Goal: Information Seeking & Learning: Learn about a topic

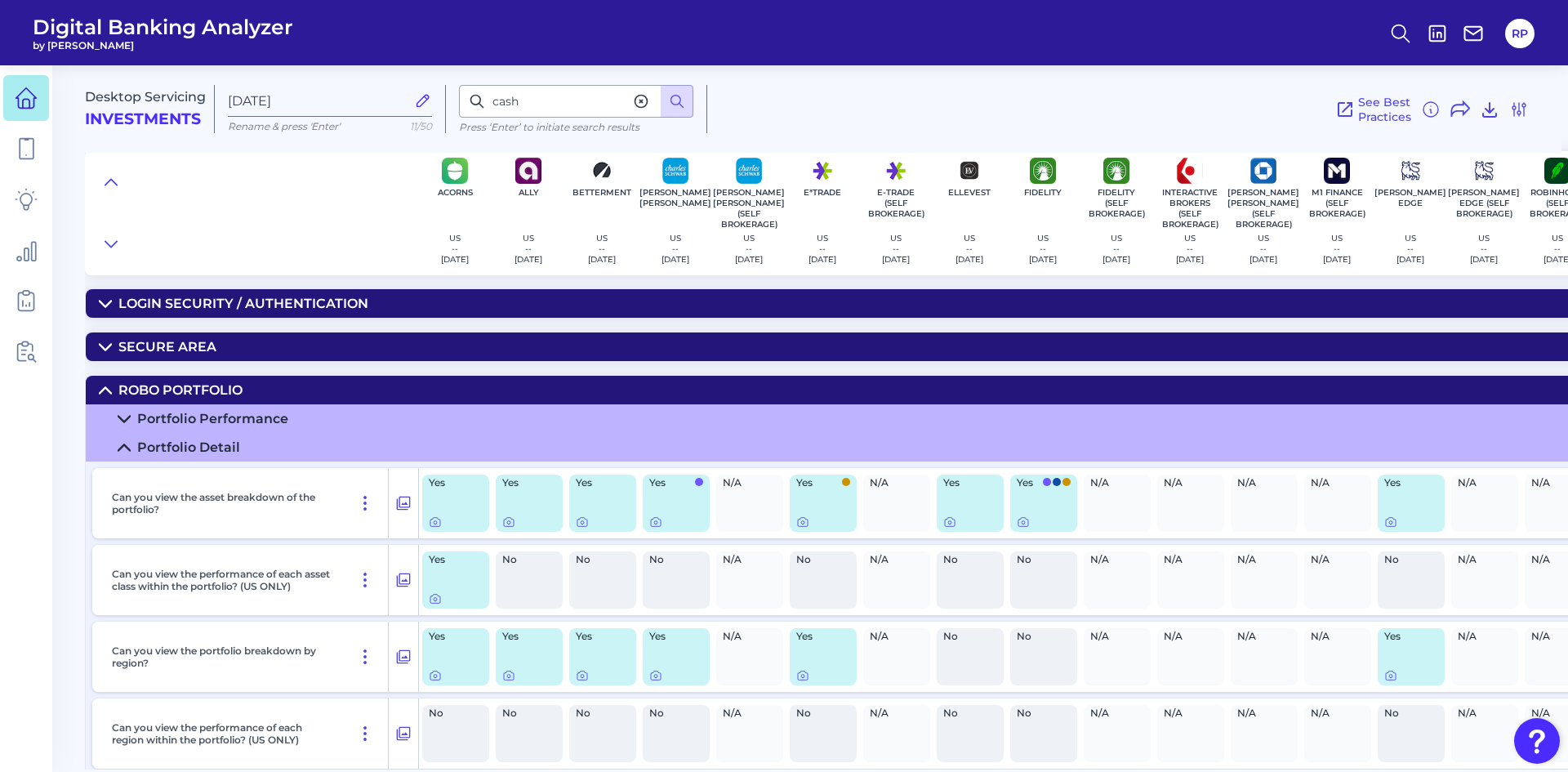
click at [13, 97] on link at bounding box center [26, 98] width 45 height 45
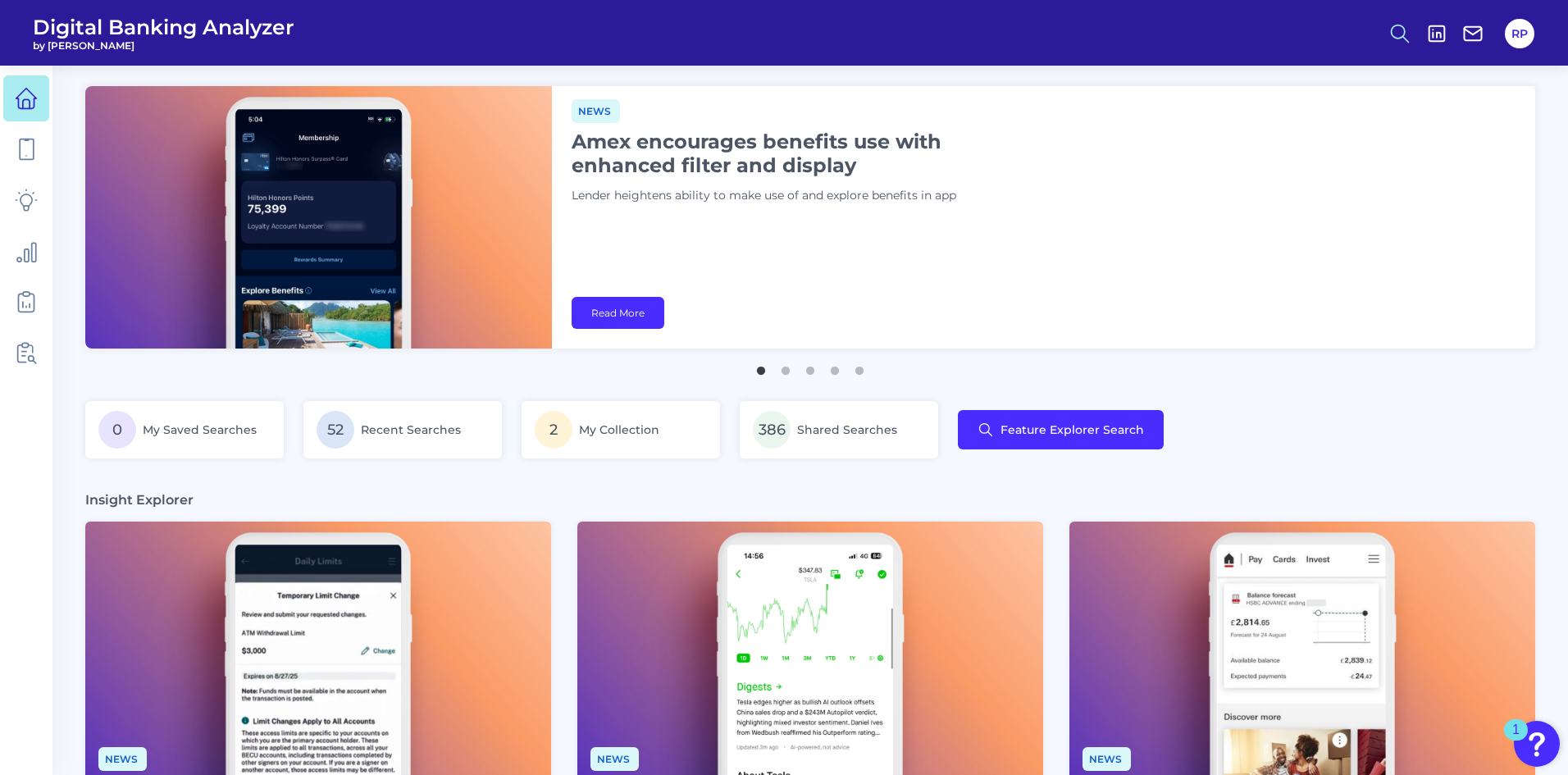
click at [1408, 29] on icon at bounding box center [1399, 33] width 23 height 23
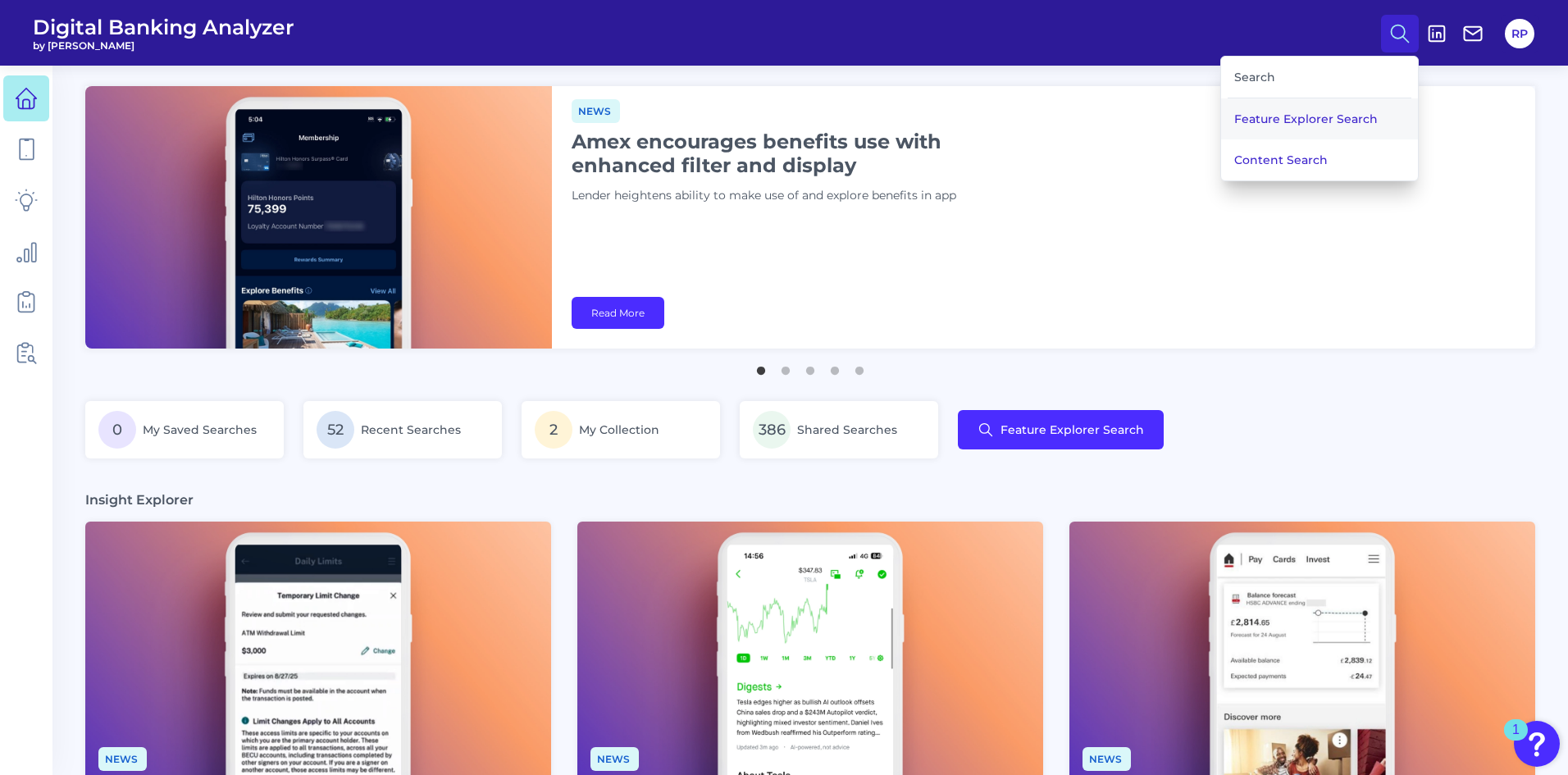
click at [1307, 120] on button "Feature Explorer Search" at bounding box center [1319, 119] width 197 height 41
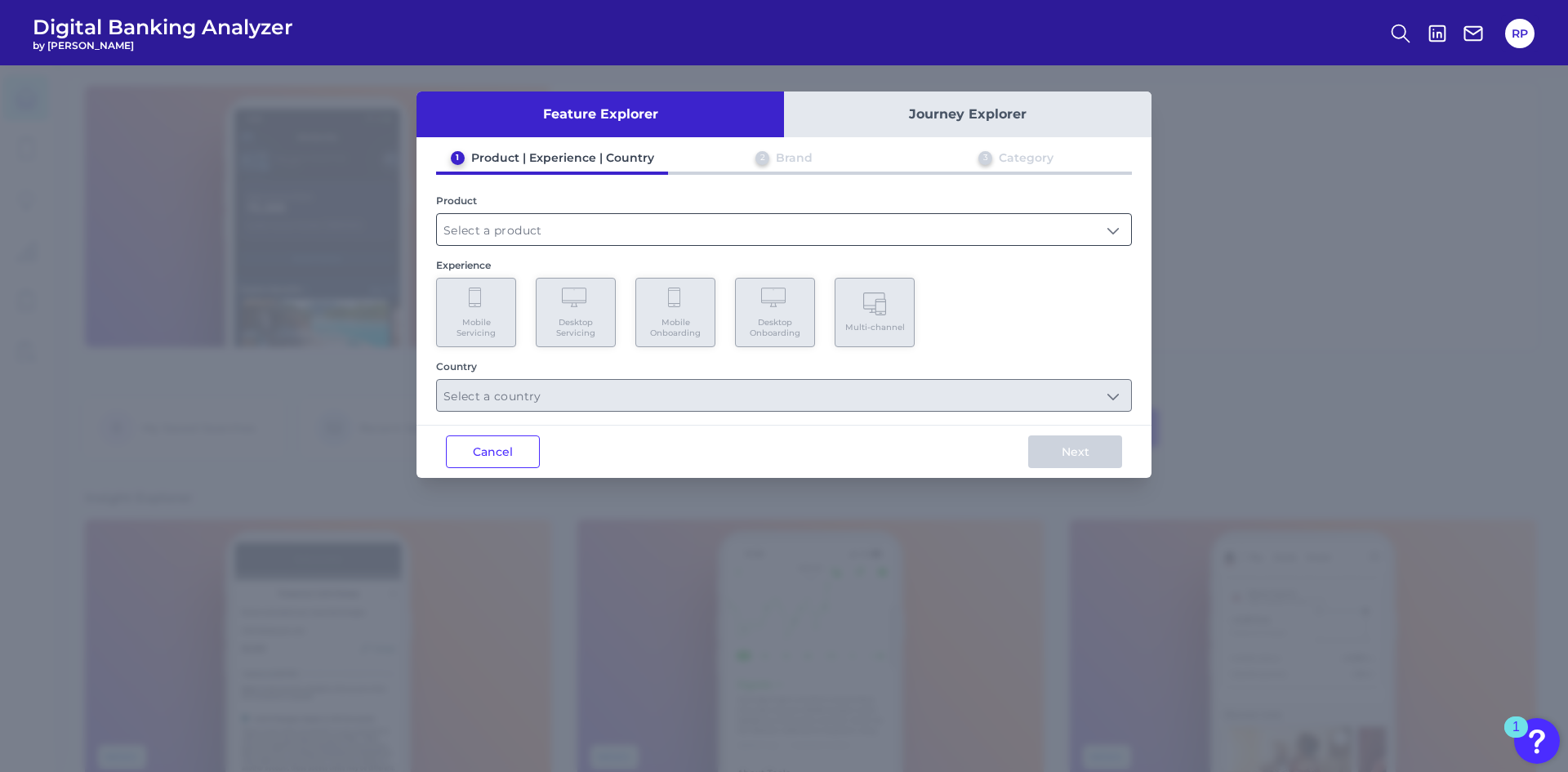
click at [690, 237] on input "text" at bounding box center [783, 229] width 694 height 31
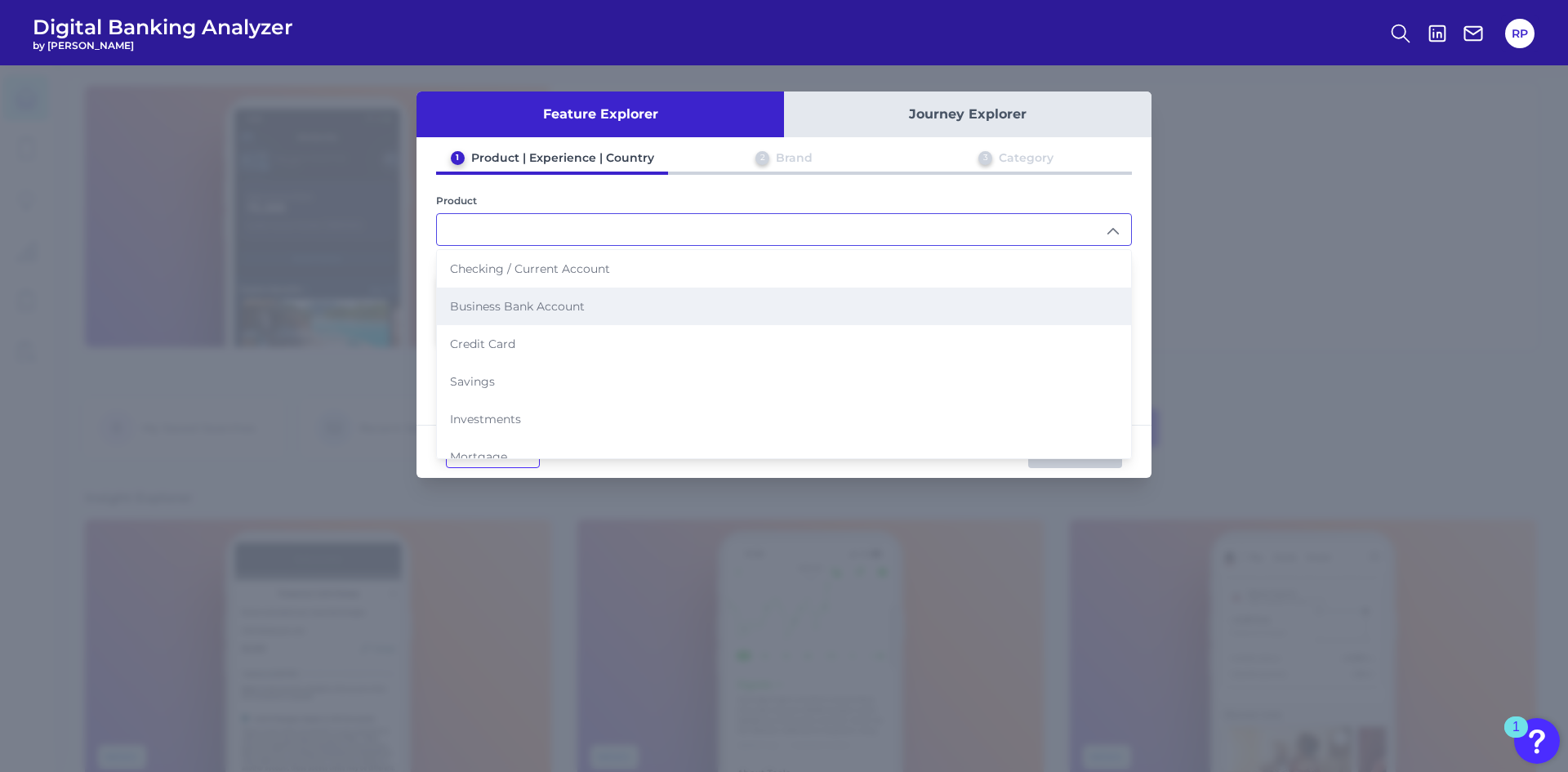
click at [574, 291] on li "Business Bank Account" at bounding box center [783, 306] width 694 height 38
type input "Business Bank Account"
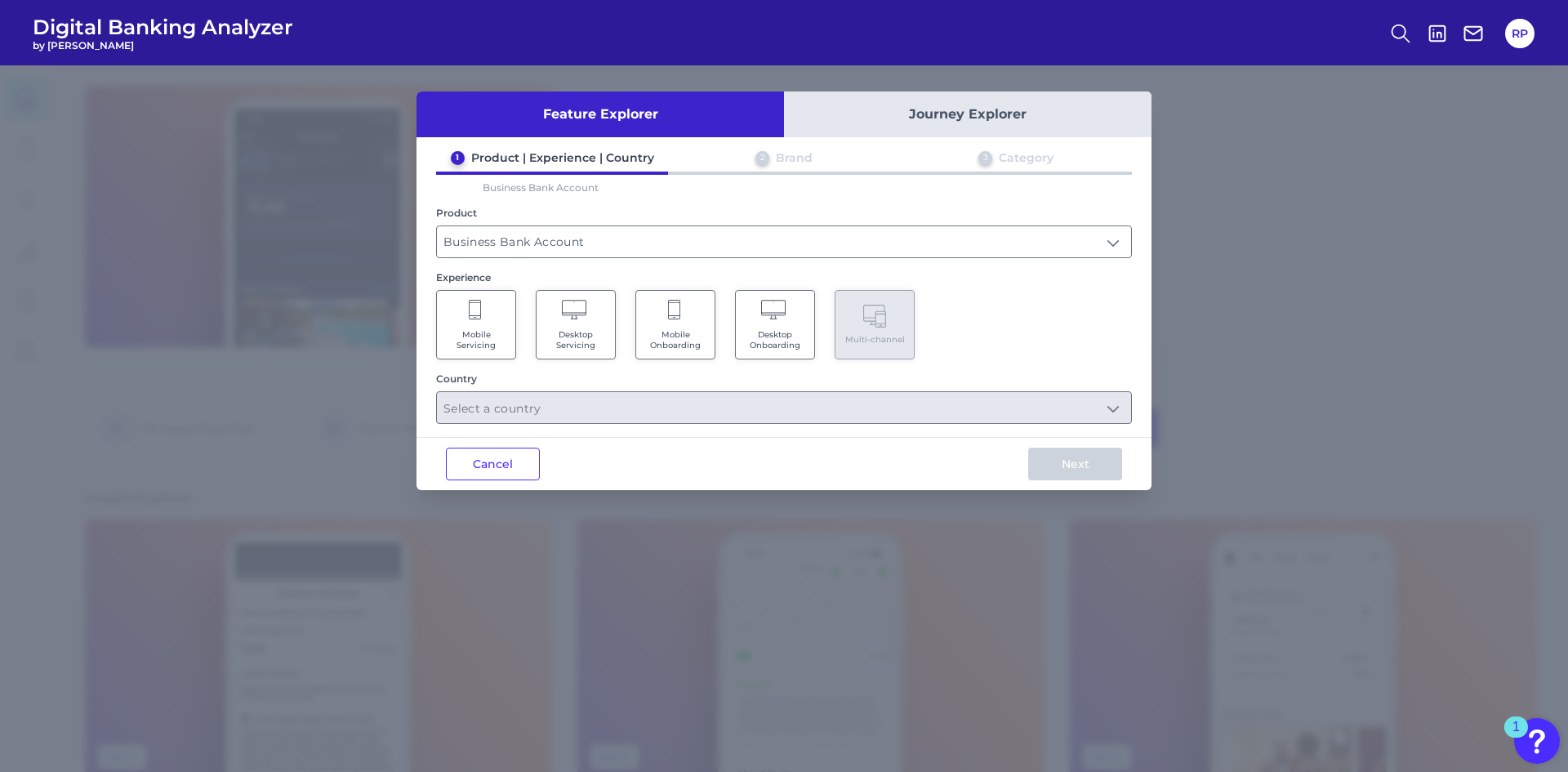
click at [771, 345] on span "Desktop Onboarding" at bounding box center [776, 339] width 62 height 21
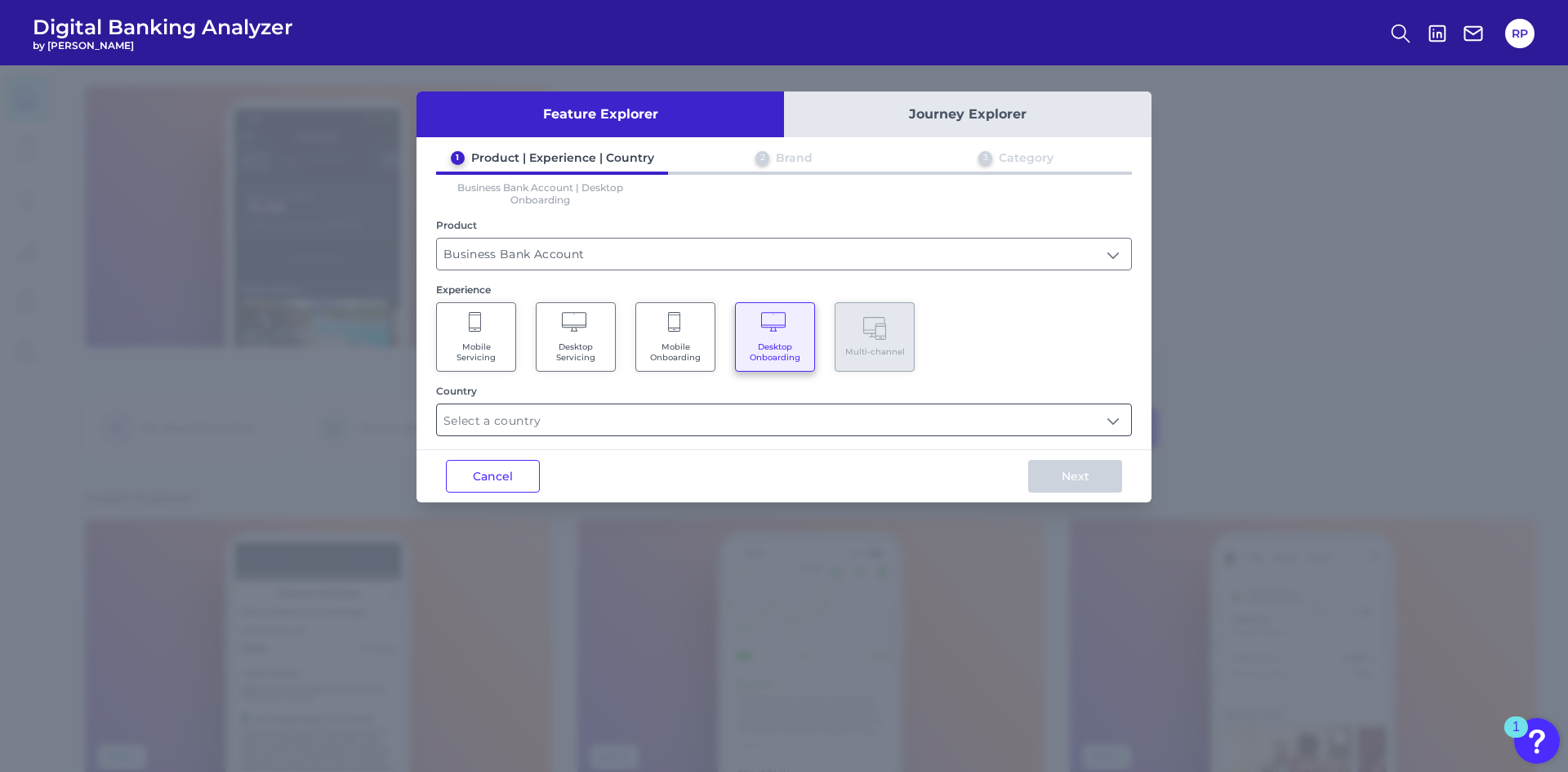
click at [771, 409] on input "text" at bounding box center [783, 420] width 694 height 31
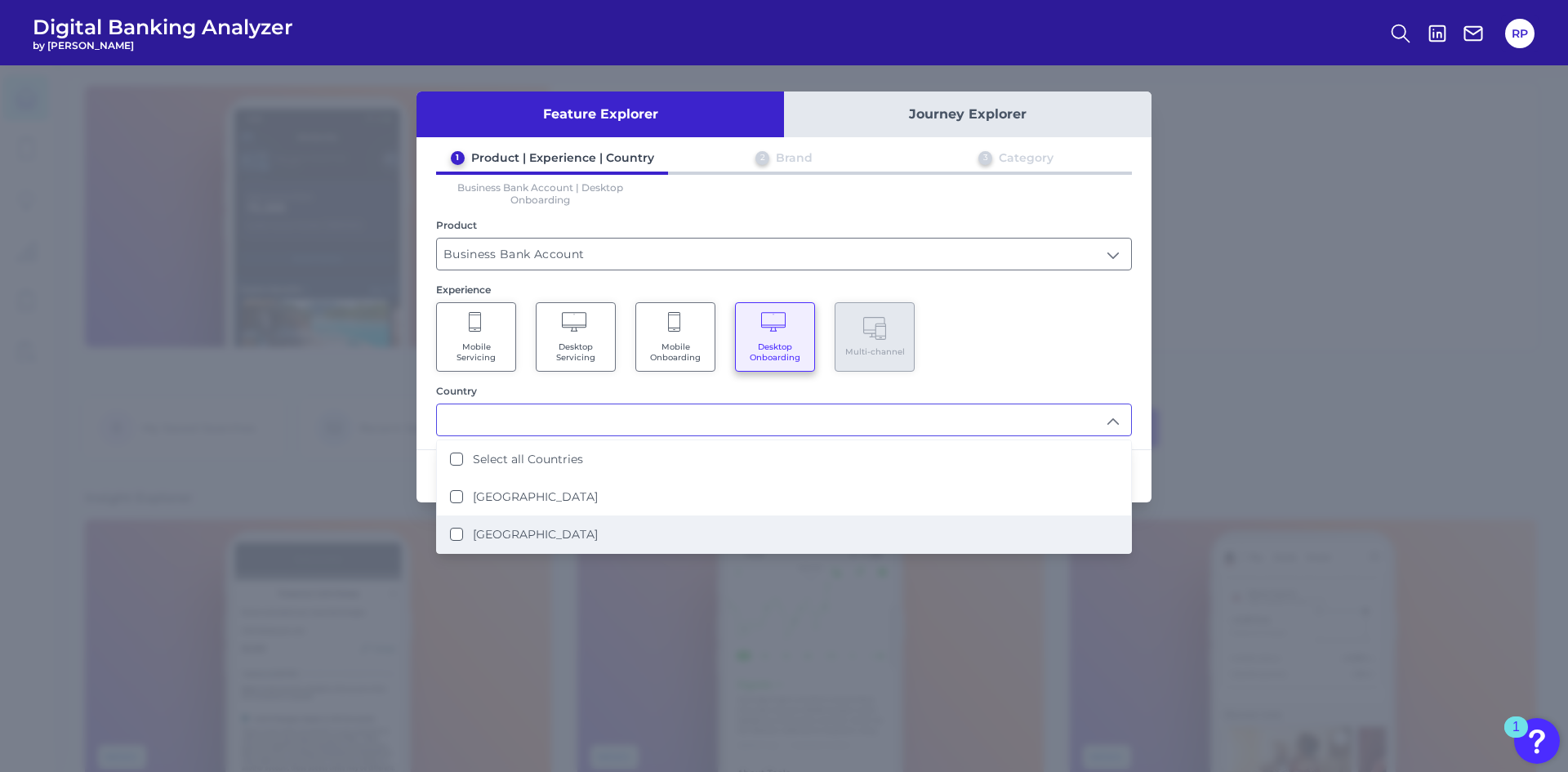
click at [577, 535] on li "[GEOGRAPHIC_DATA]" at bounding box center [783, 534] width 694 height 38
type input "[GEOGRAPHIC_DATA]"
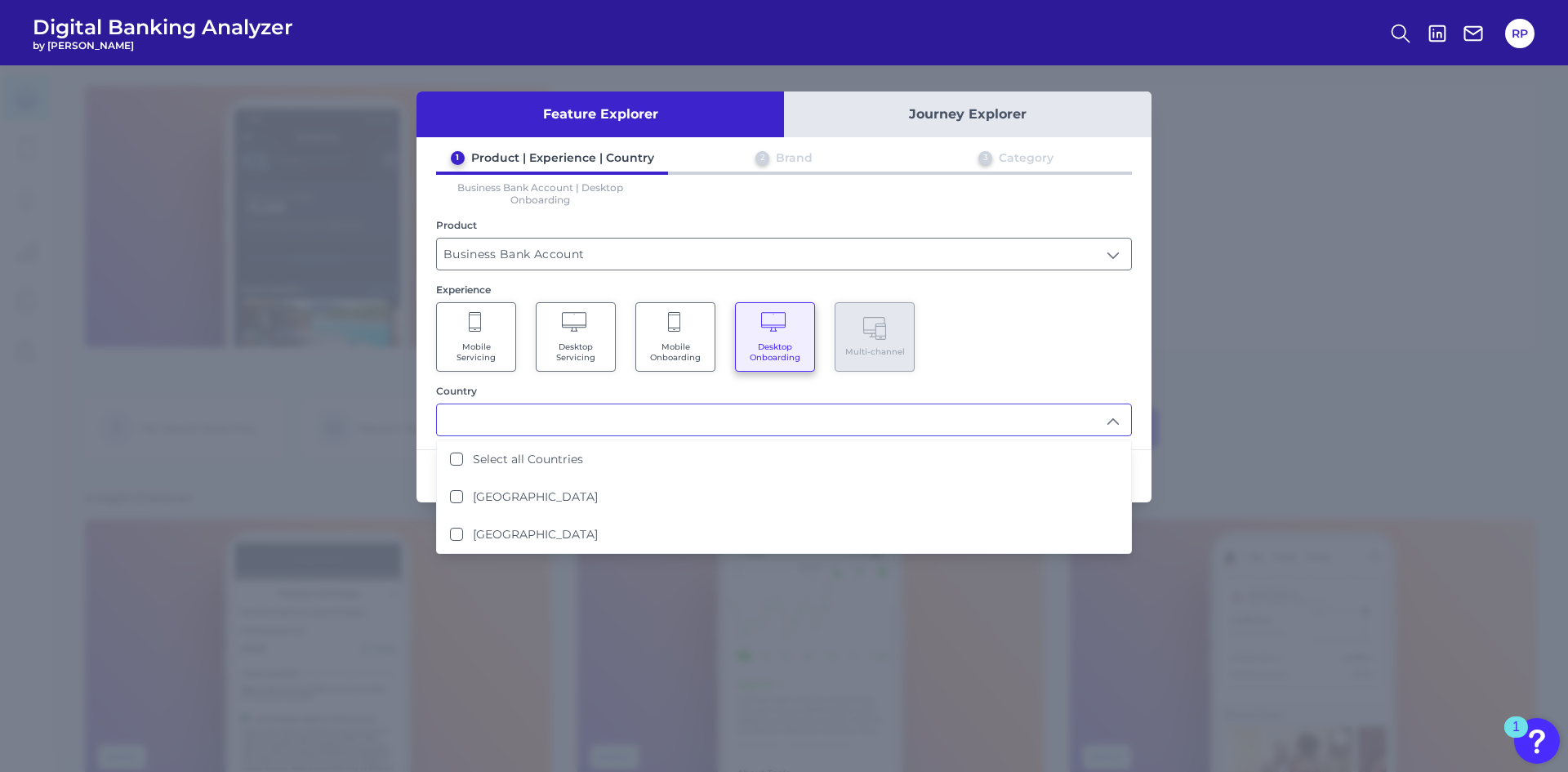
scroll to position [1, 0]
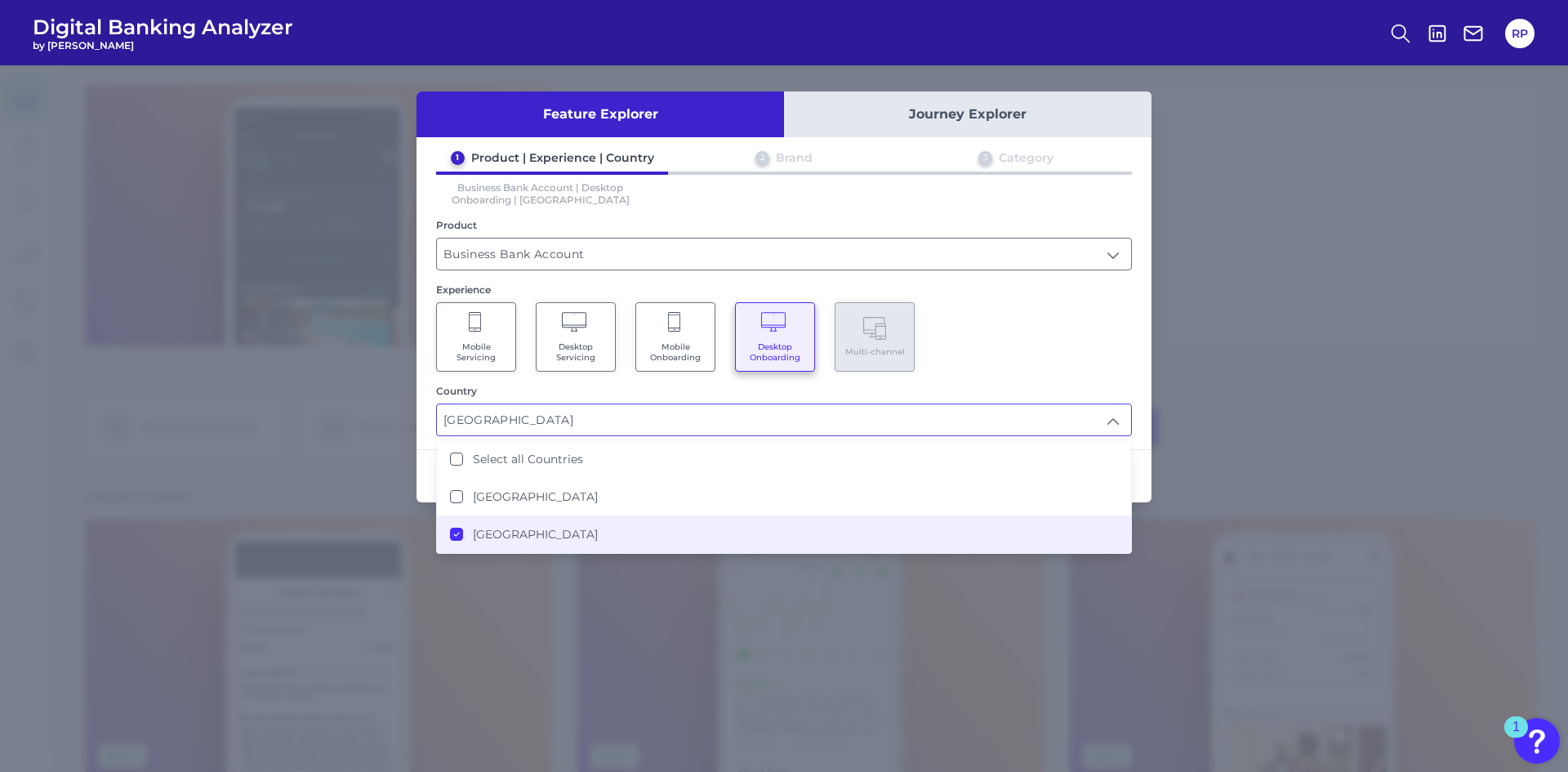
click at [1014, 346] on div "Mobile Servicing Desktop Servicing Mobile Onboarding Desktop Onboarding Multi-c…" at bounding box center [784, 336] width 696 height 70
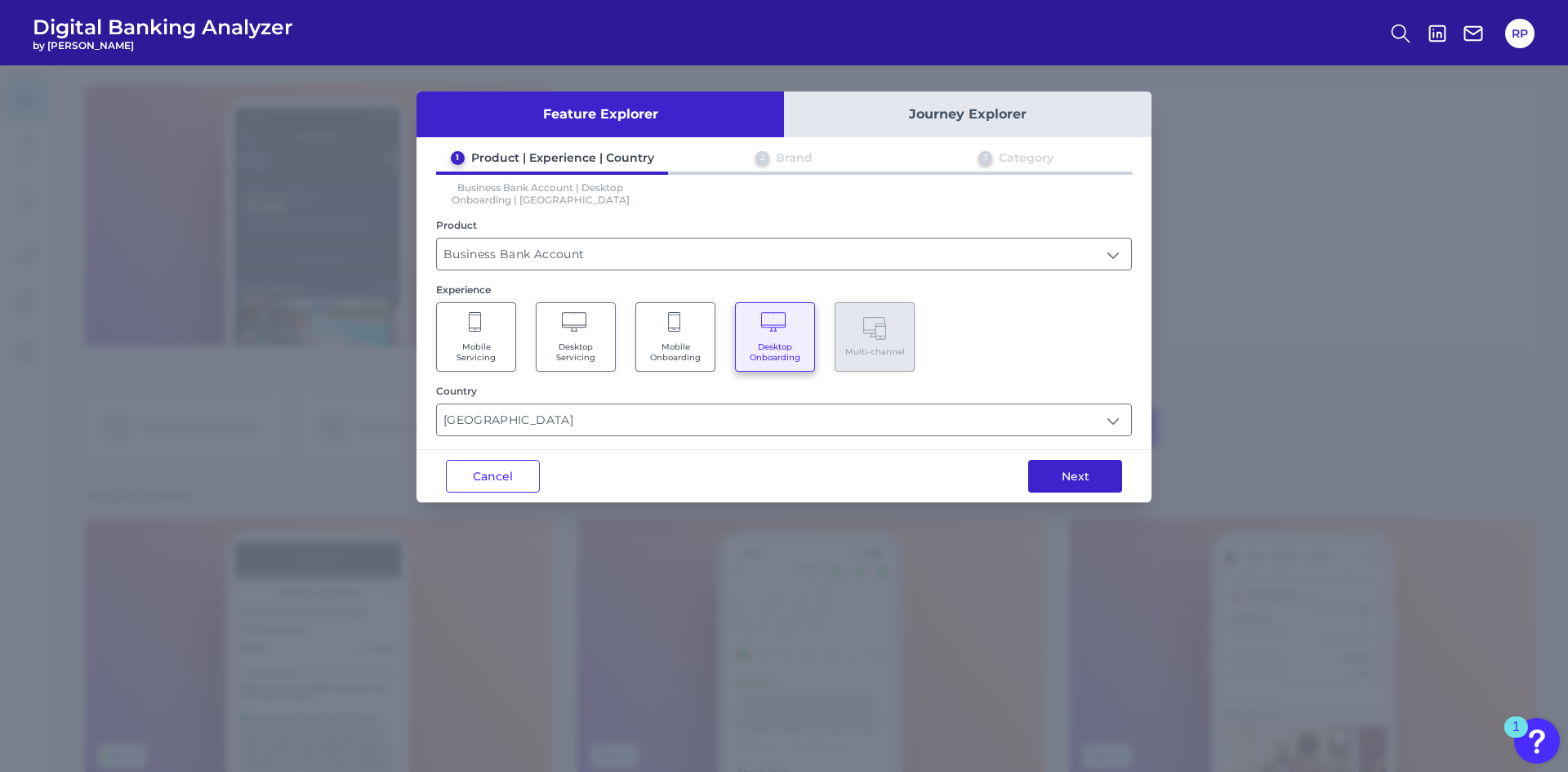
click at [1099, 474] on button "Next" at bounding box center [1076, 476] width 94 height 33
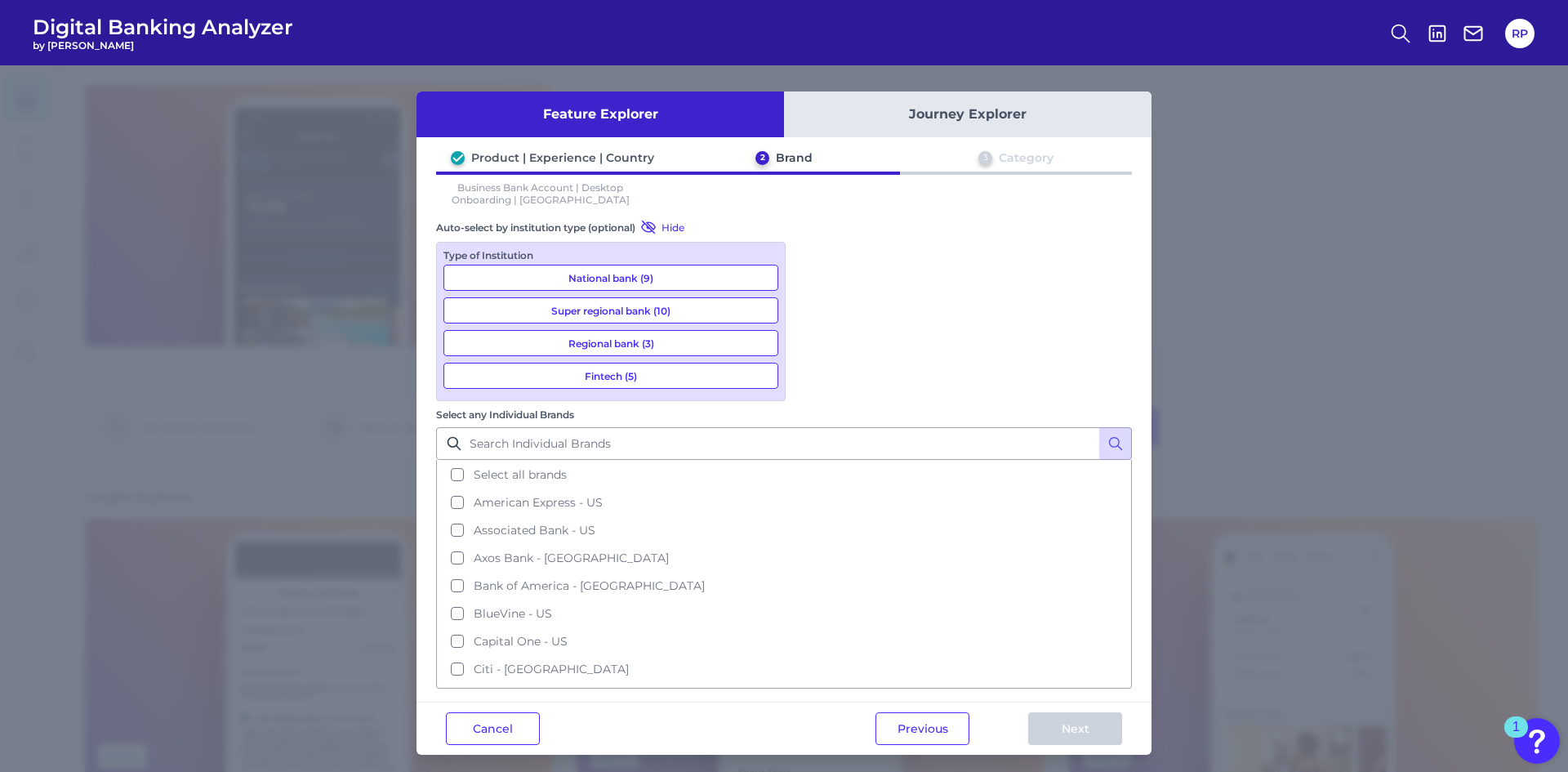
click at [735, 278] on button "National bank (9)" at bounding box center [611, 278] width 335 height 26
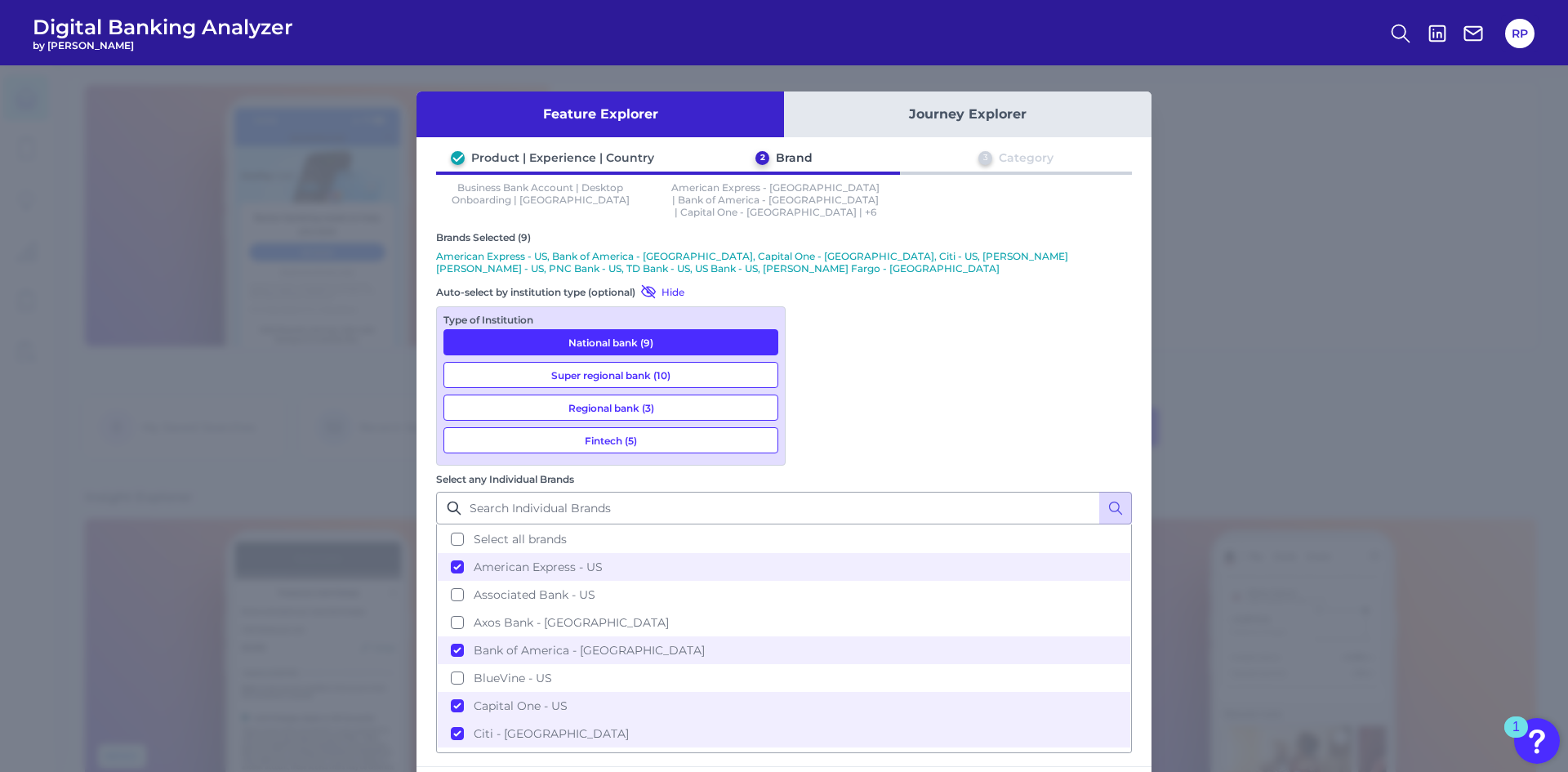
click at [650, 362] on button "Super regional bank (10)" at bounding box center [611, 374] width 335 height 26
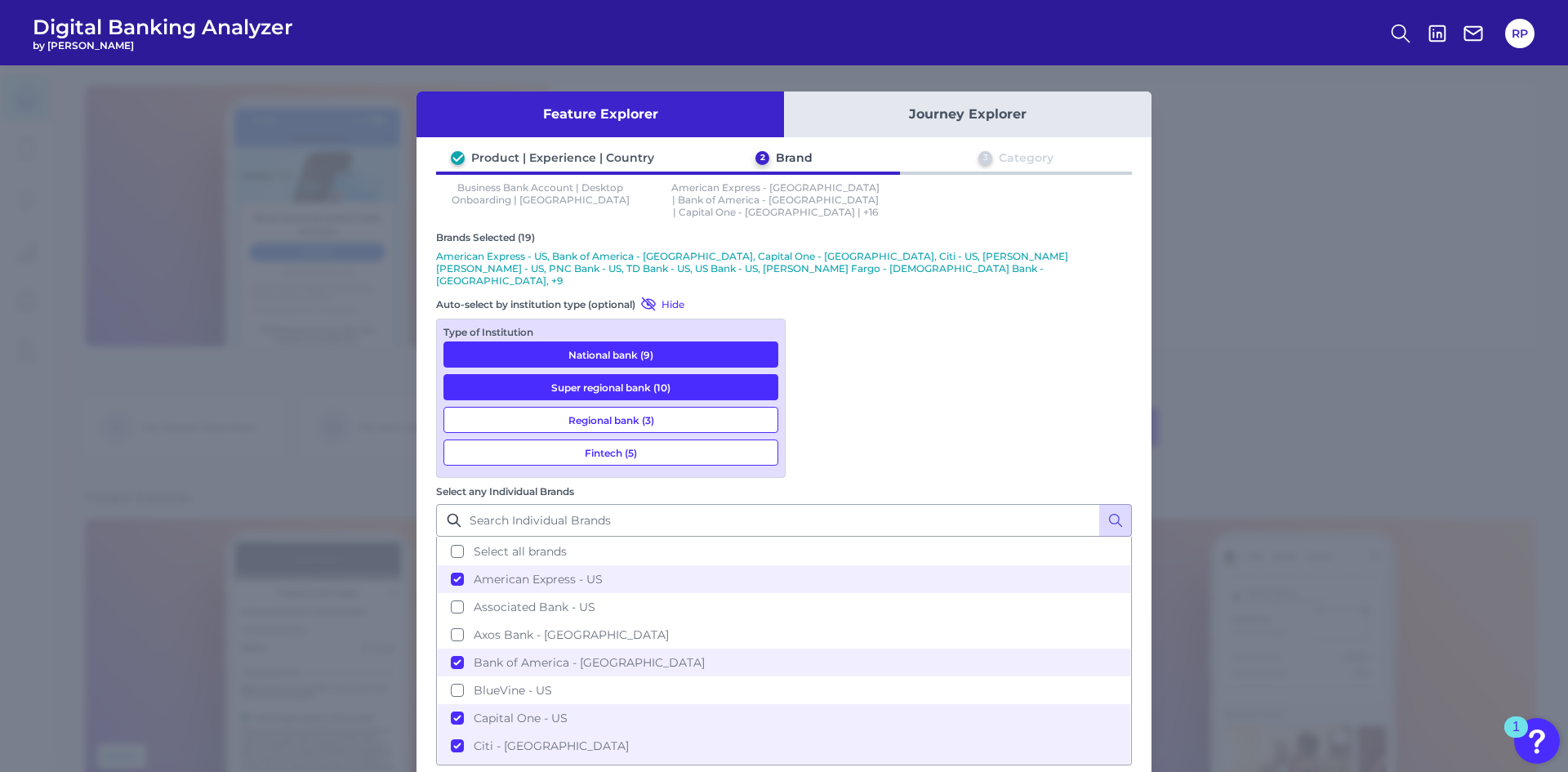
click at [660, 407] on button "Regional bank (3)" at bounding box center [611, 420] width 335 height 26
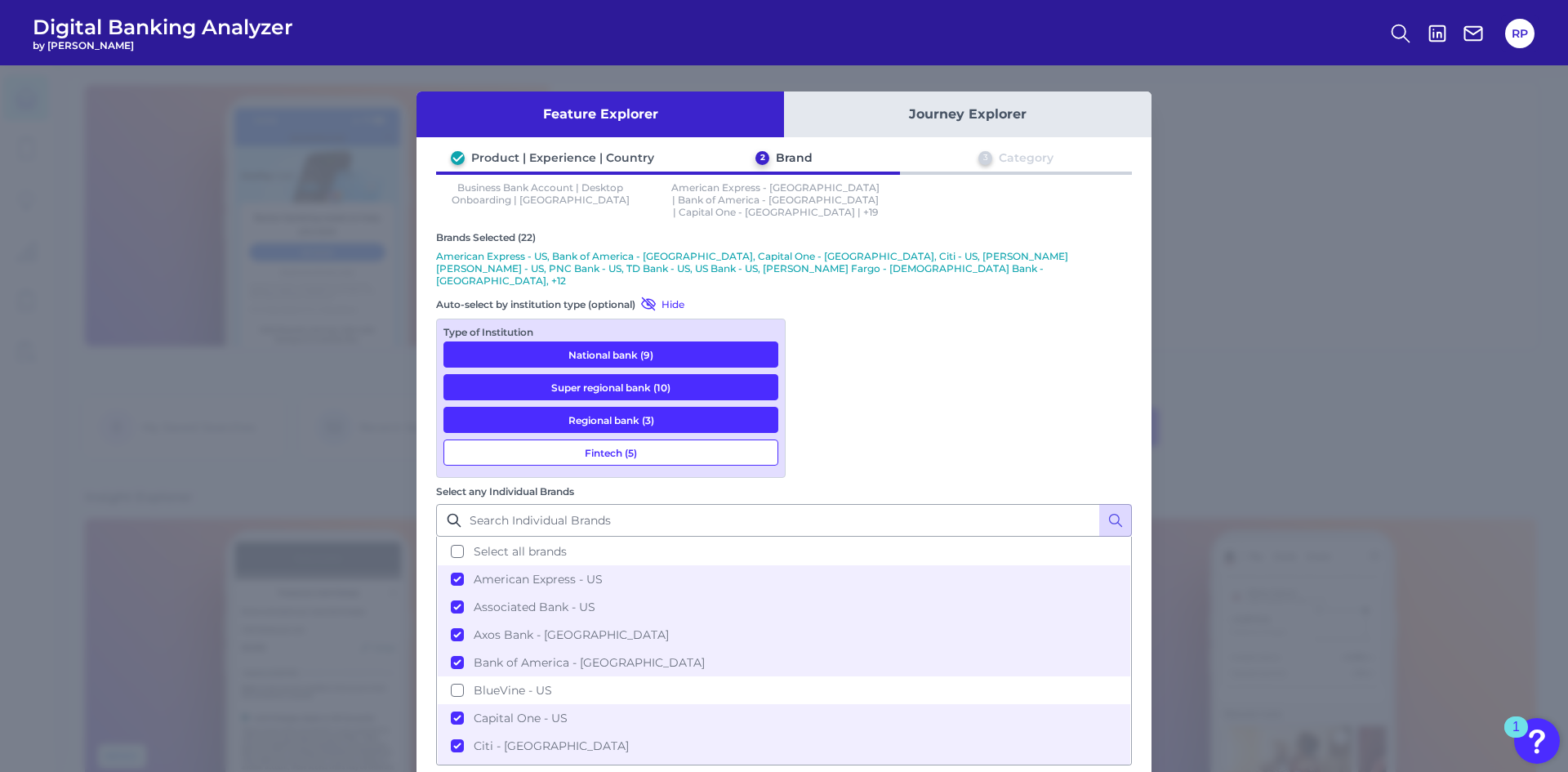
click at [654, 442] on div "Type of Institution National bank (9) Super regional bank (10) Regional bank (3…" at bounding box center [612, 398] width 350 height 159
click at [722, 439] on button "Fintech (5)" at bounding box center [611, 452] width 335 height 26
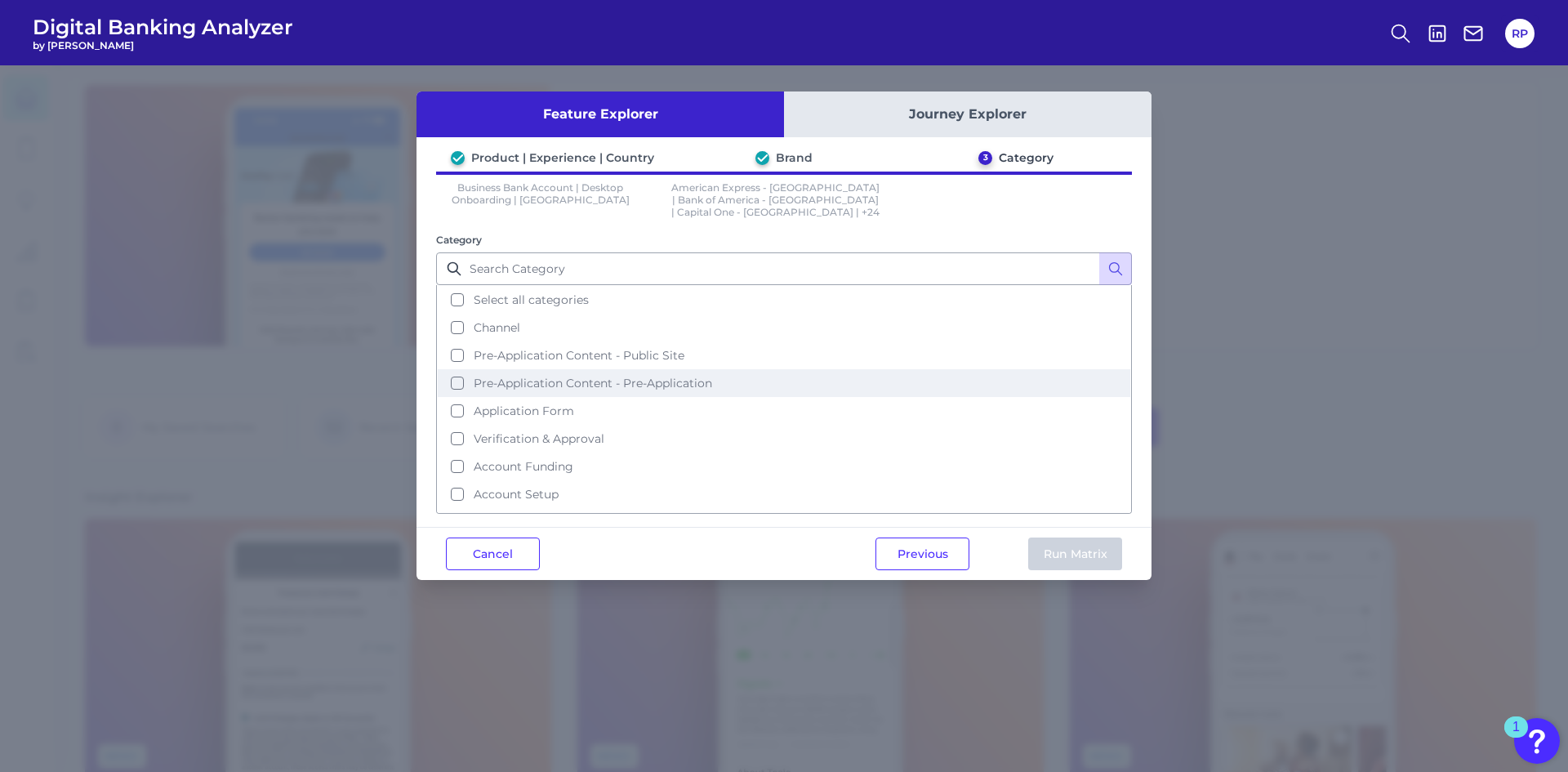
click at [561, 293] on span "Select all categories" at bounding box center [531, 299] width 115 height 14
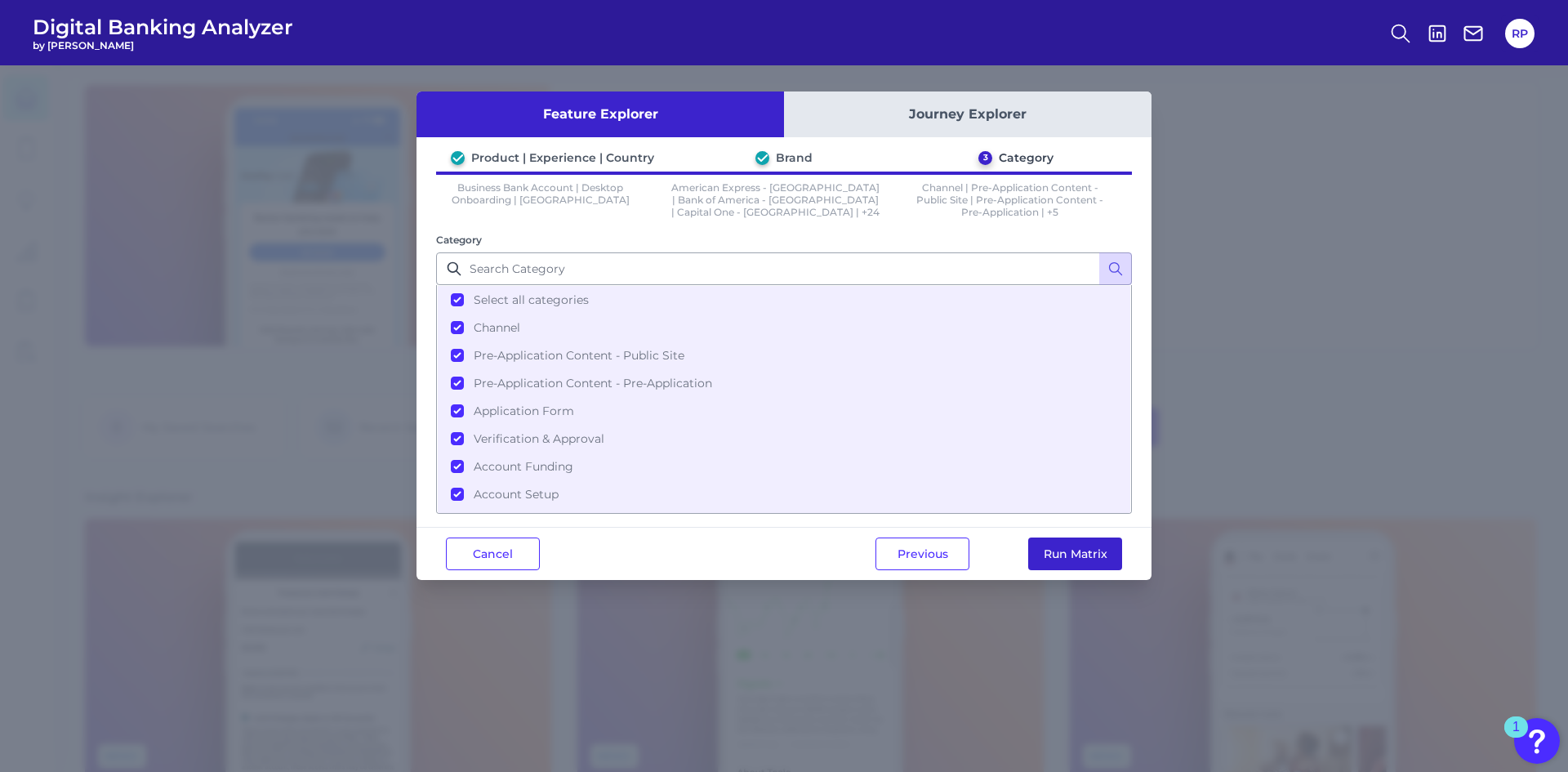
click at [1074, 549] on button "Run Matrix" at bounding box center [1076, 553] width 94 height 33
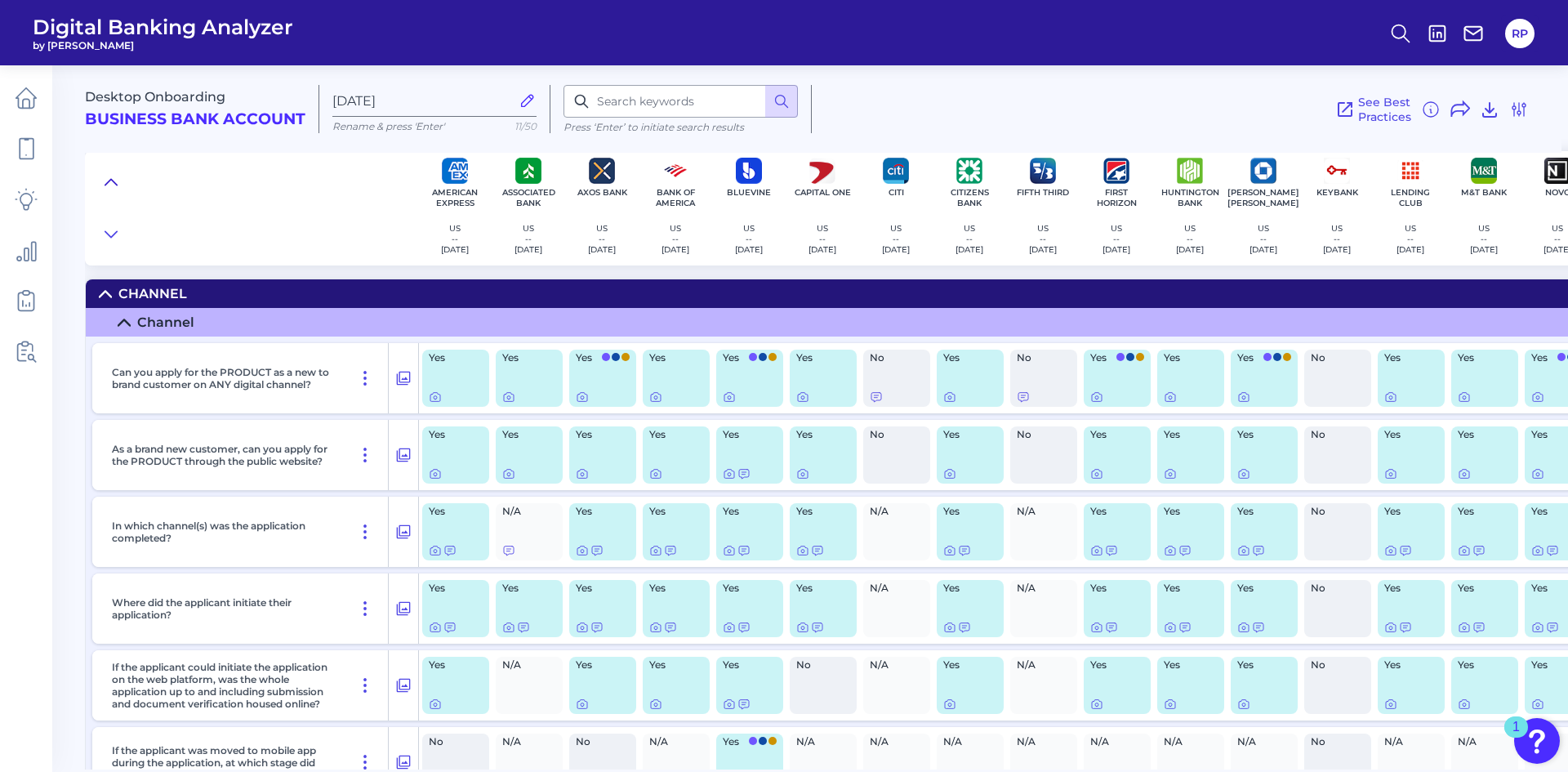
click at [106, 182] on icon at bounding box center [111, 182] width 13 height 16
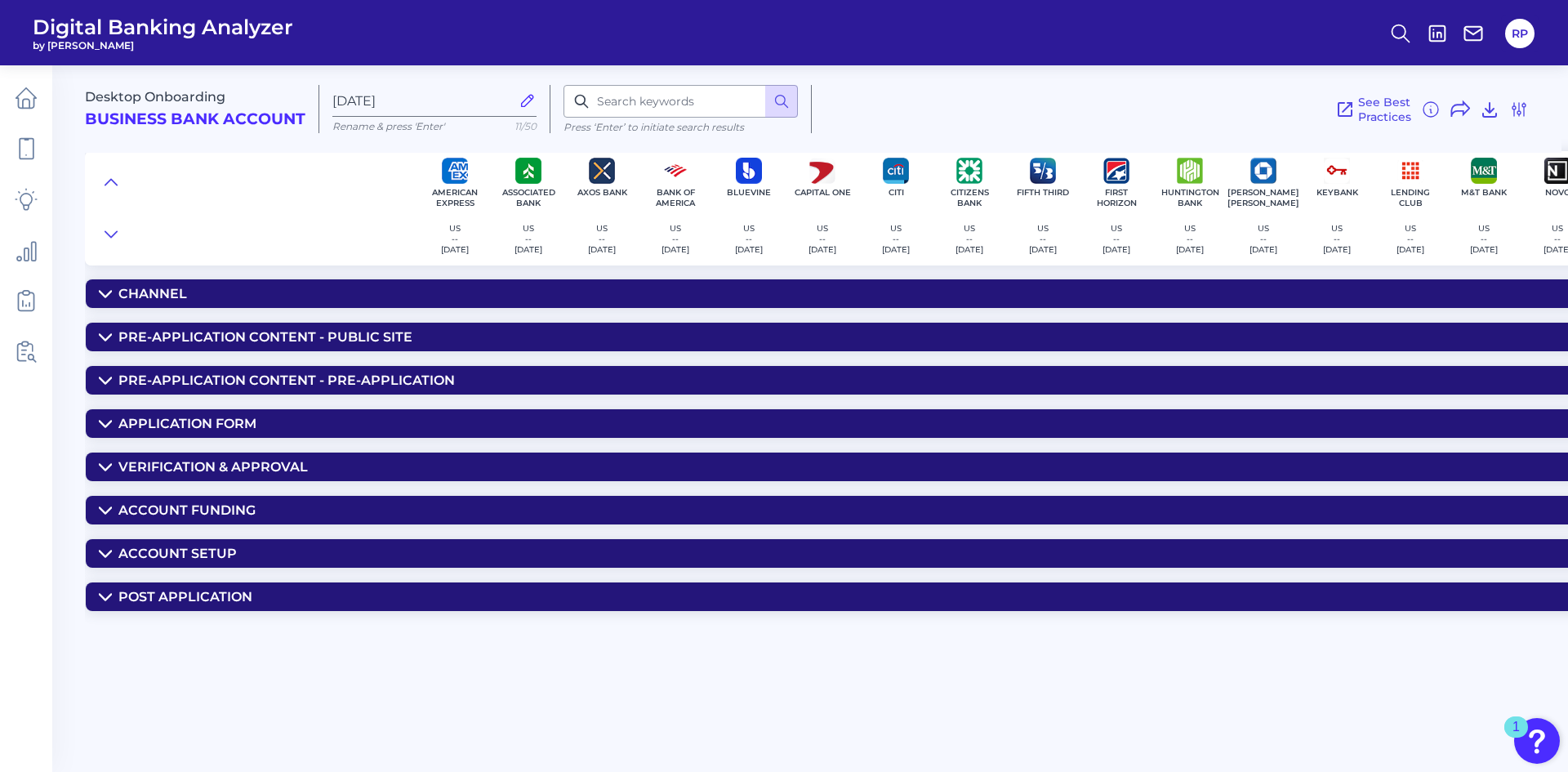
click at [184, 544] on summary "Account Setup" at bounding box center [1245, 553] width 2318 height 29
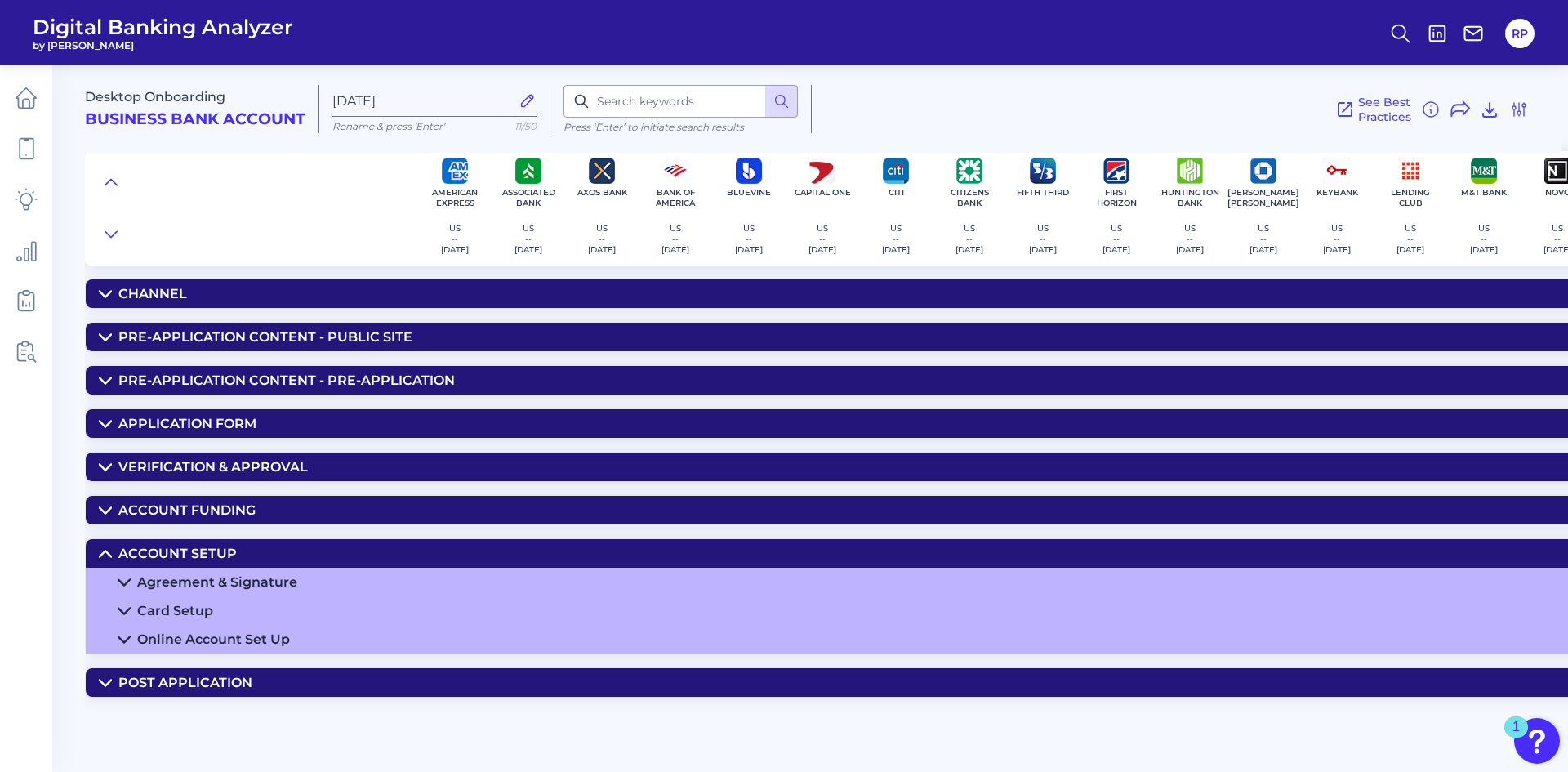
click at [289, 588] on div "Agreement & Signature" at bounding box center [217, 582] width 160 height 15
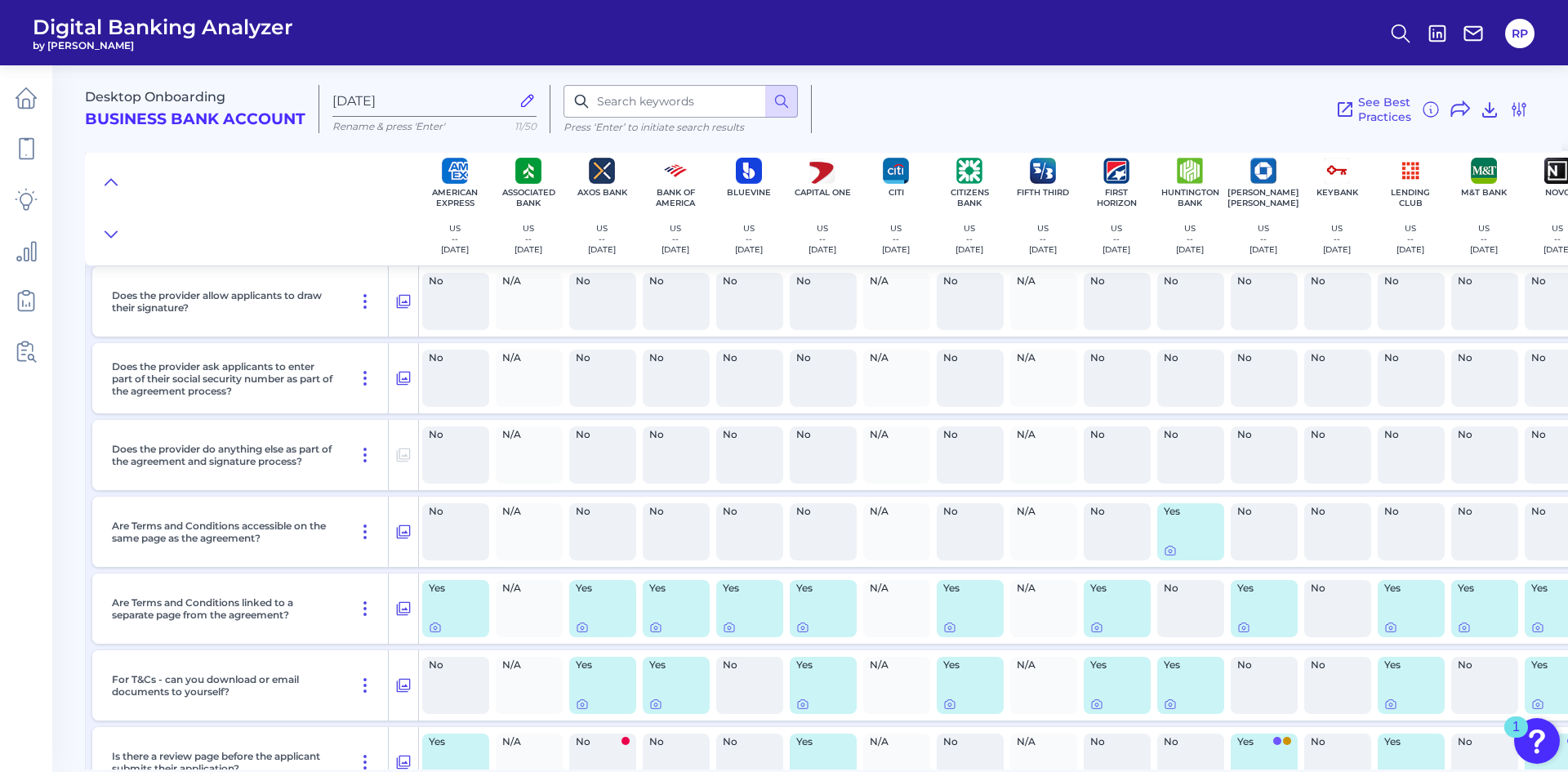
scroll to position [635, 0]
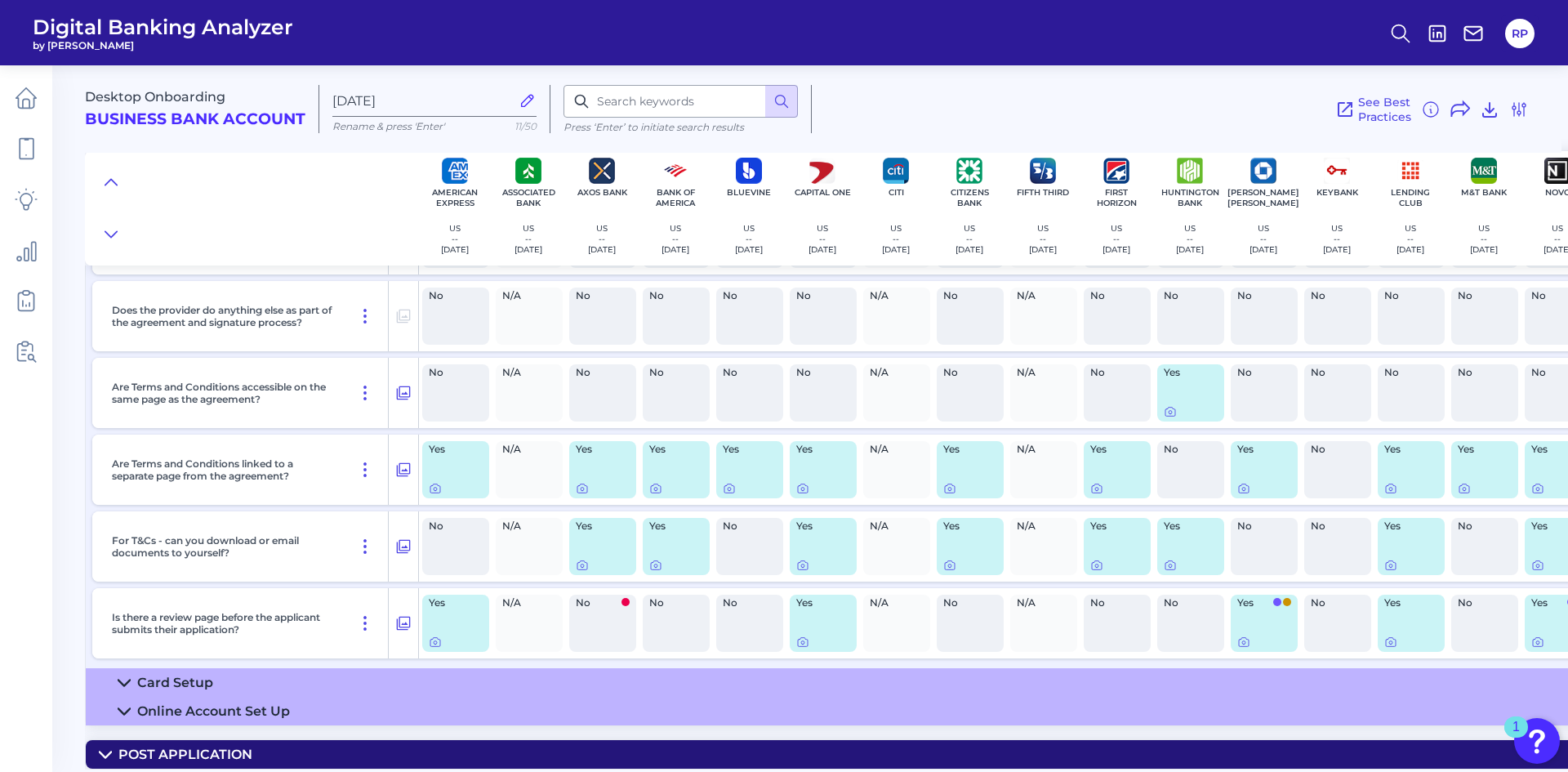
click at [246, 675] on summary "Card Setup" at bounding box center [1245, 682] width 2318 height 29
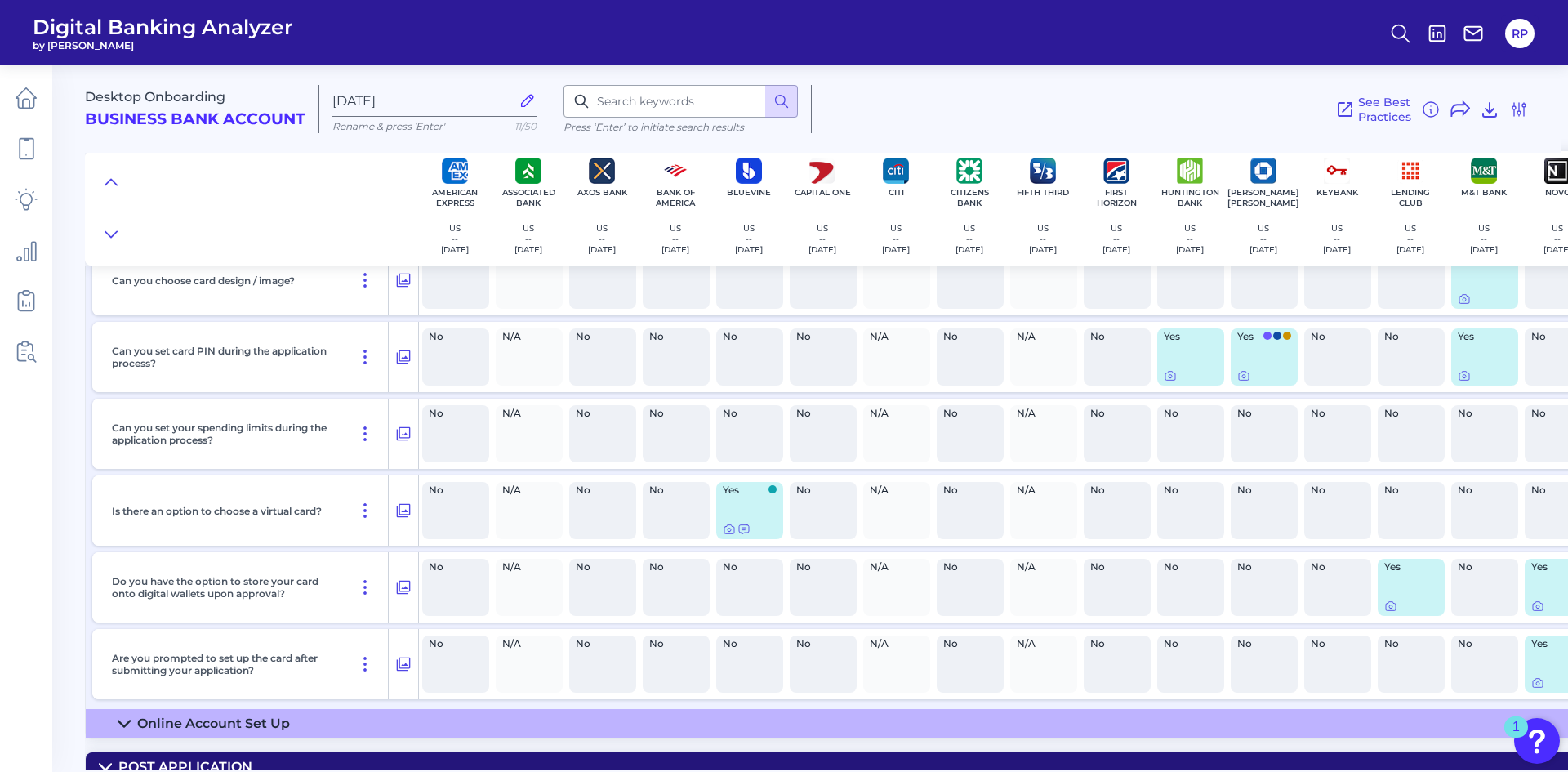
scroll to position [1259, 0]
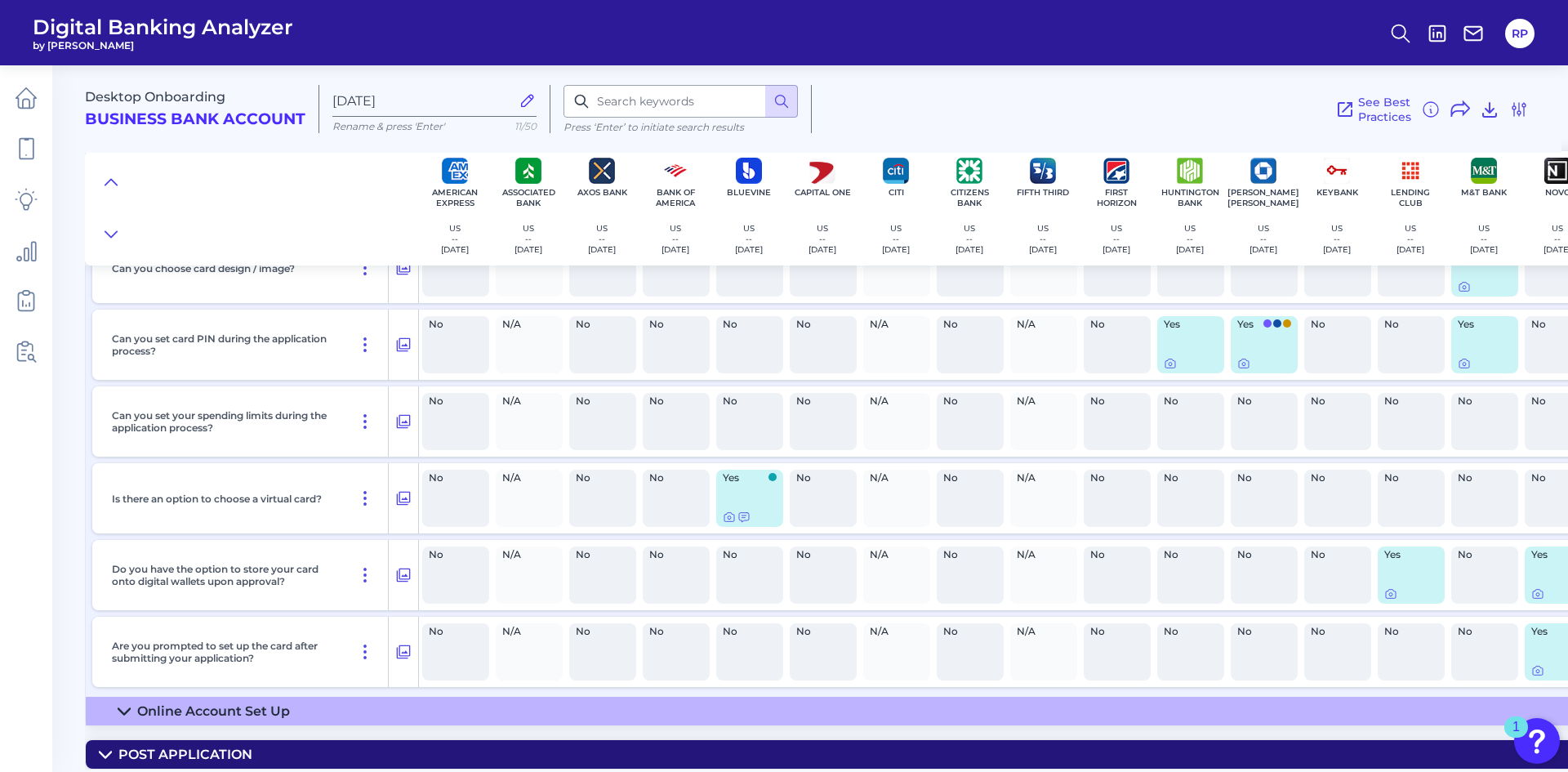
click at [309, 704] on summary "Online Account Set Up" at bounding box center [1245, 711] width 2318 height 29
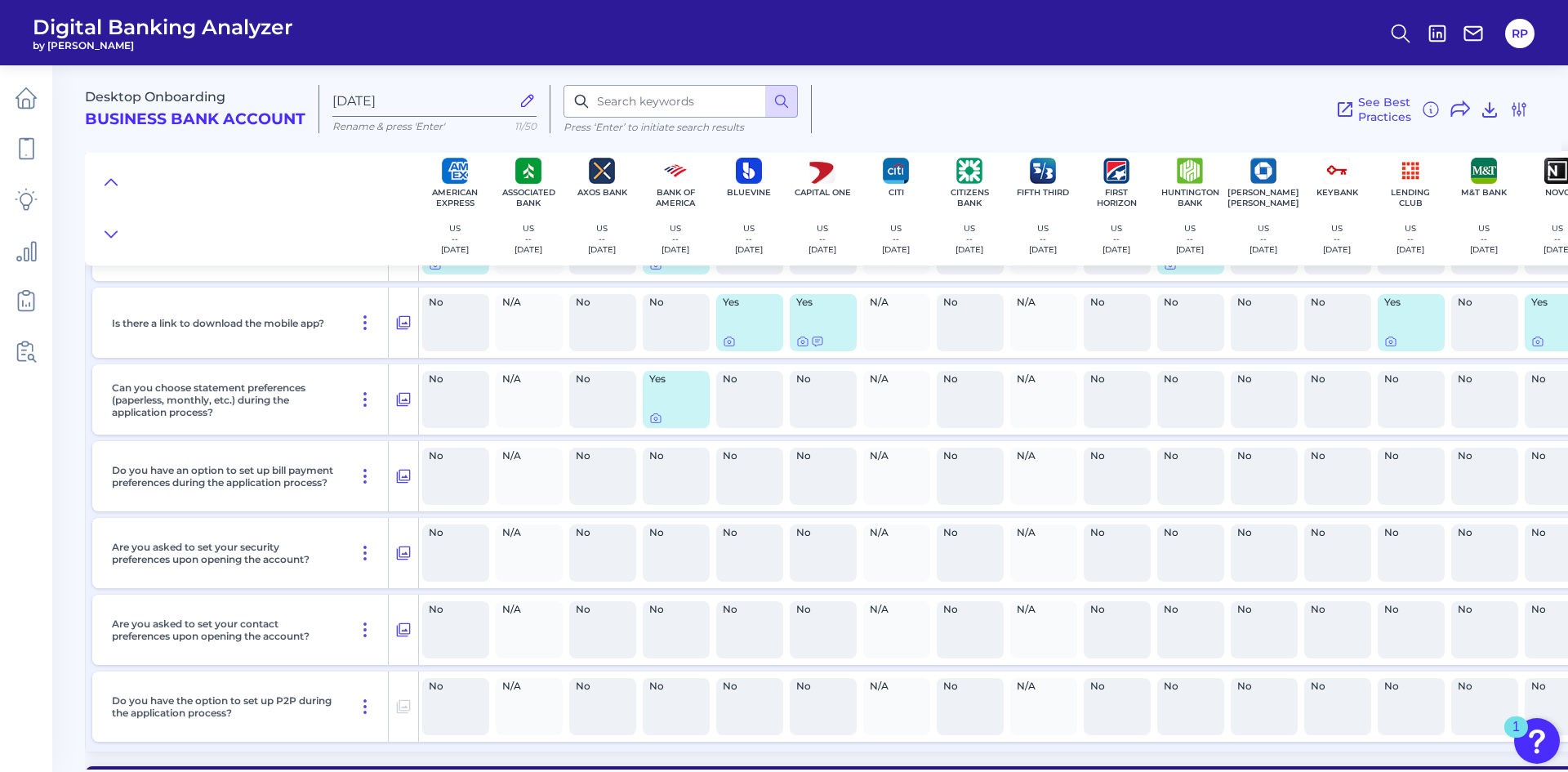
scroll to position [2190, 0]
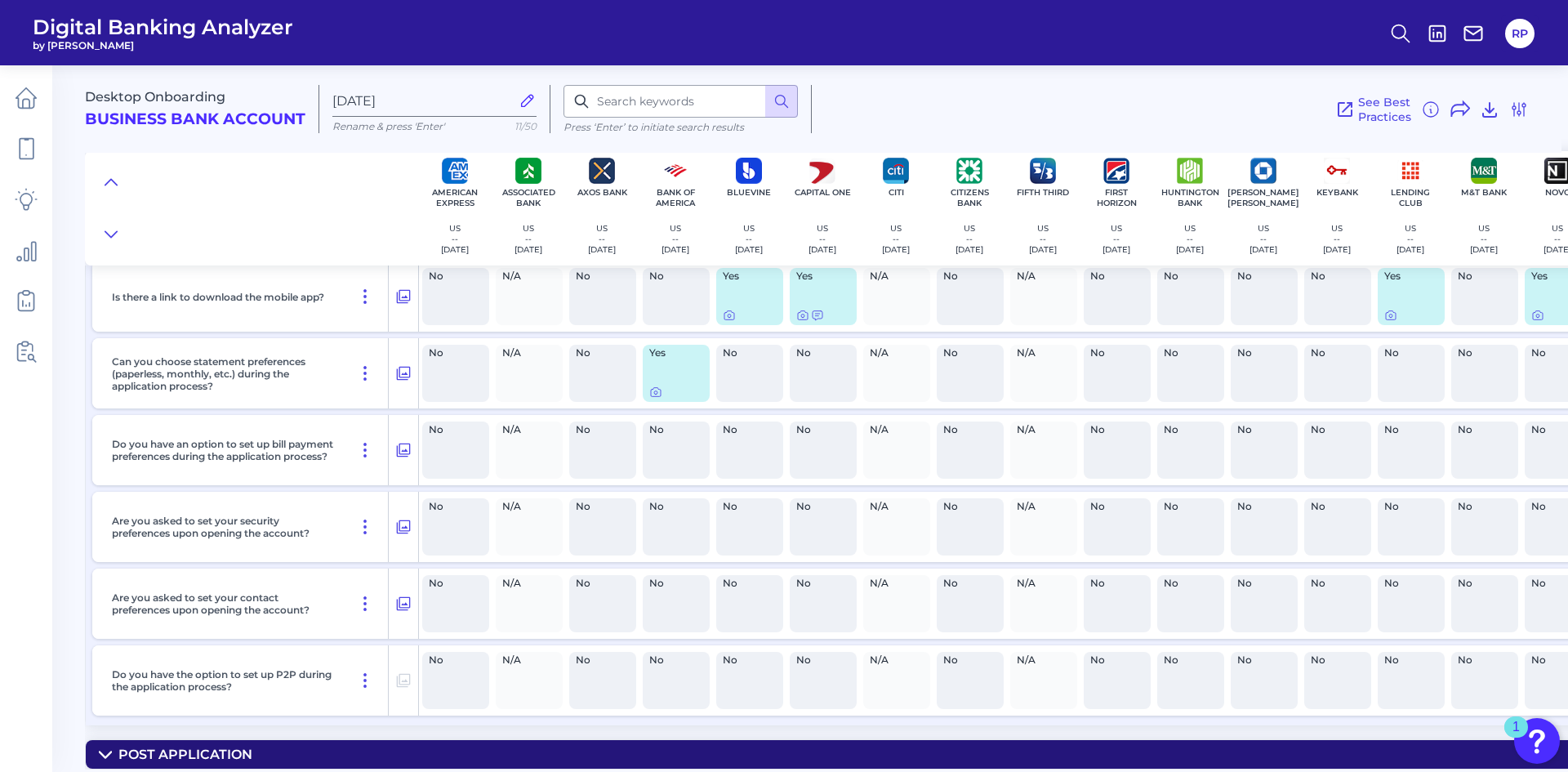
click at [263, 743] on summary "Post Application" at bounding box center [1245, 754] width 2318 height 29
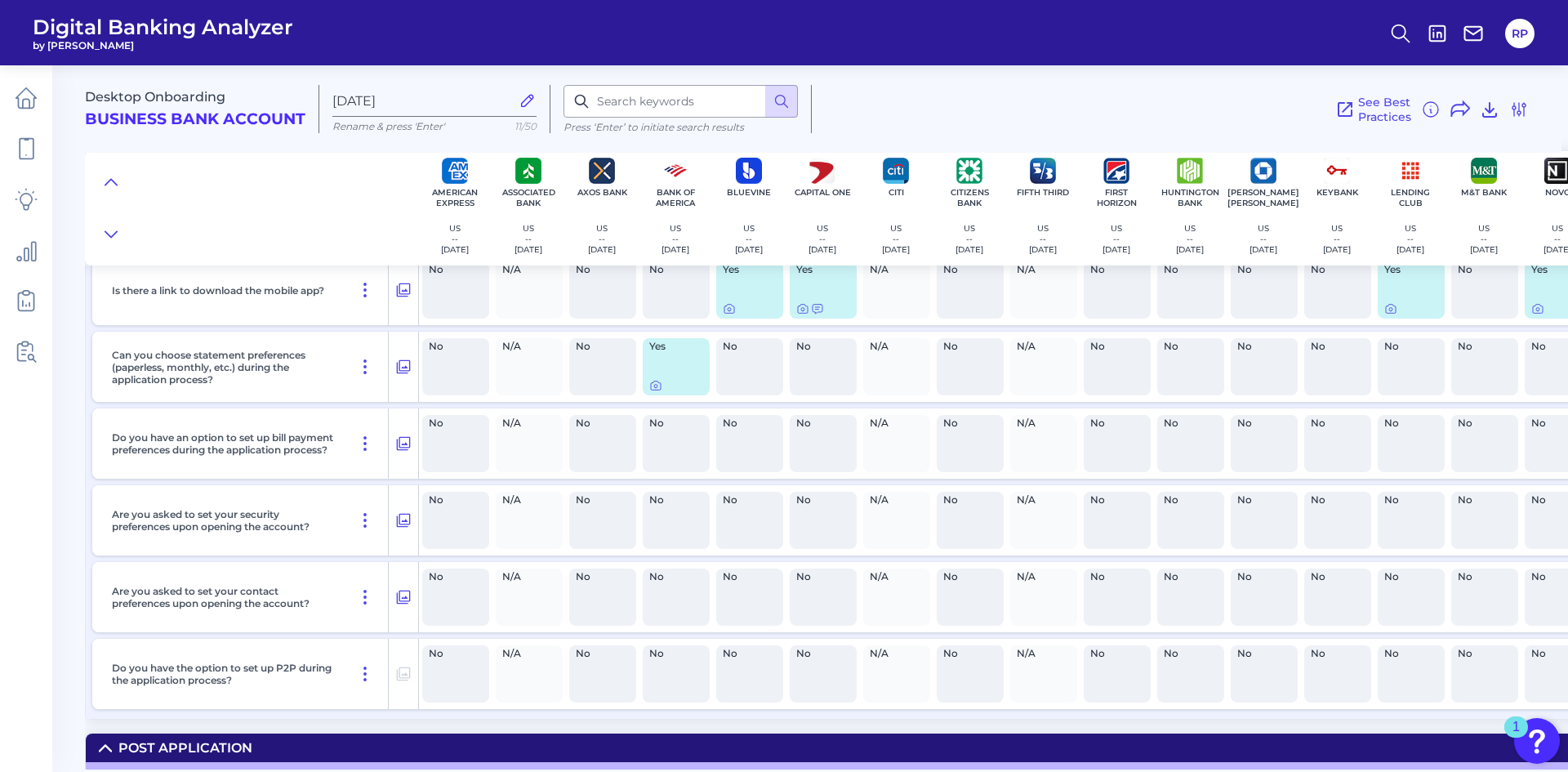
scroll to position [2276, 0]
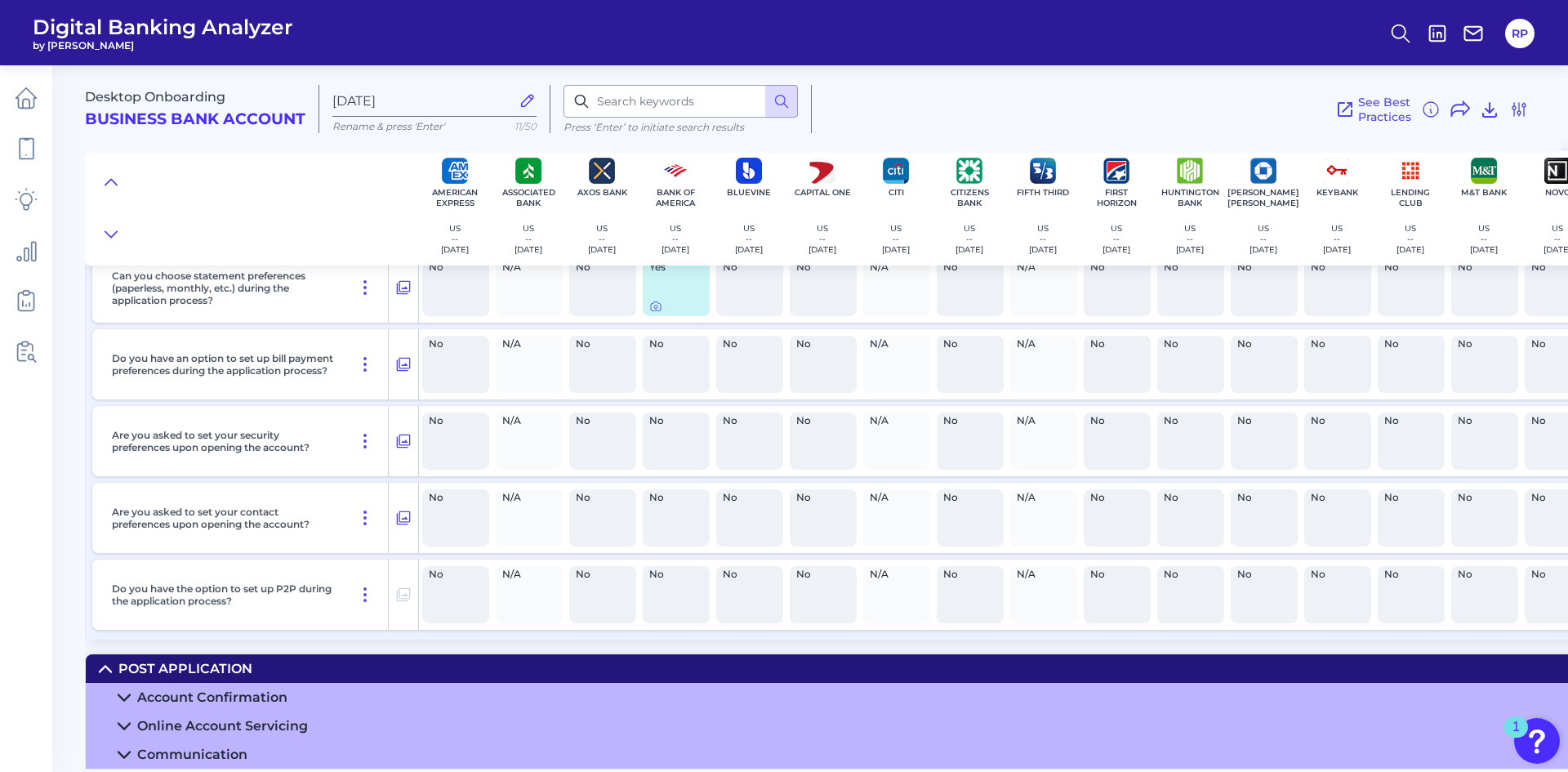
click at [259, 698] on summary "Account Confirmation" at bounding box center [1245, 697] width 2318 height 29
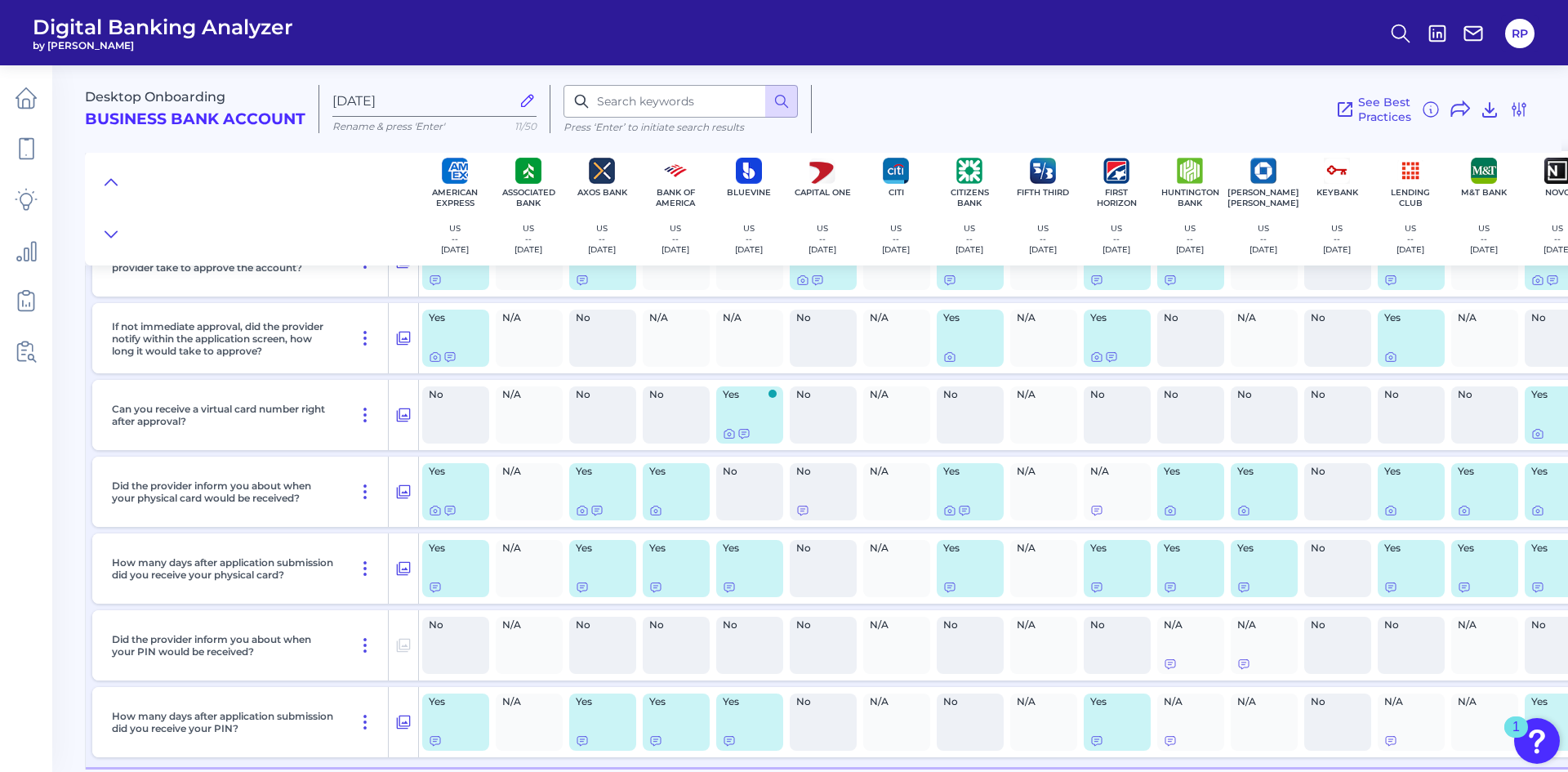
scroll to position [3174, 0]
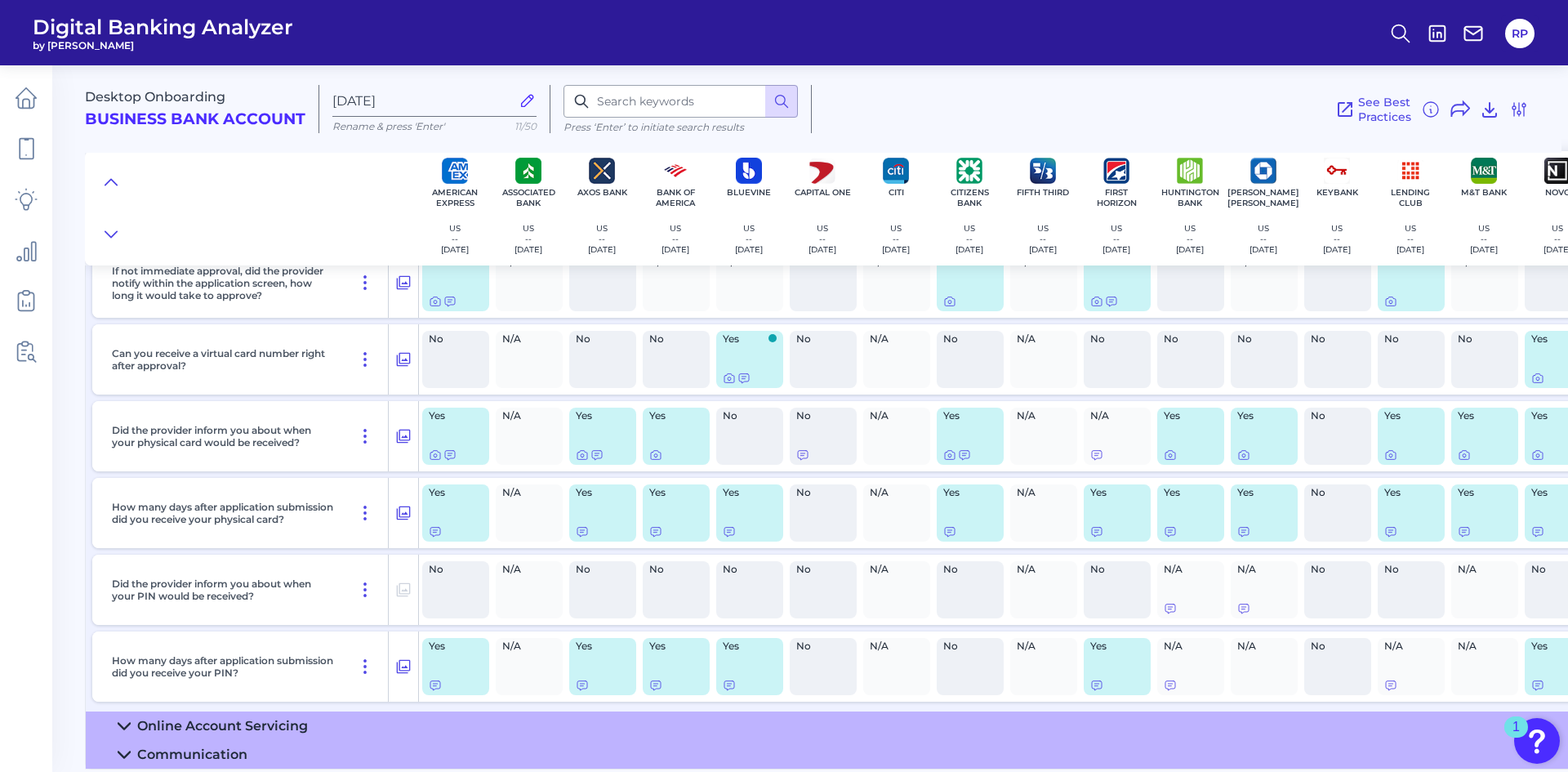
click at [267, 721] on div "Online Account Servicing" at bounding box center [222, 726] width 171 height 15
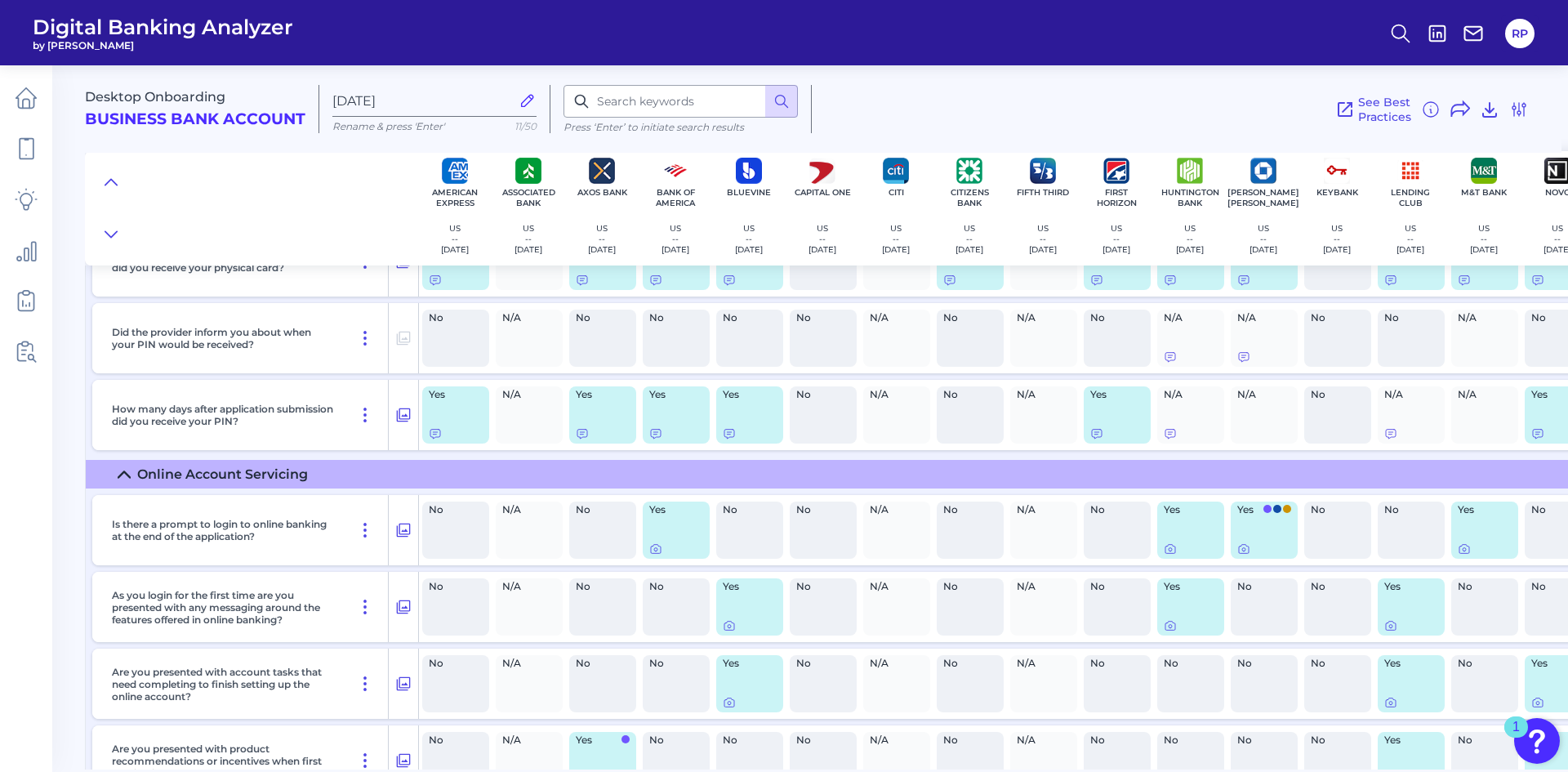
scroll to position [3534, 0]
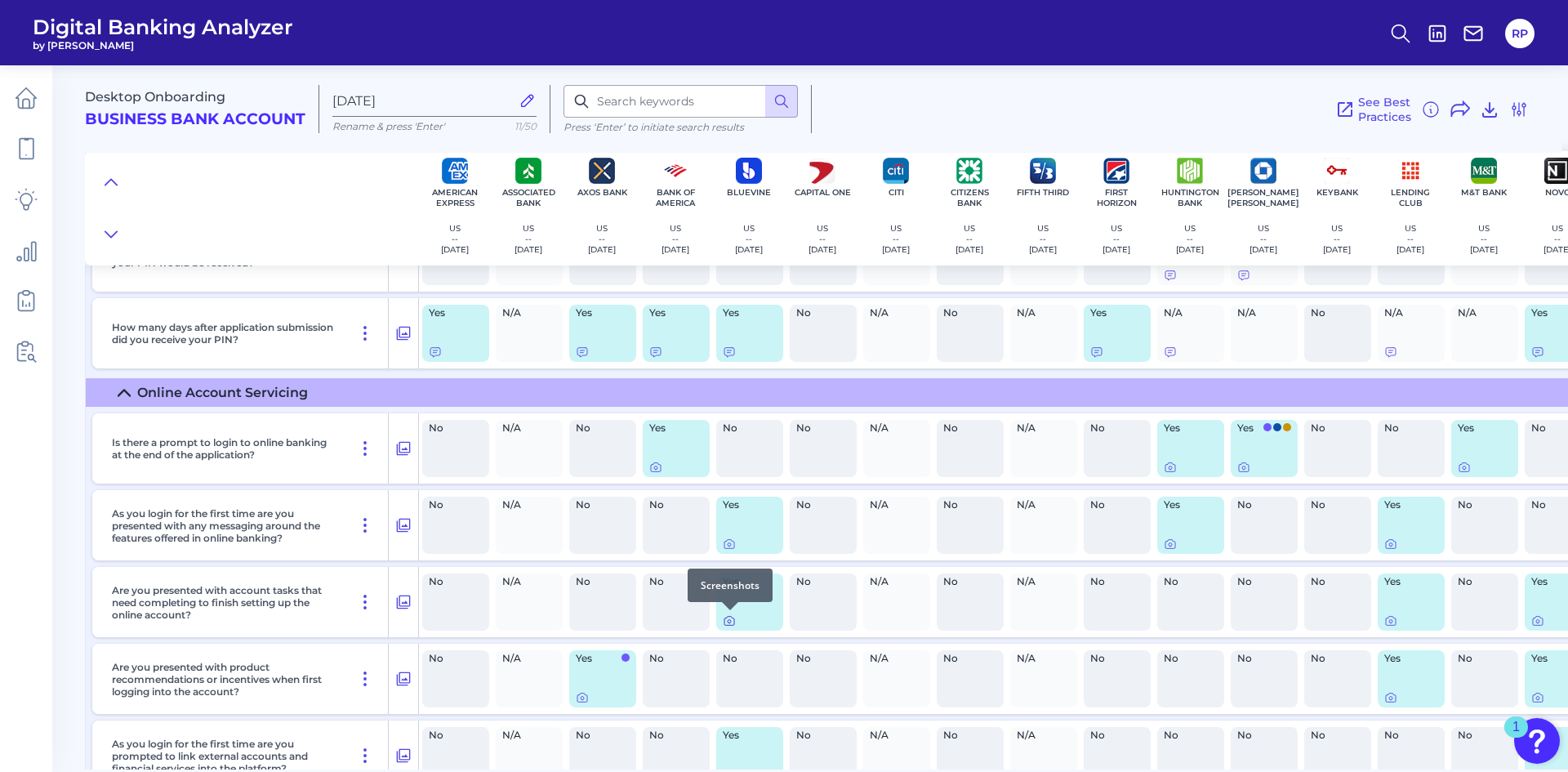
click at [729, 624] on icon at bounding box center [729, 621] width 13 height 13
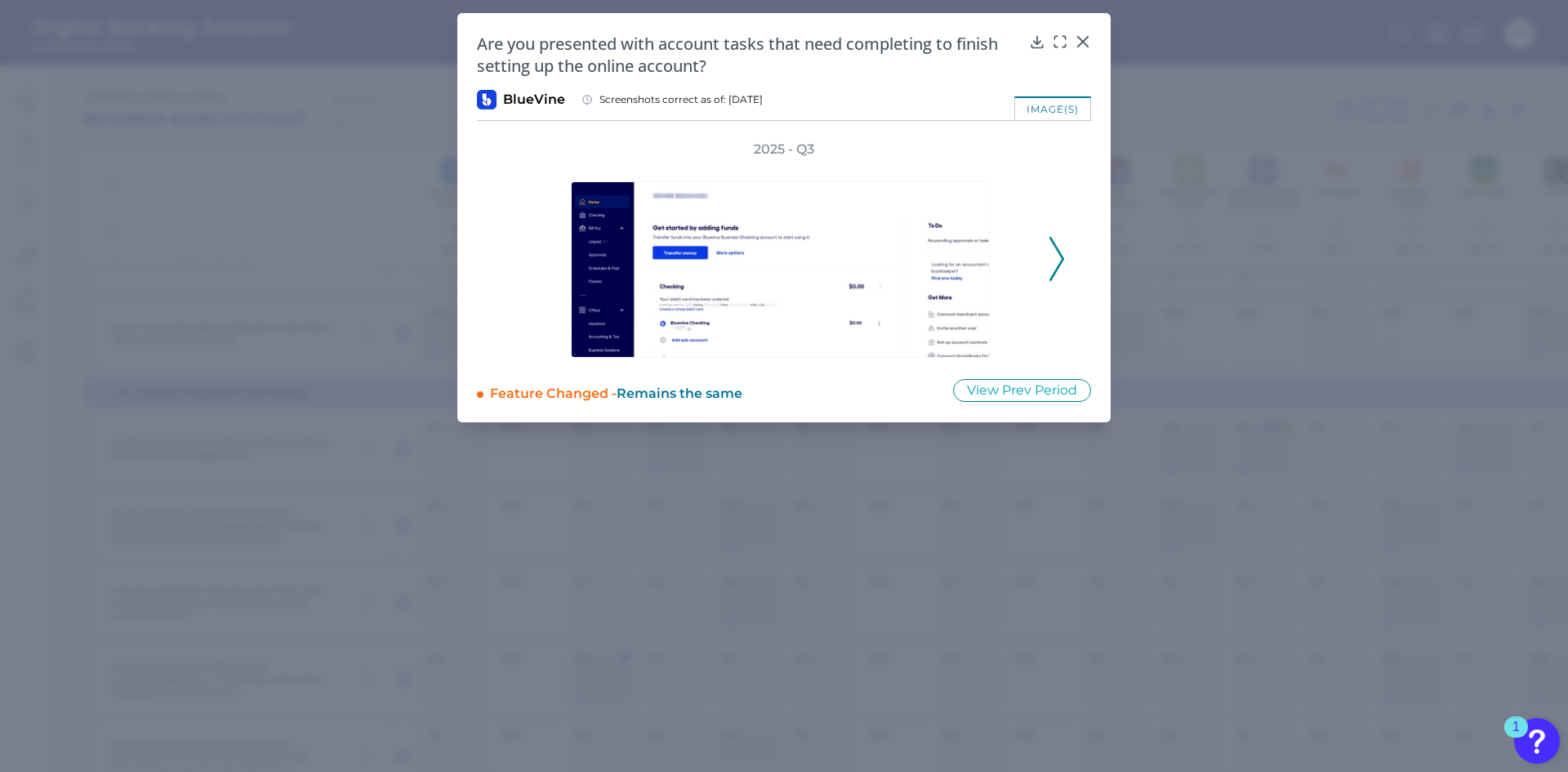
click at [1056, 259] on icon at bounding box center [1057, 259] width 14 height 44
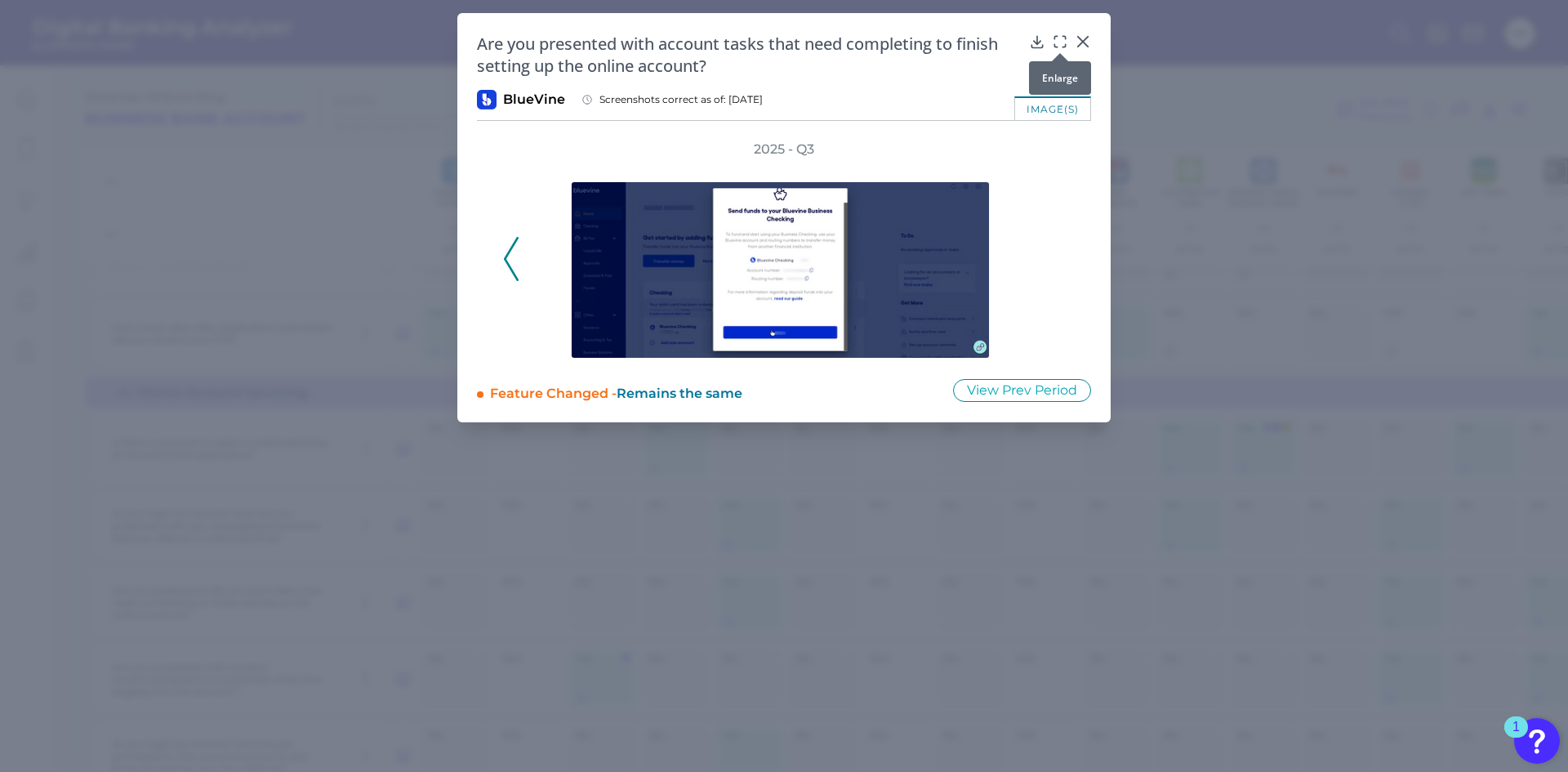
click at [1058, 42] on icon at bounding box center [1060, 41] width 16 height 16
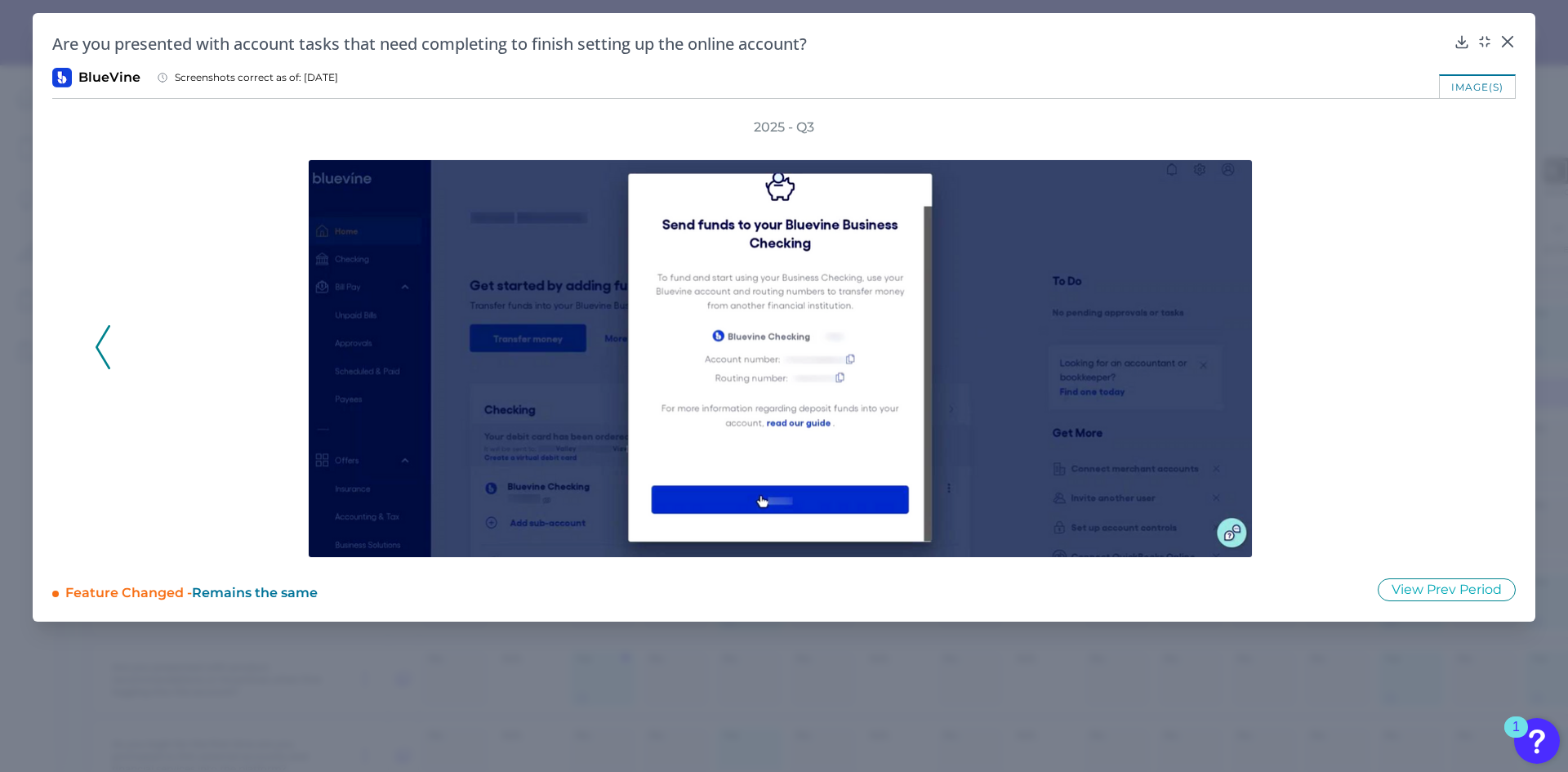
click at [105, 352] on icon at bounding box center [103, 346] width 14 height 44
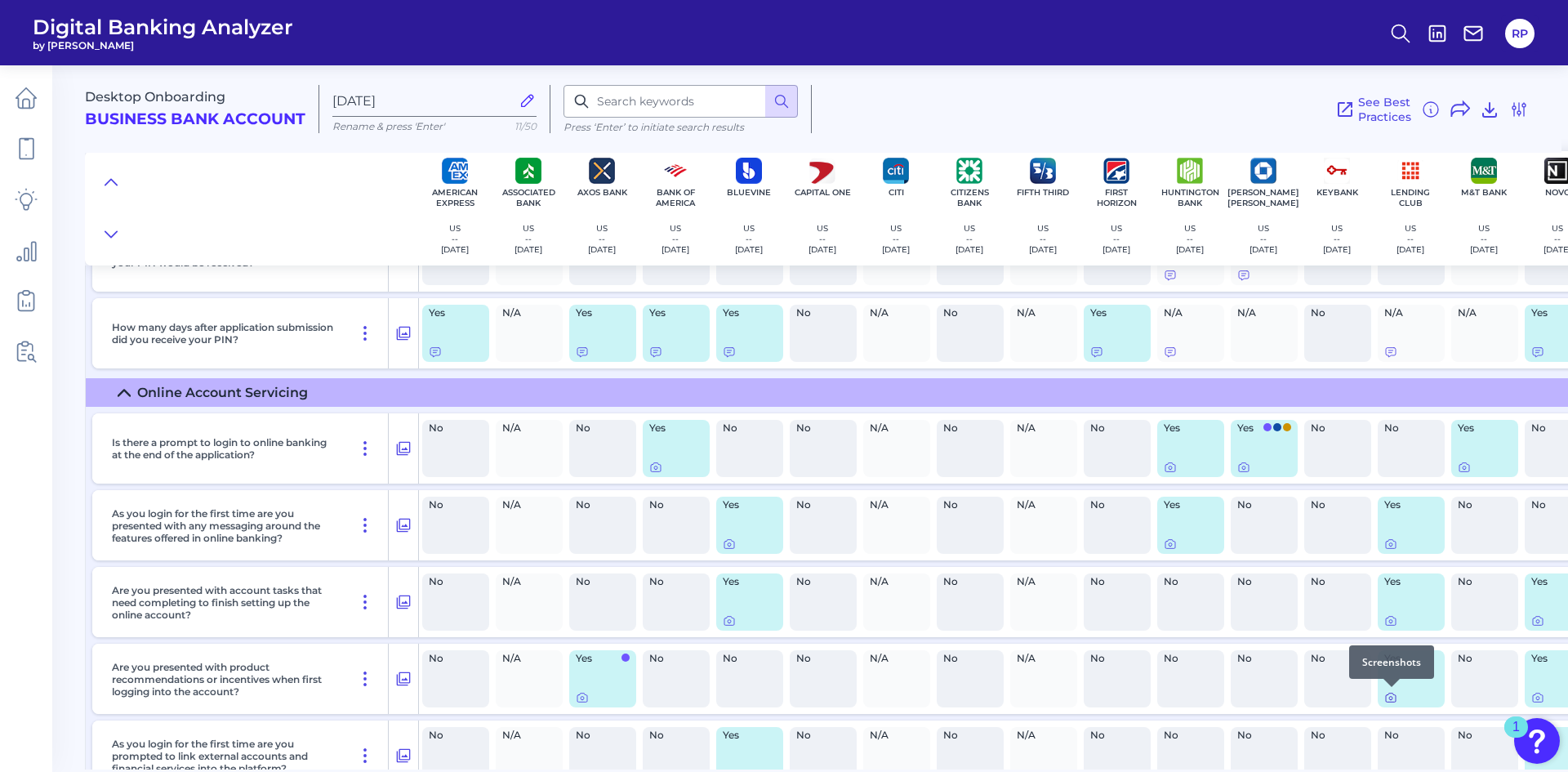
click at [1394, 701] on icon at bounding box center [1391, 697] width 13 height 13
click at [1539, 701] on icon at bounding box center [1539, 697] width 13 height 13
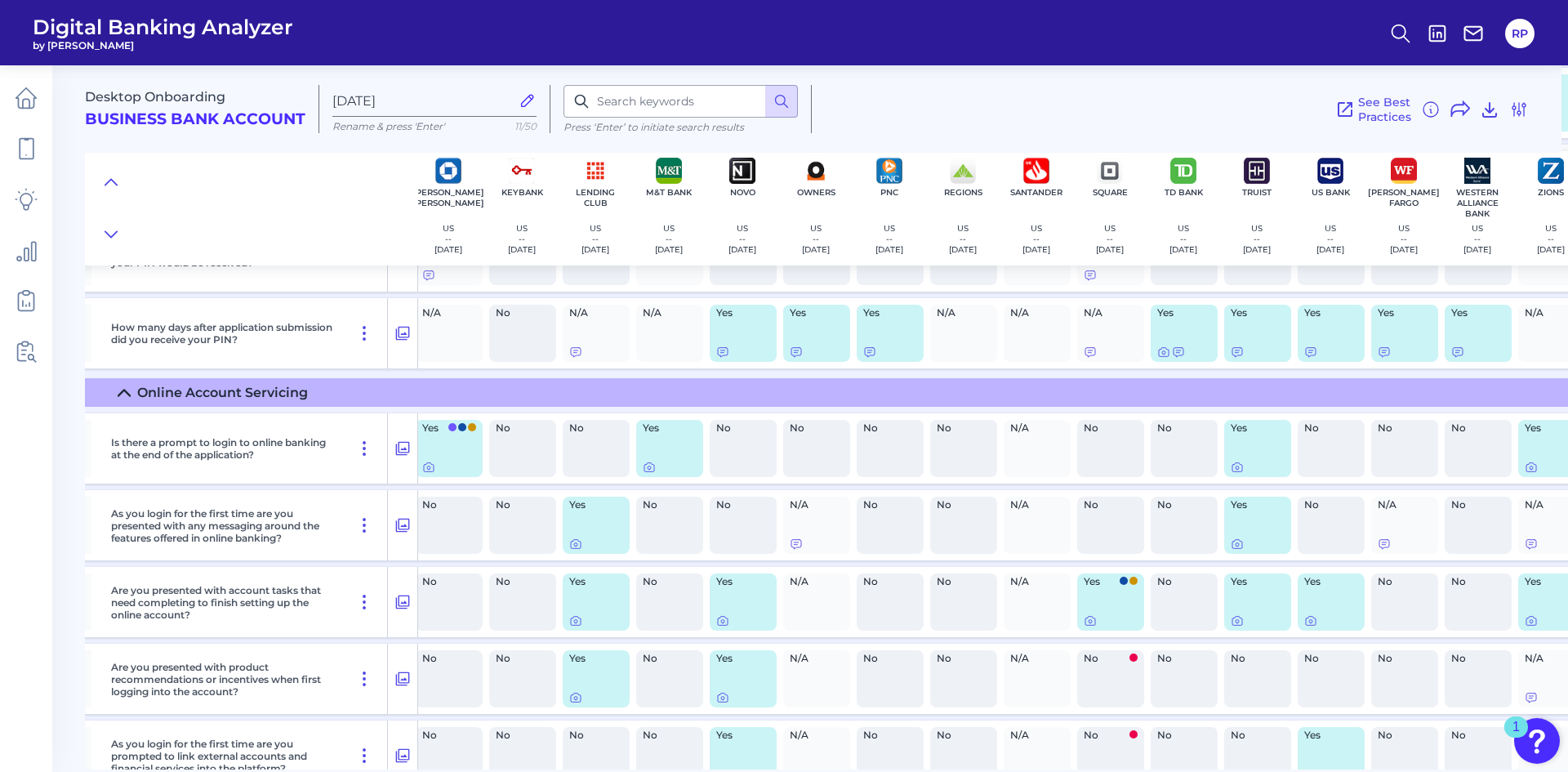
scroll to position [3534, 850]
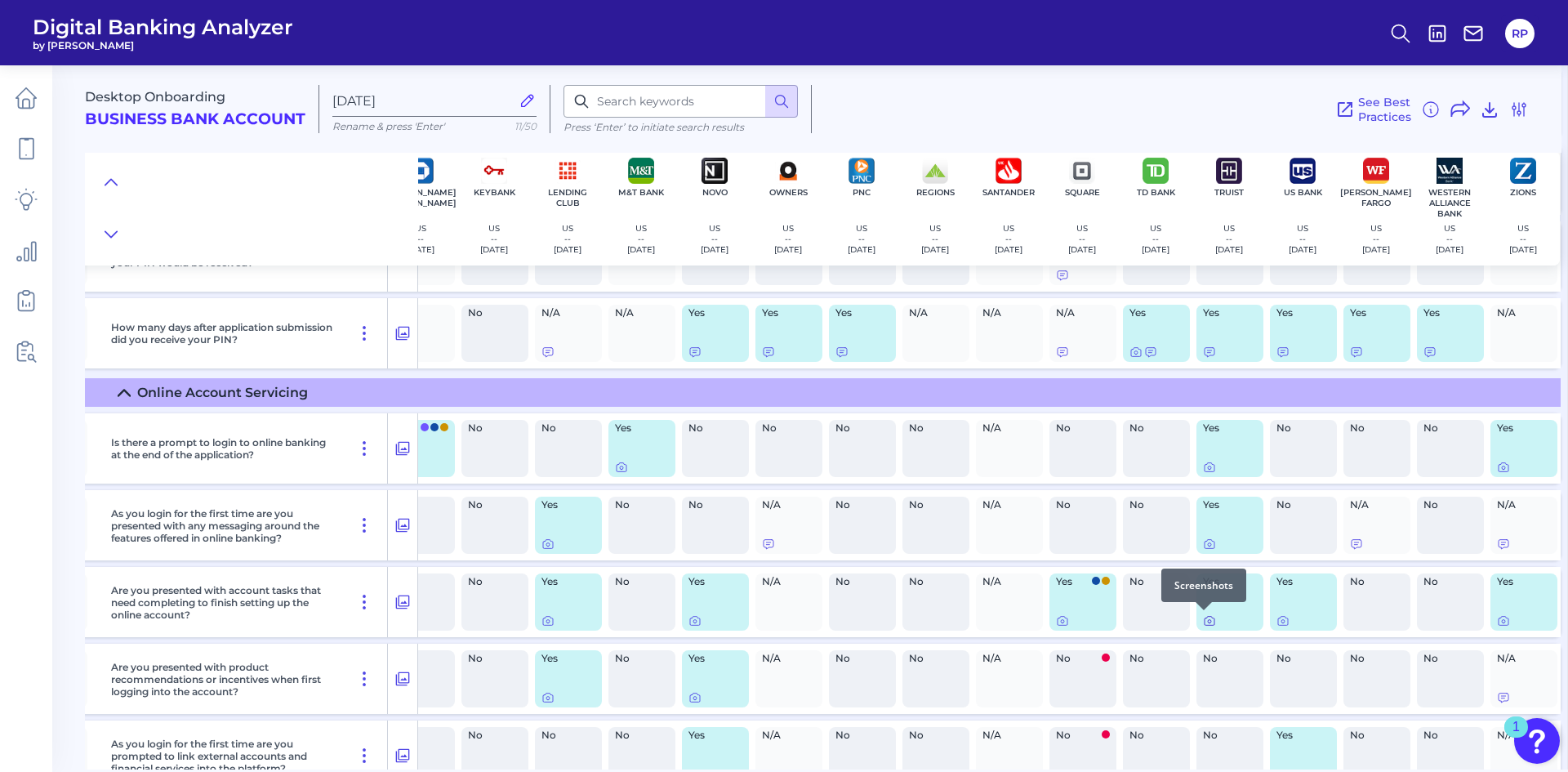
click at [1205, 624] on icon at bounding box center [1210, 621] width 13 height 13
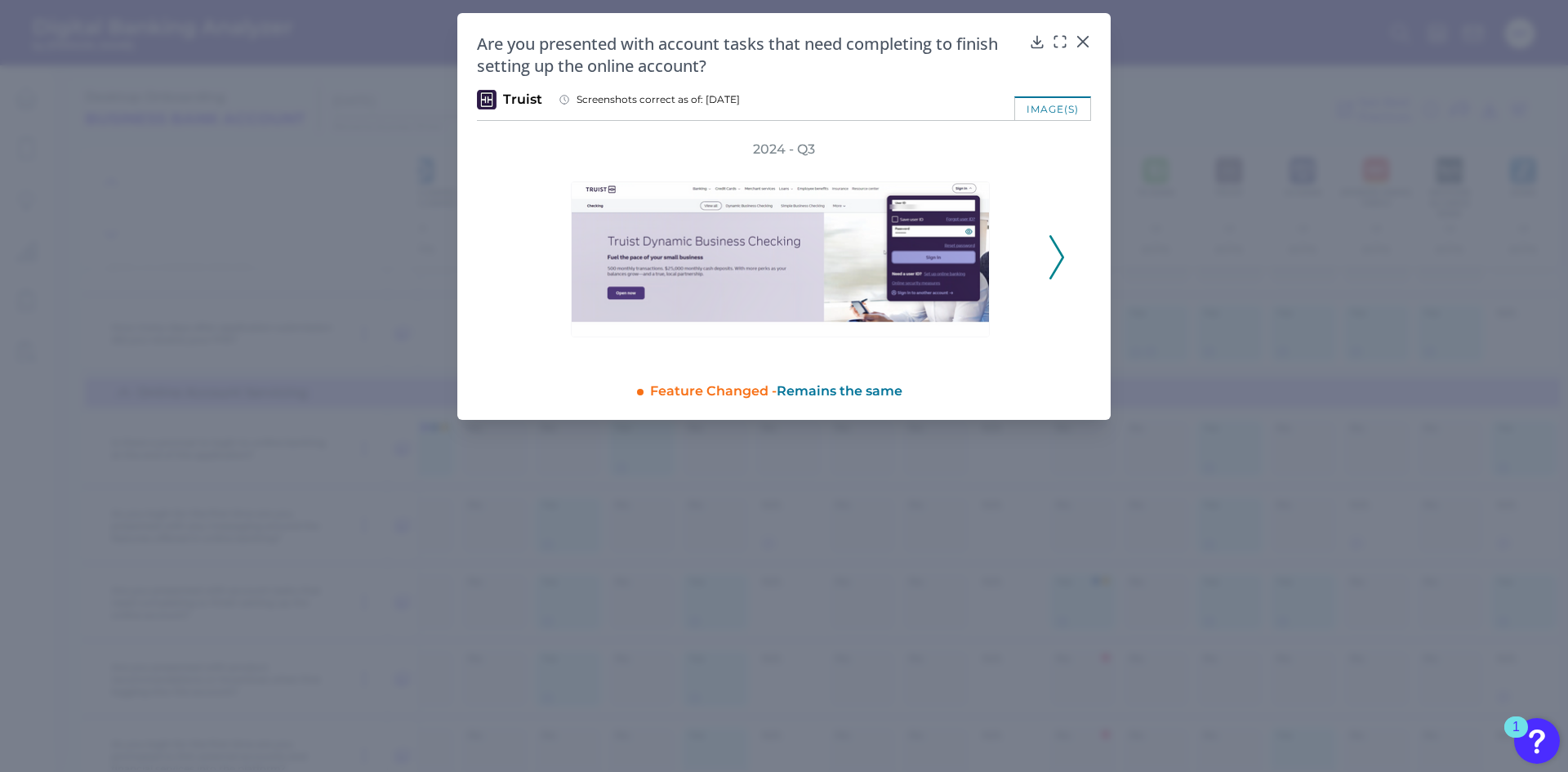
click at [1048, 246] on div "2024 - Q3" at bounding box center [784, 248] width 562 height 215
click at [1054, 251] on icon at bounding box center [1057, 257] width 14 height 44
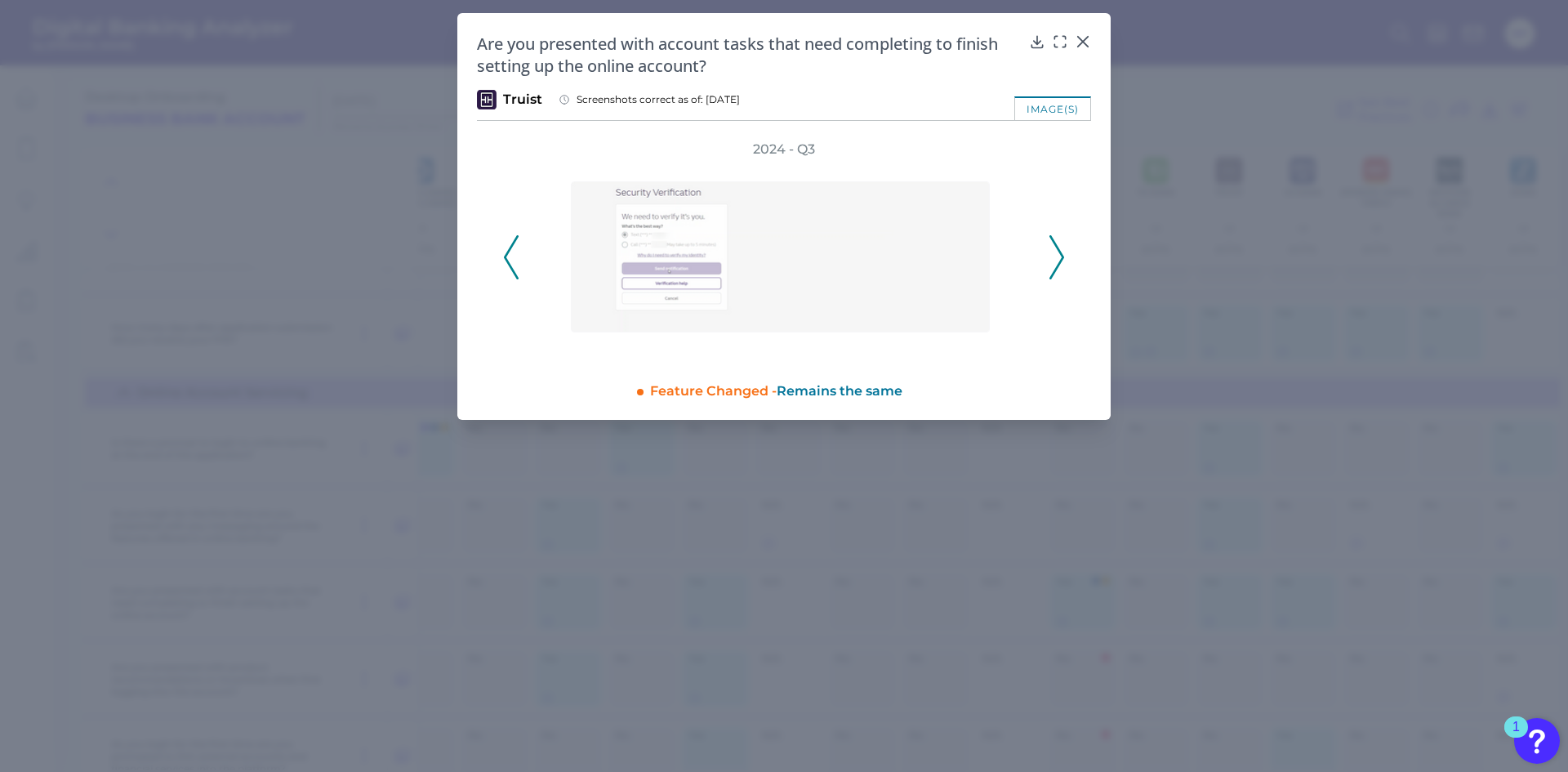
click at [1054, 251] on icon at bounding box center [1057, 257] width 14 height 44
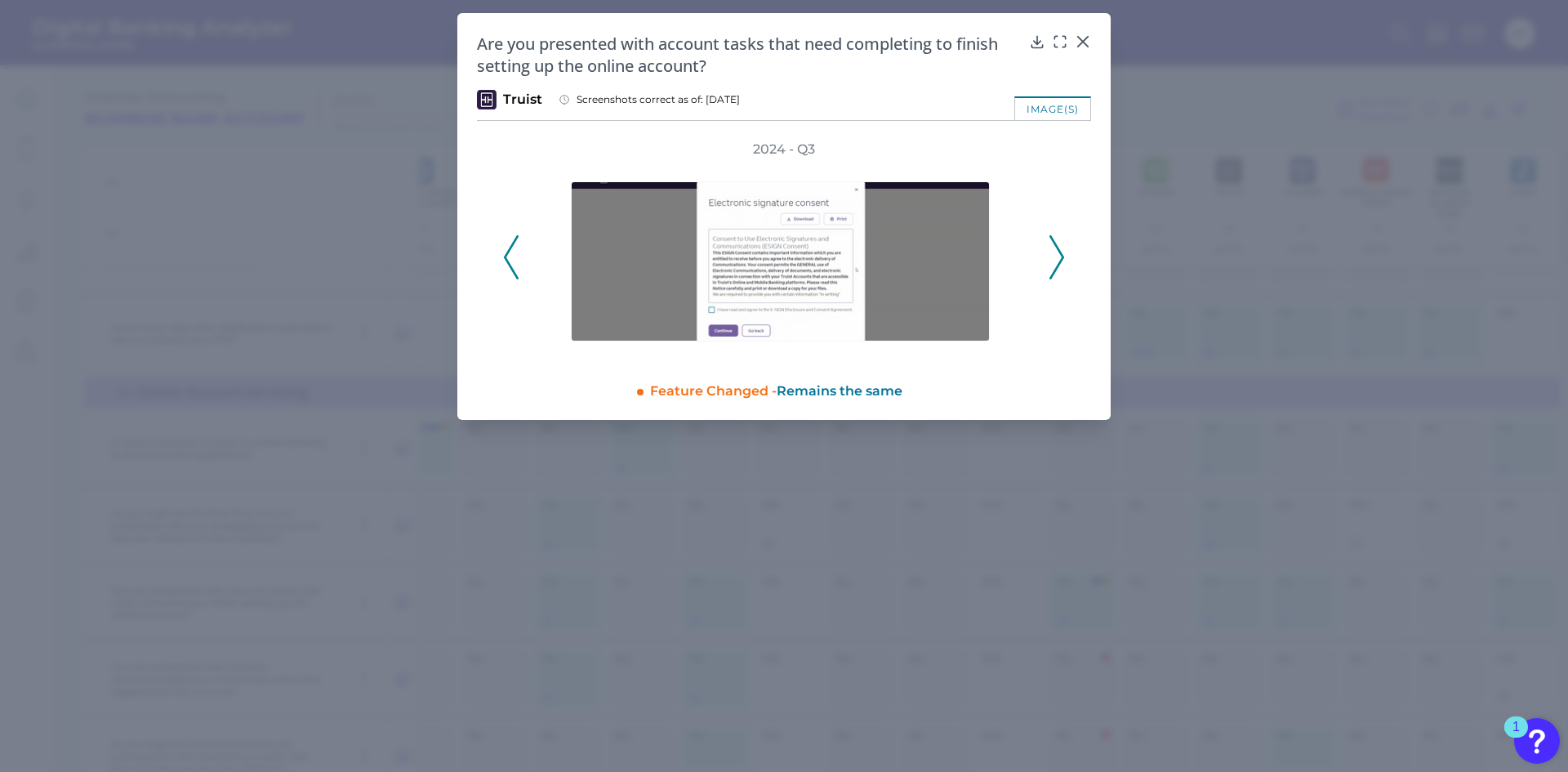
click at [1054, 251] on icon at bounding box center [1057, 257] width 14 height 44
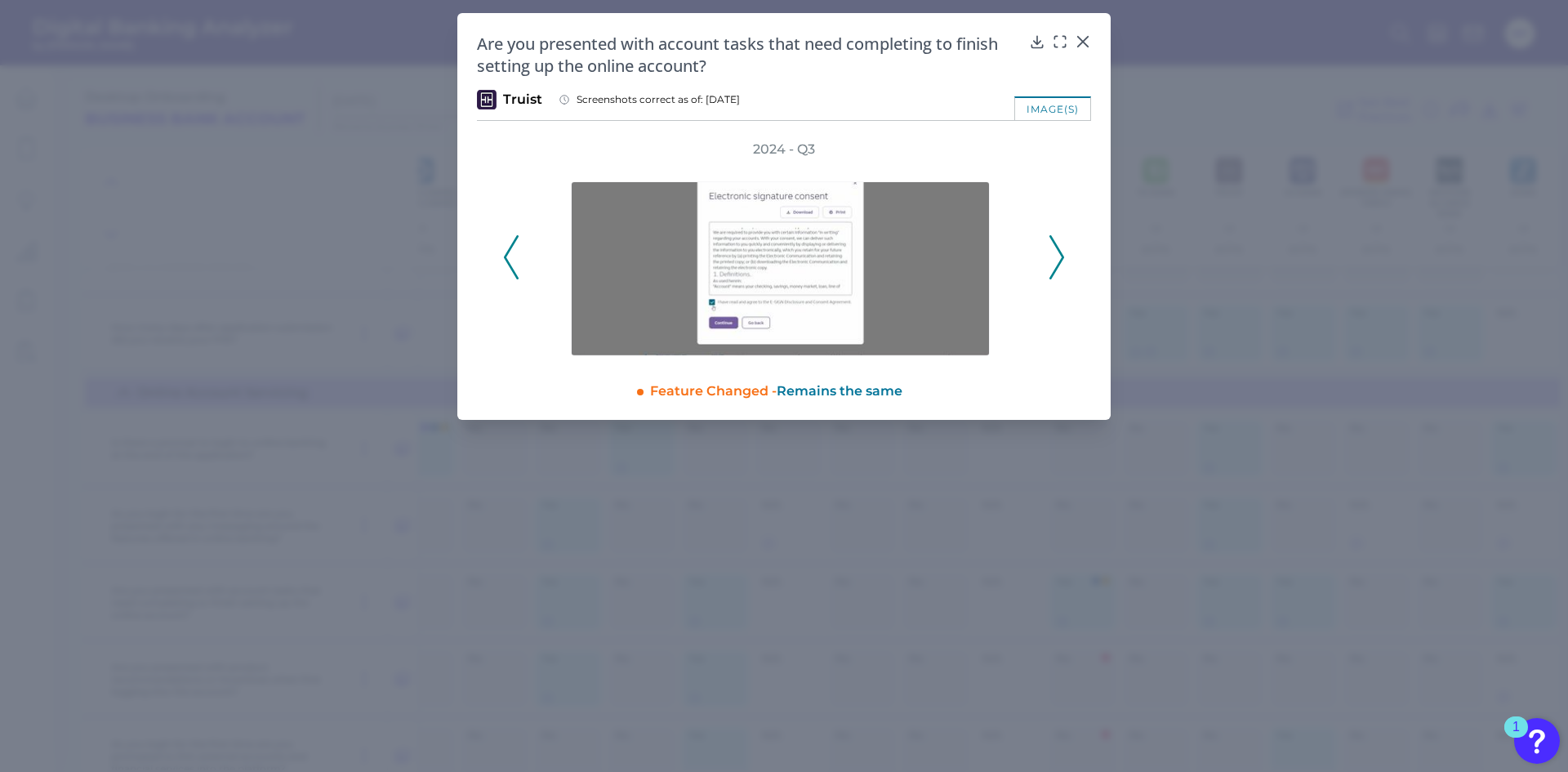
click at [1054, 251] on icon at bounding box center [1057, 257] width 14 height 44
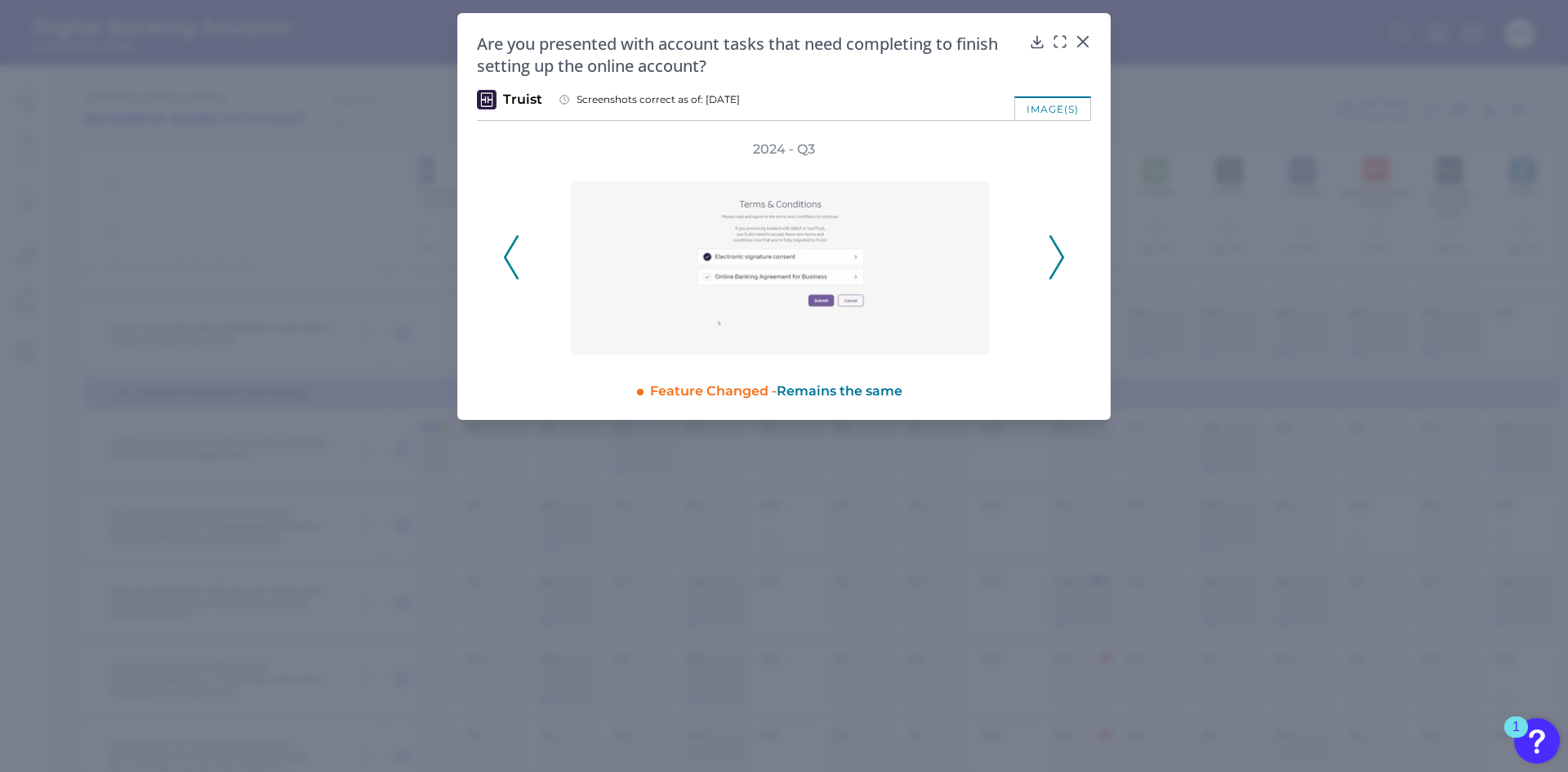
click at [1054, 251] on icon at bounding box center [1057, 257] width 14 height 44
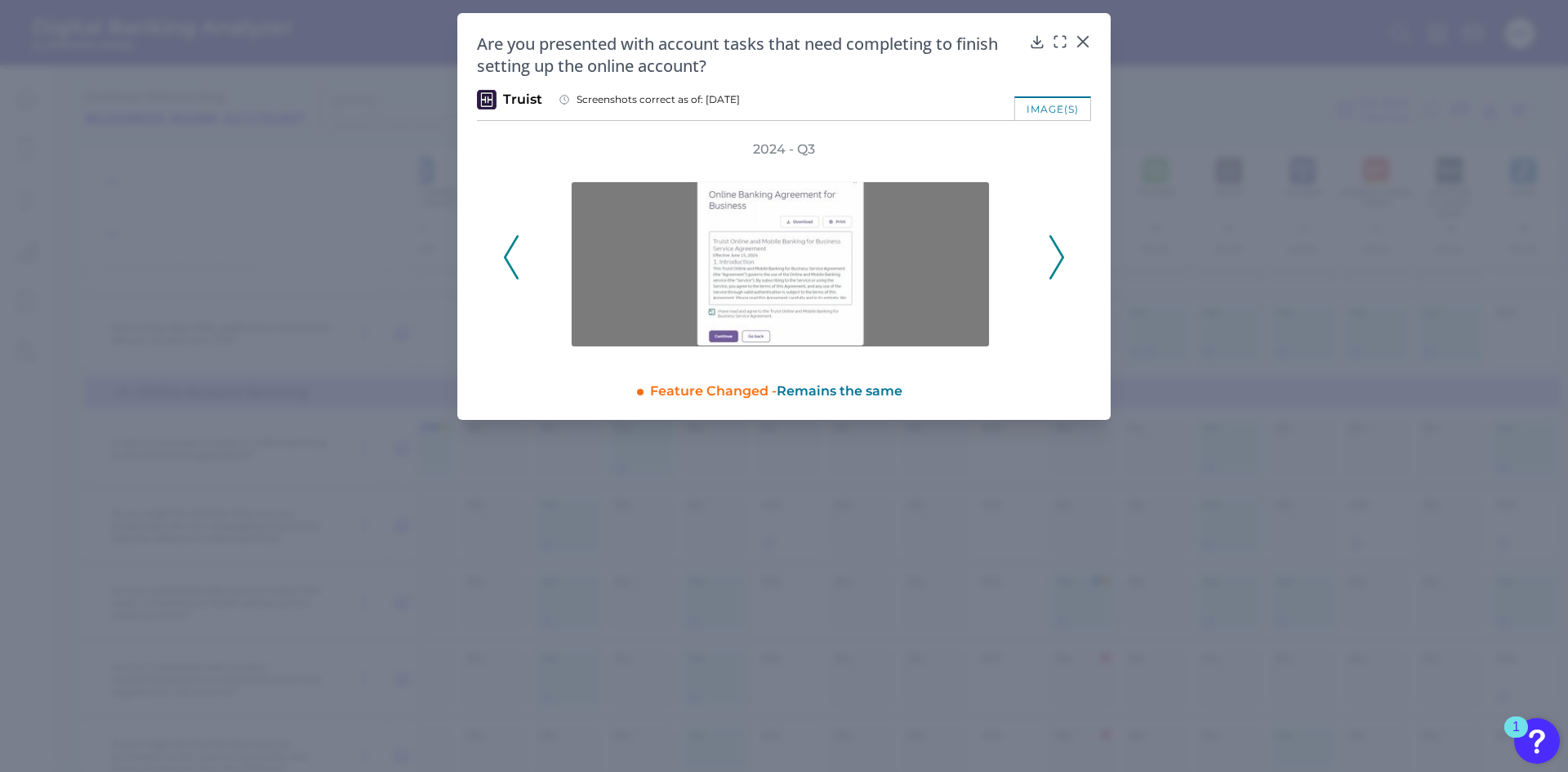
click at [1054, 251] on icon at bounding box center [1057, 257] width 14 height 44
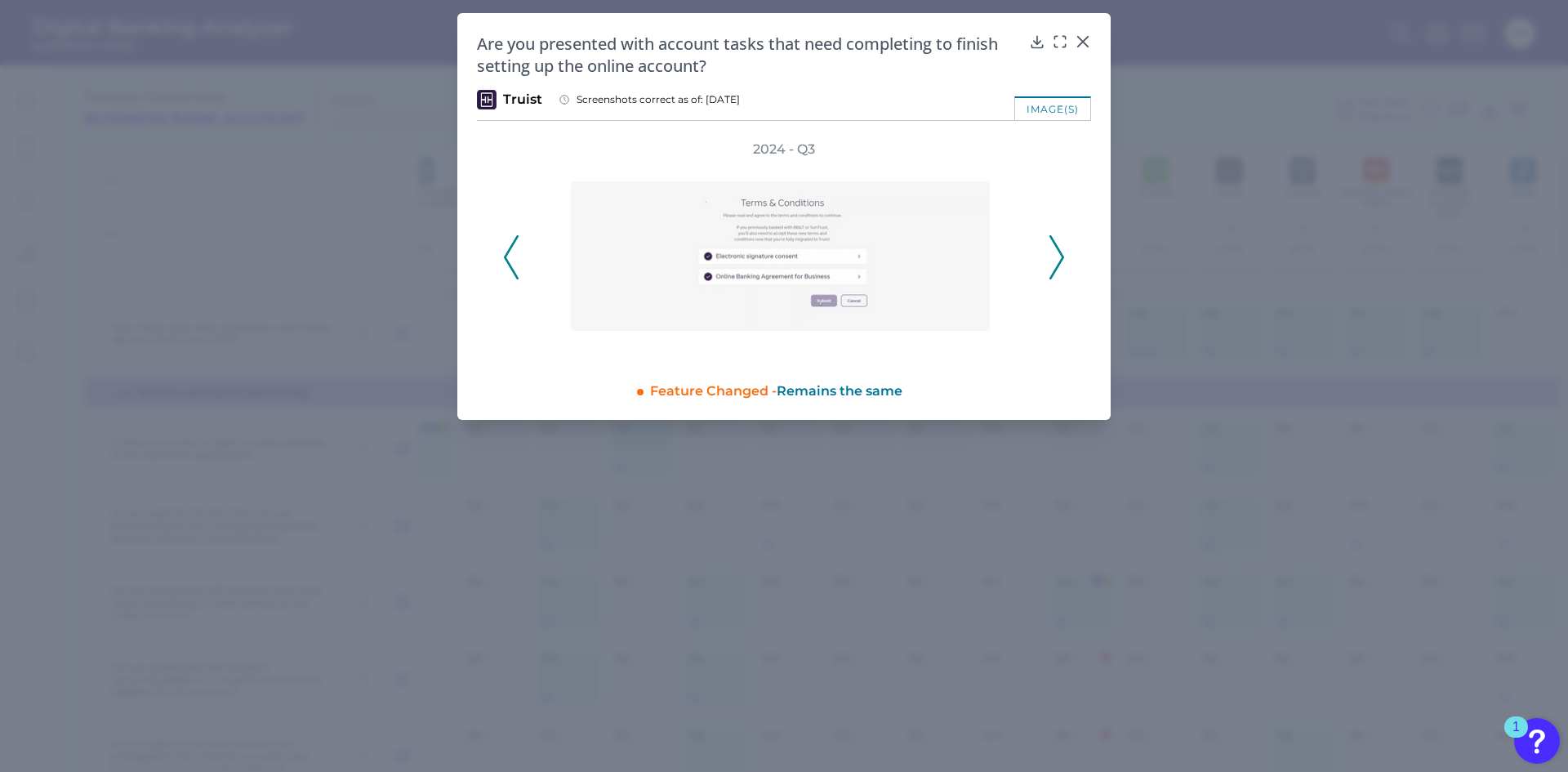
click at [1054, 251] on icon at bounding box center [1057, 257] width 14 height 44
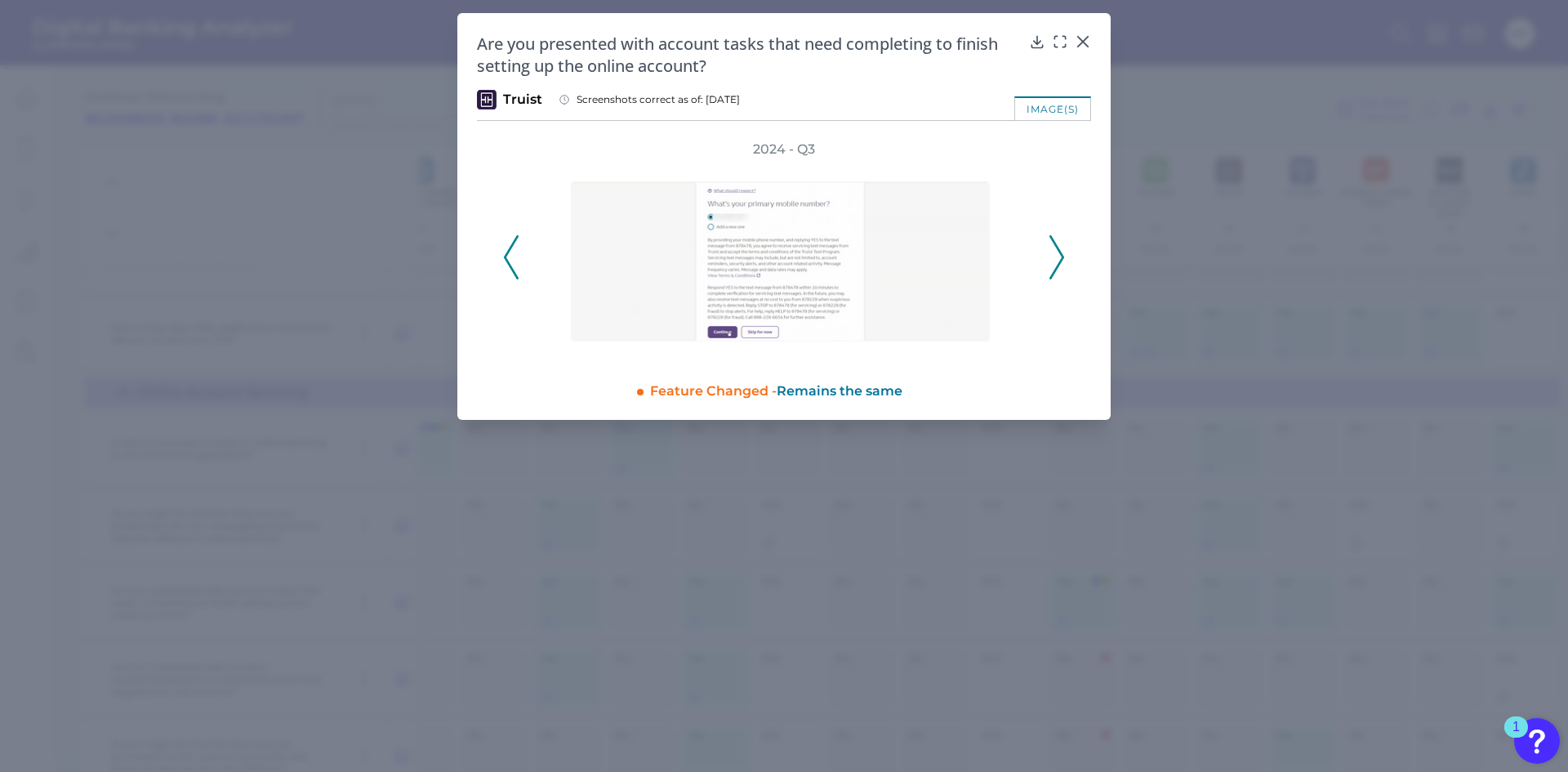
click at [1054, 251] on icon at bounding box center [1057, 257] width 14 height 44
click at [1054, 251] on div "2024 - Q3" at bounding box center [784, 248] width 562 height 215
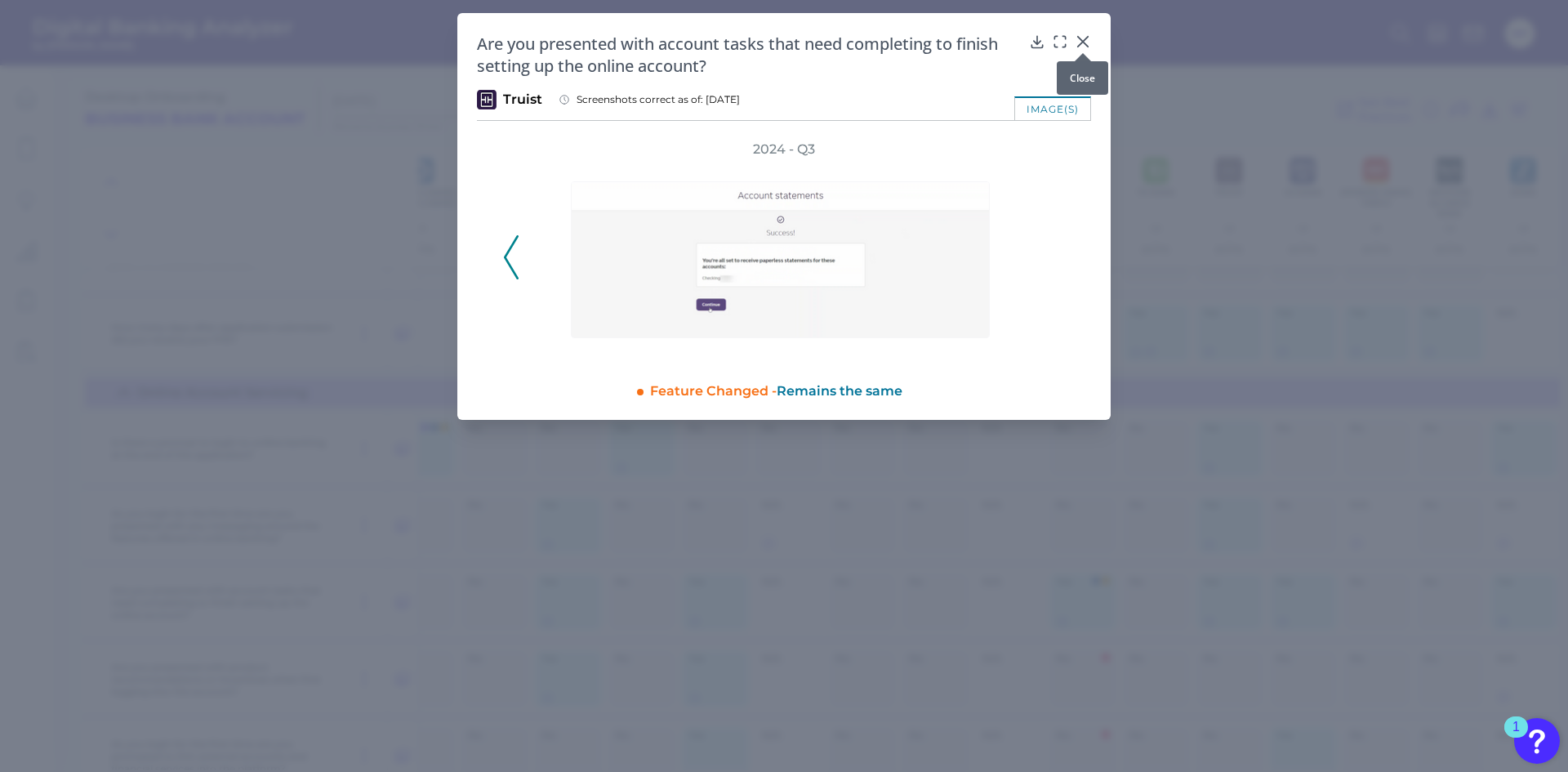
click at [1077, 42] on icon at bounding box center [1083, 41] width 16 height 16
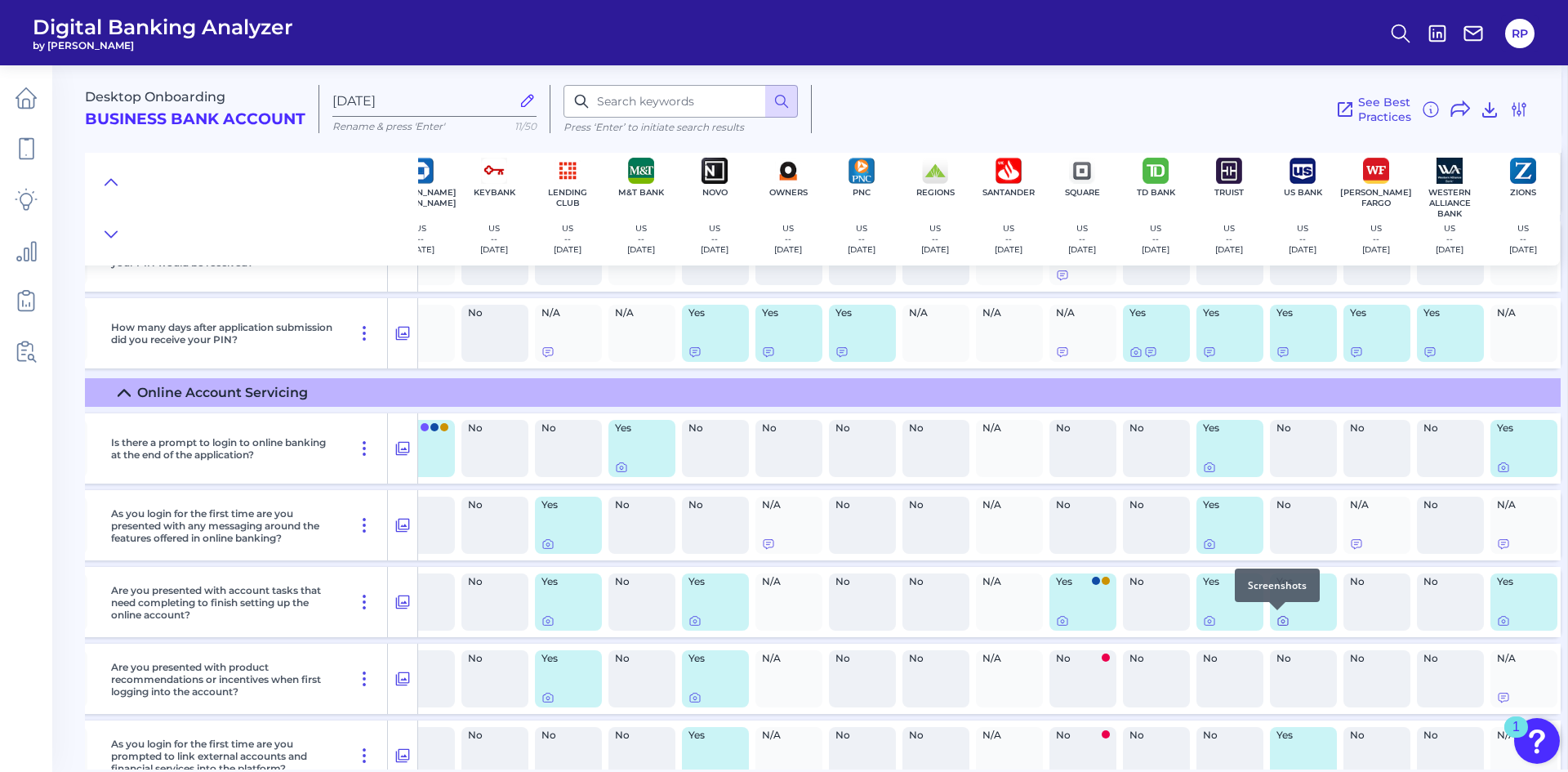
click at [1282, 622] on icon at bounding box center [1284, 621] width 3 height 3
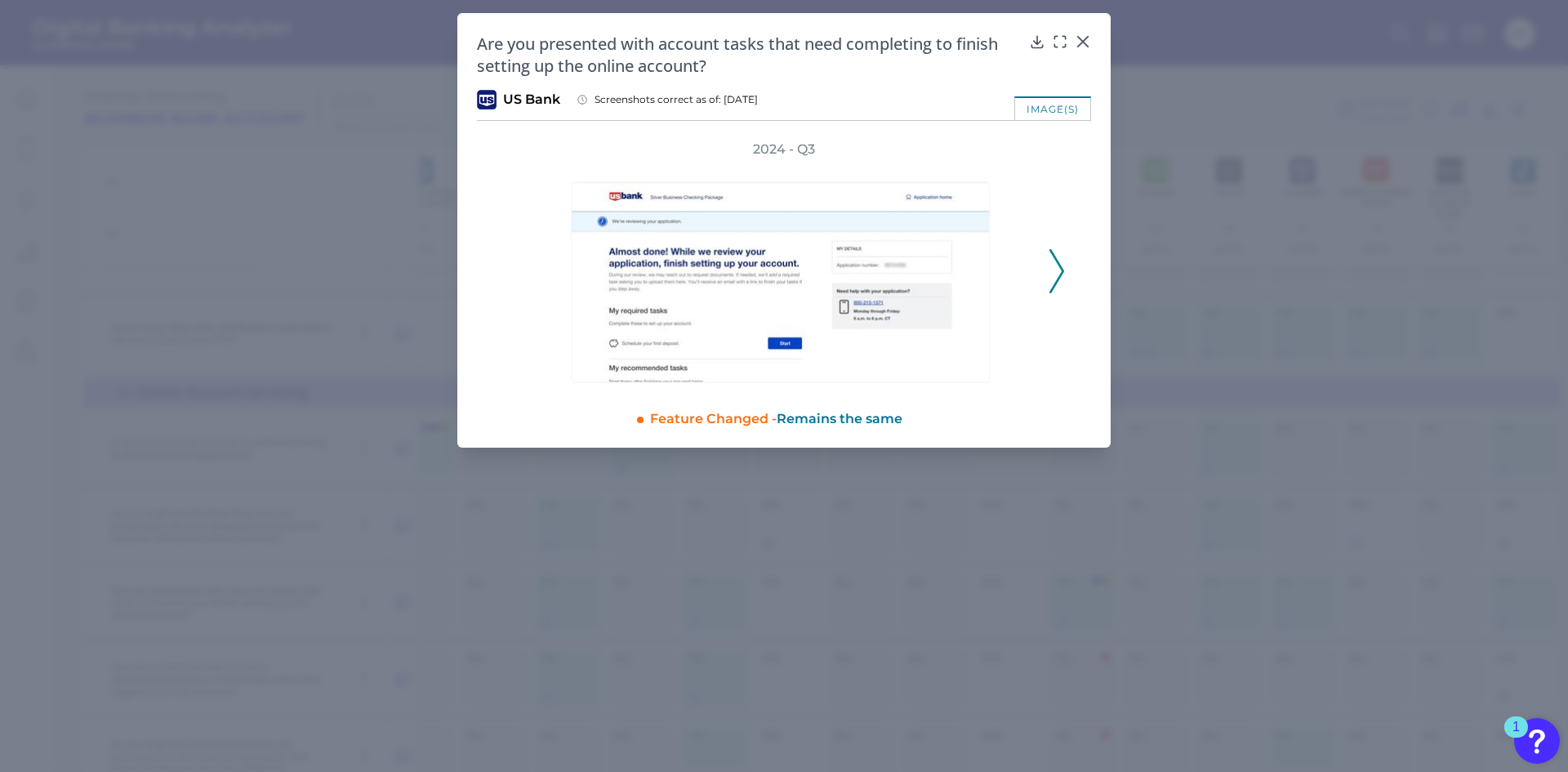
click at [1052, 273] on icon at bounding box center [1057, 271] width 14 height 44
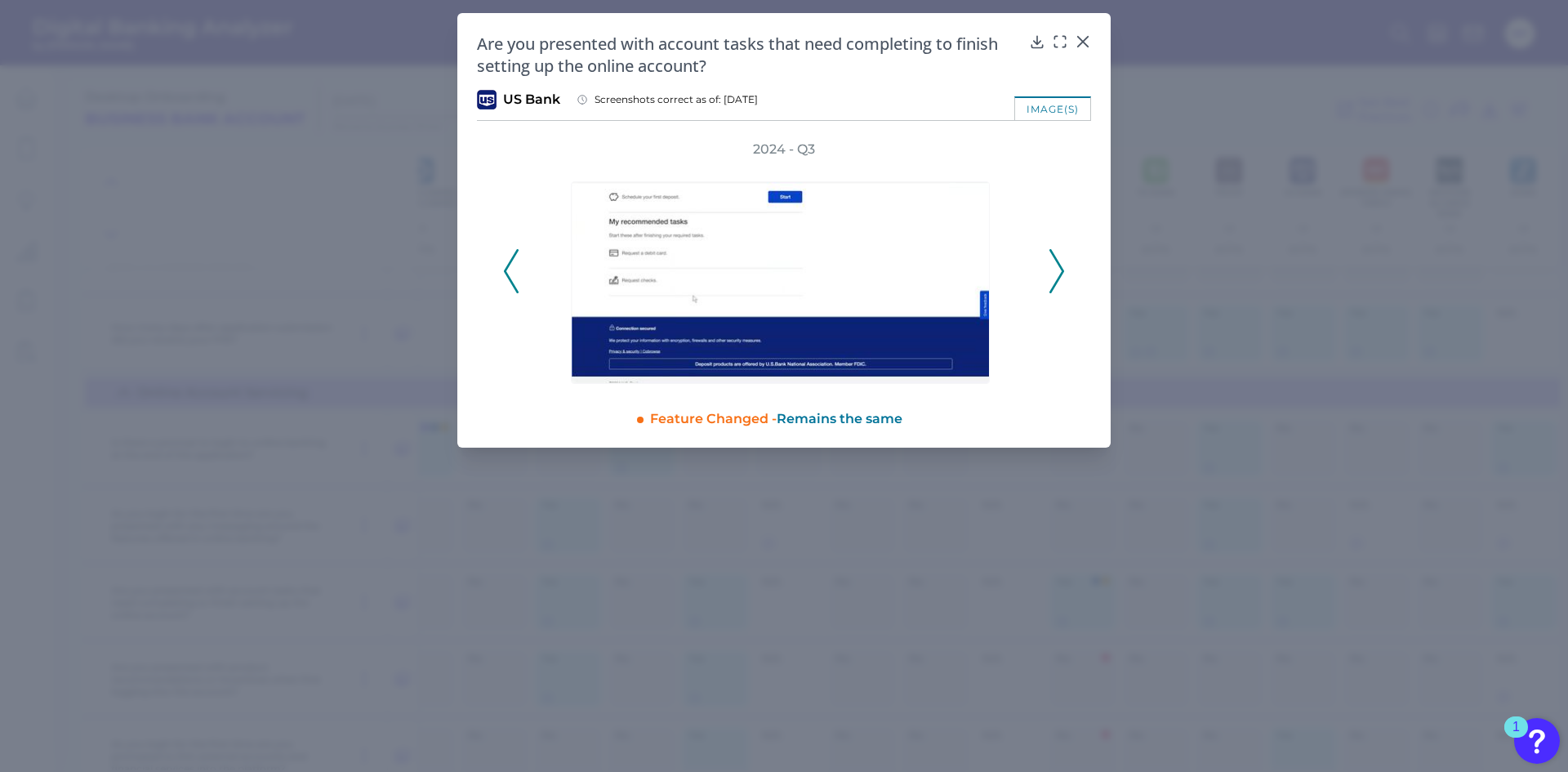
click at [1052, 273] on icon at bounding box center [1057, 271] width 14 height 44
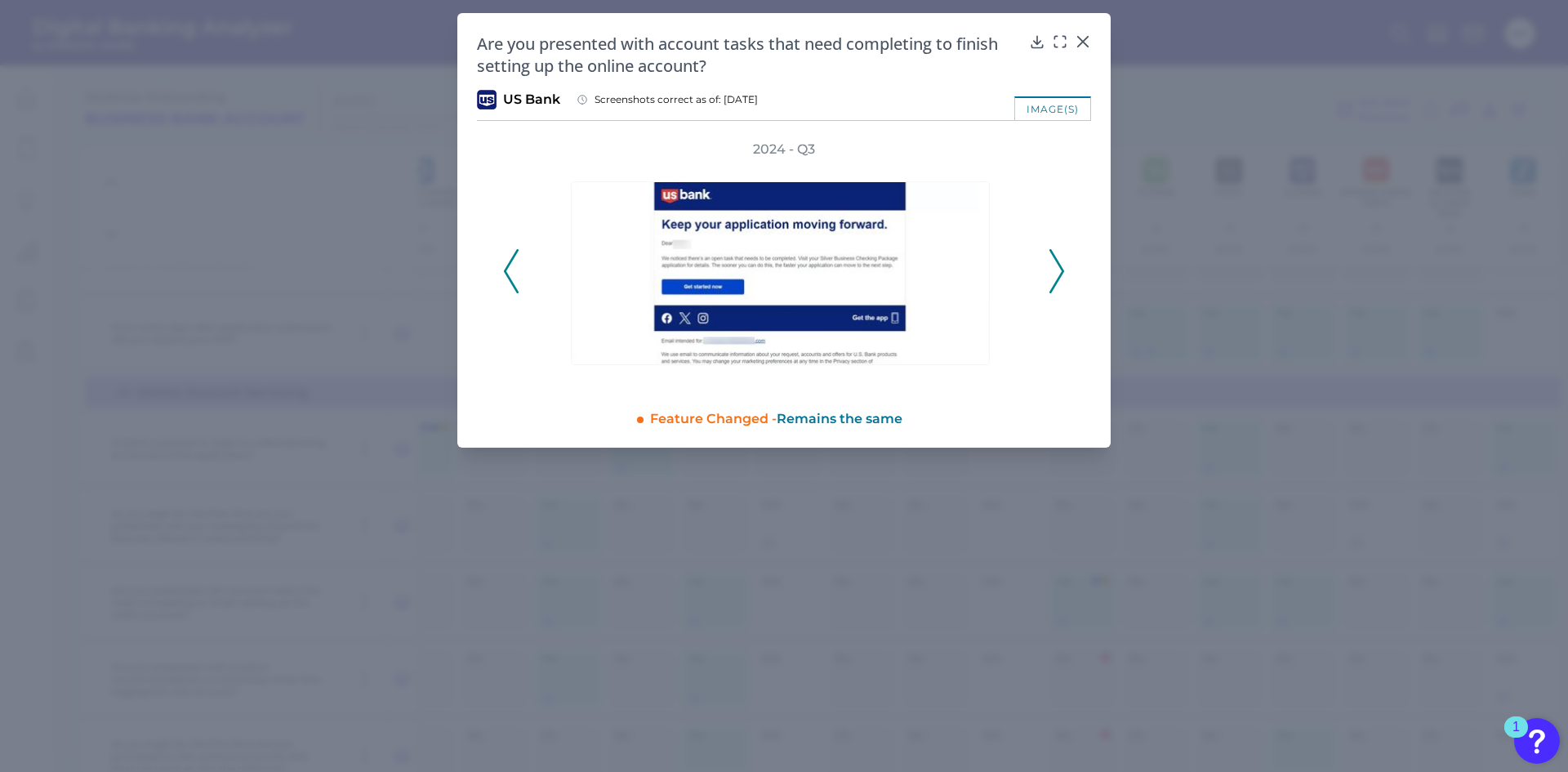
click at [1052, 273] on icon at bounding box center [1057, 271] width 14 height 44
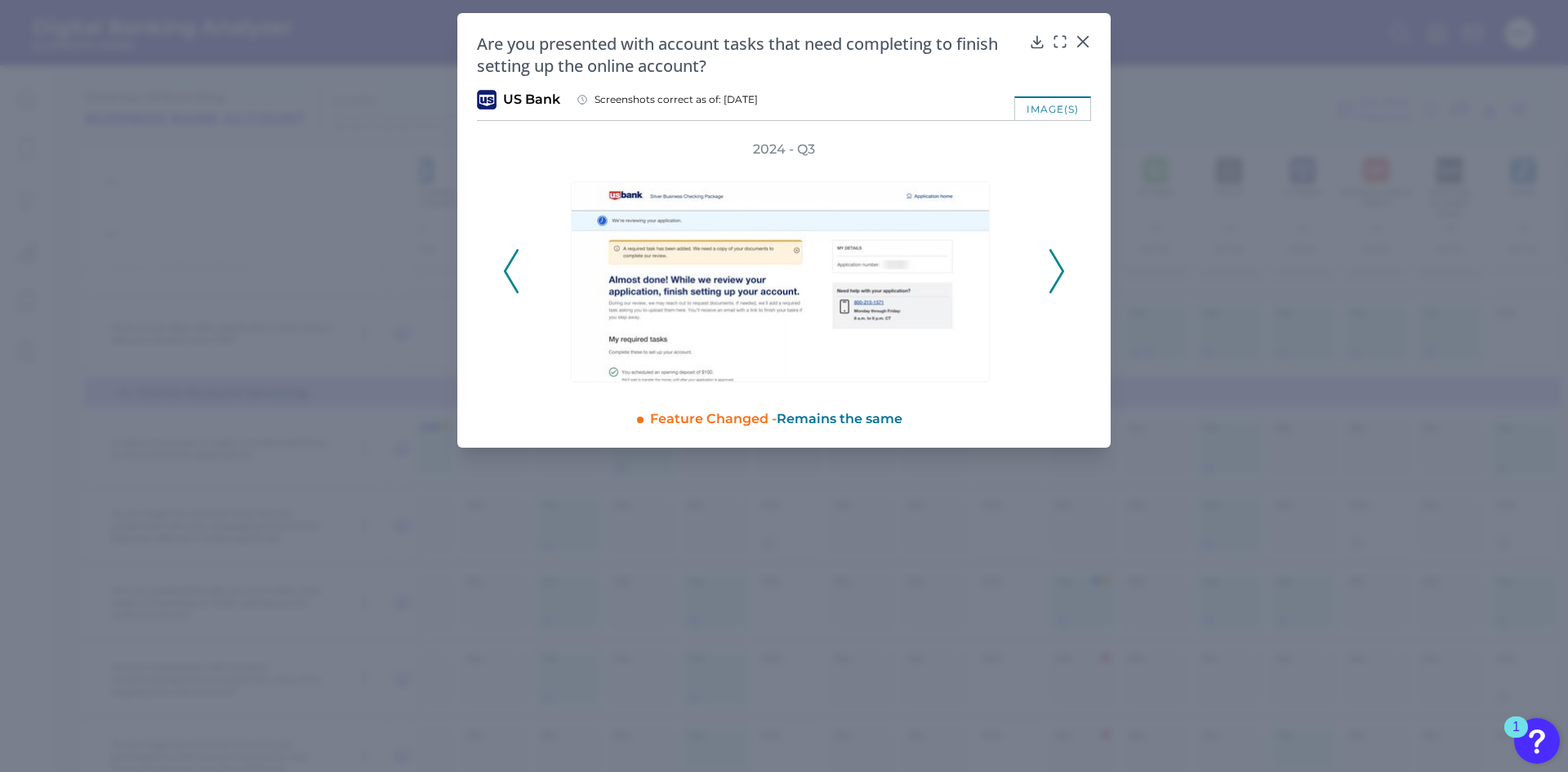
click at [1052, 273] on icon at bounding box center [1057, 271] width 14 height 44
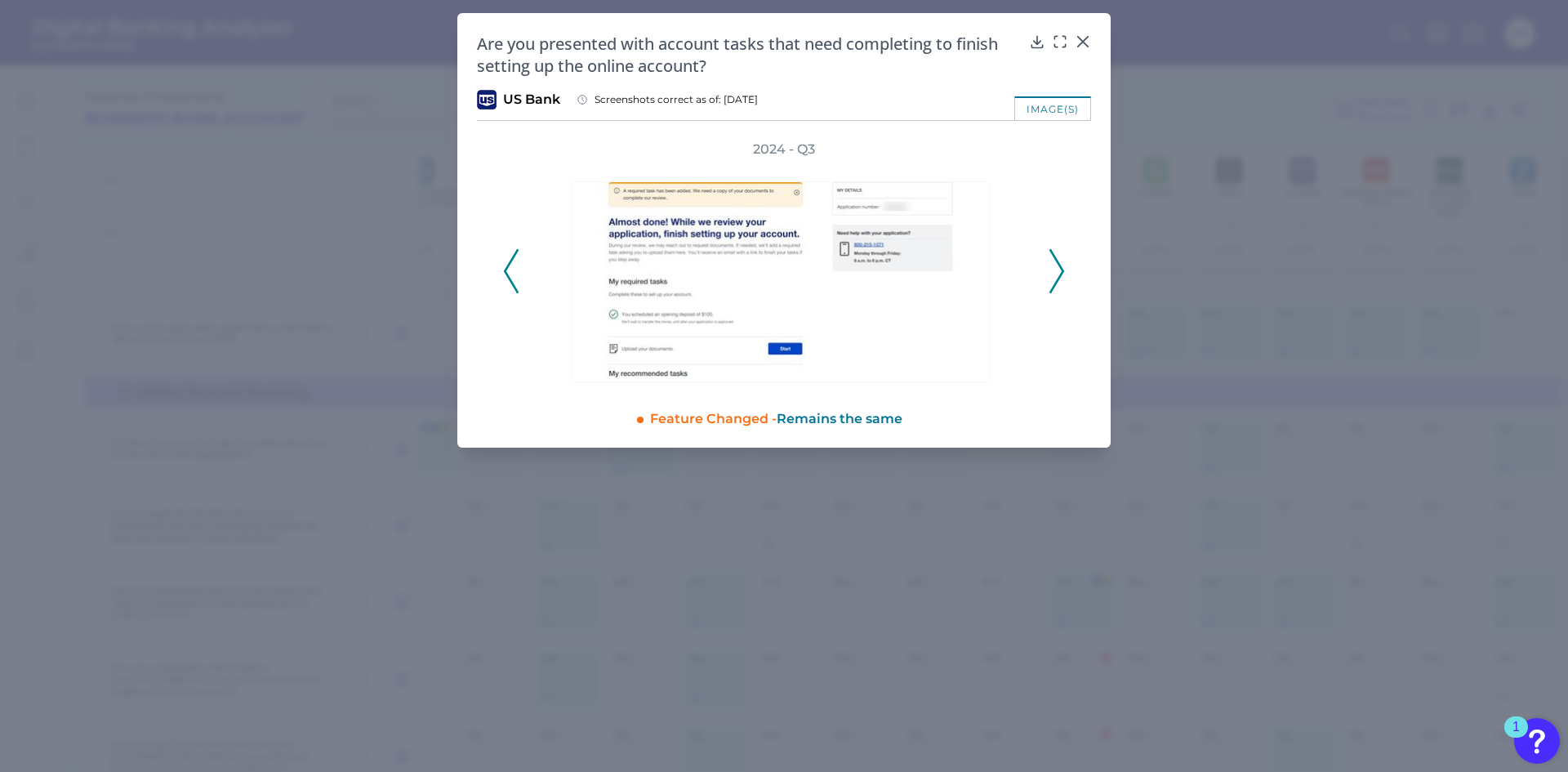
click at [1052, 273] on icon at bounding box center [1057, 271] width 14 height 44
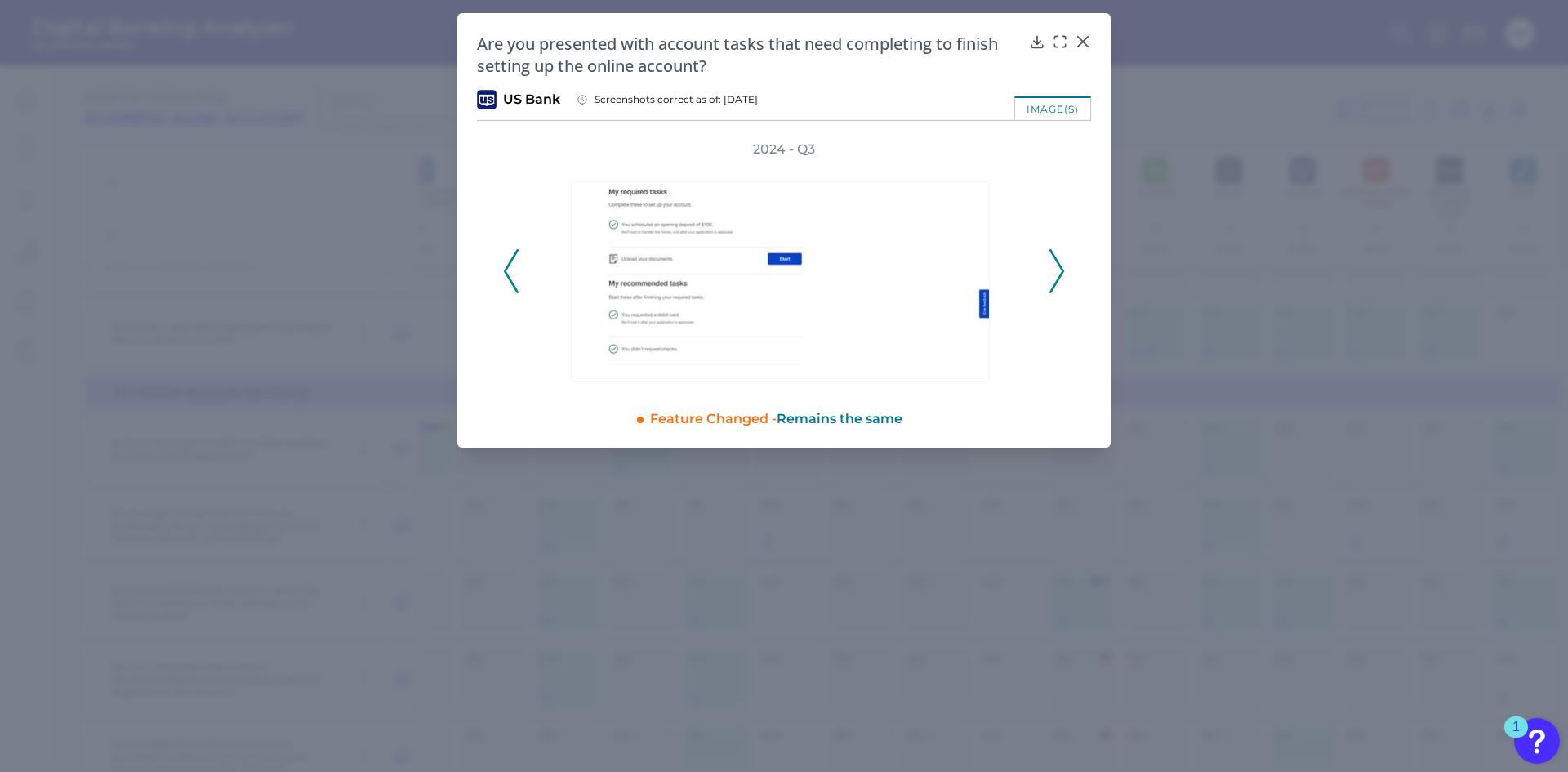
click at [1052, 273] on icon at bounding box center [1057, 271] width 14 height 44
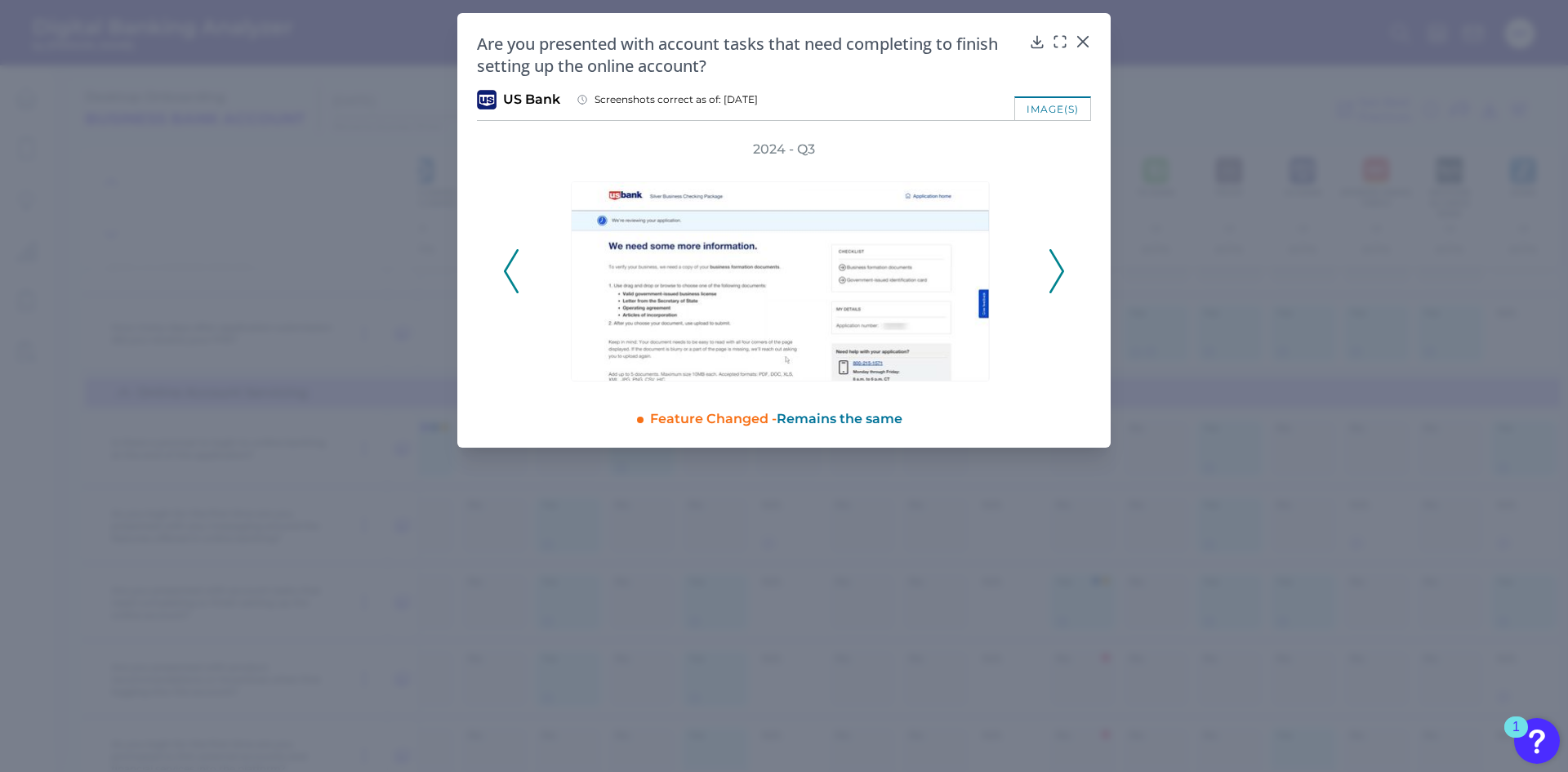
click at [1052, 273] on icon at bounding box center [1057, 271] width 14 height 44
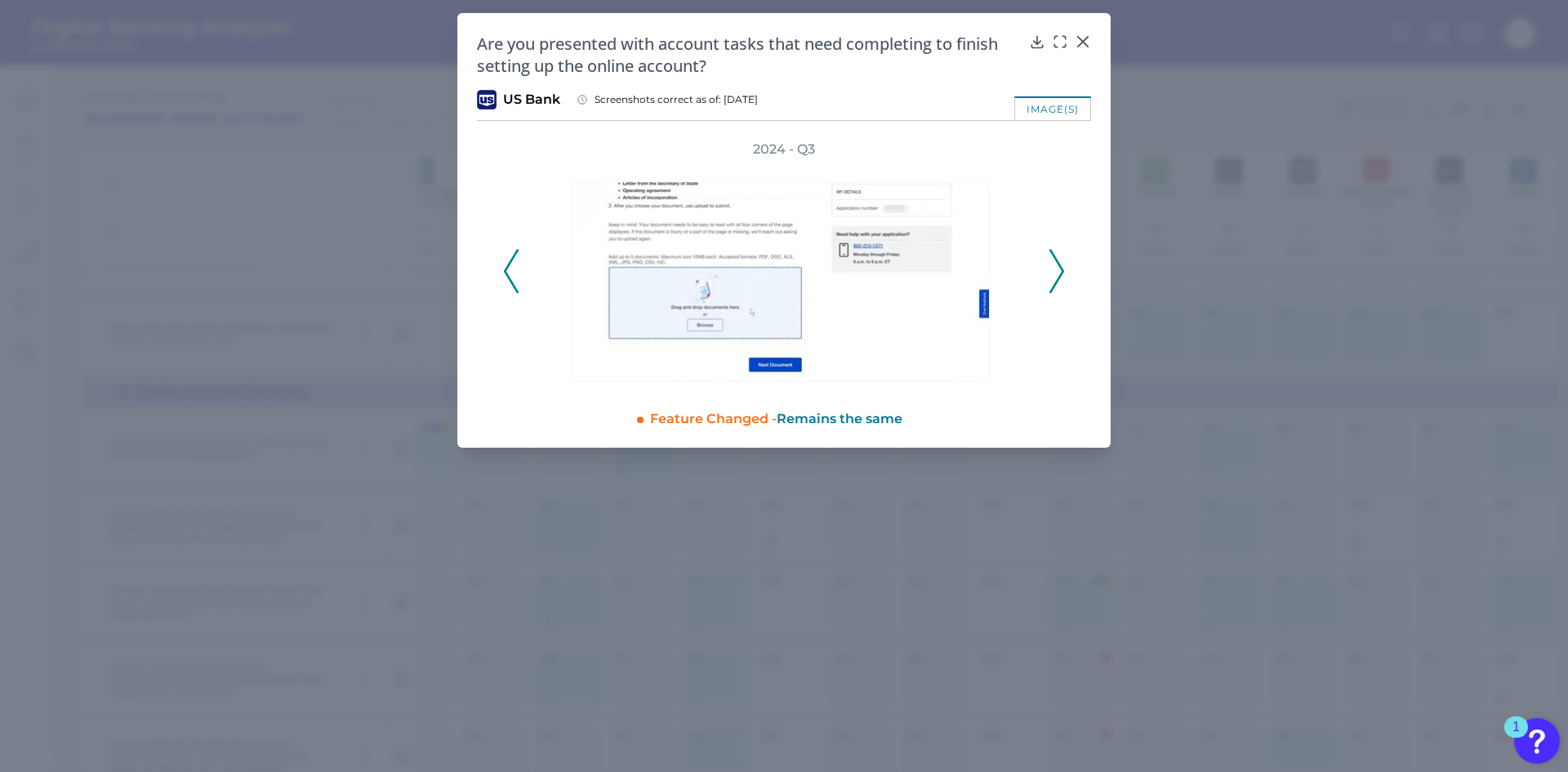
click at [1052, 273] on icon at bounding box center [1057, 271] width 14 height 44
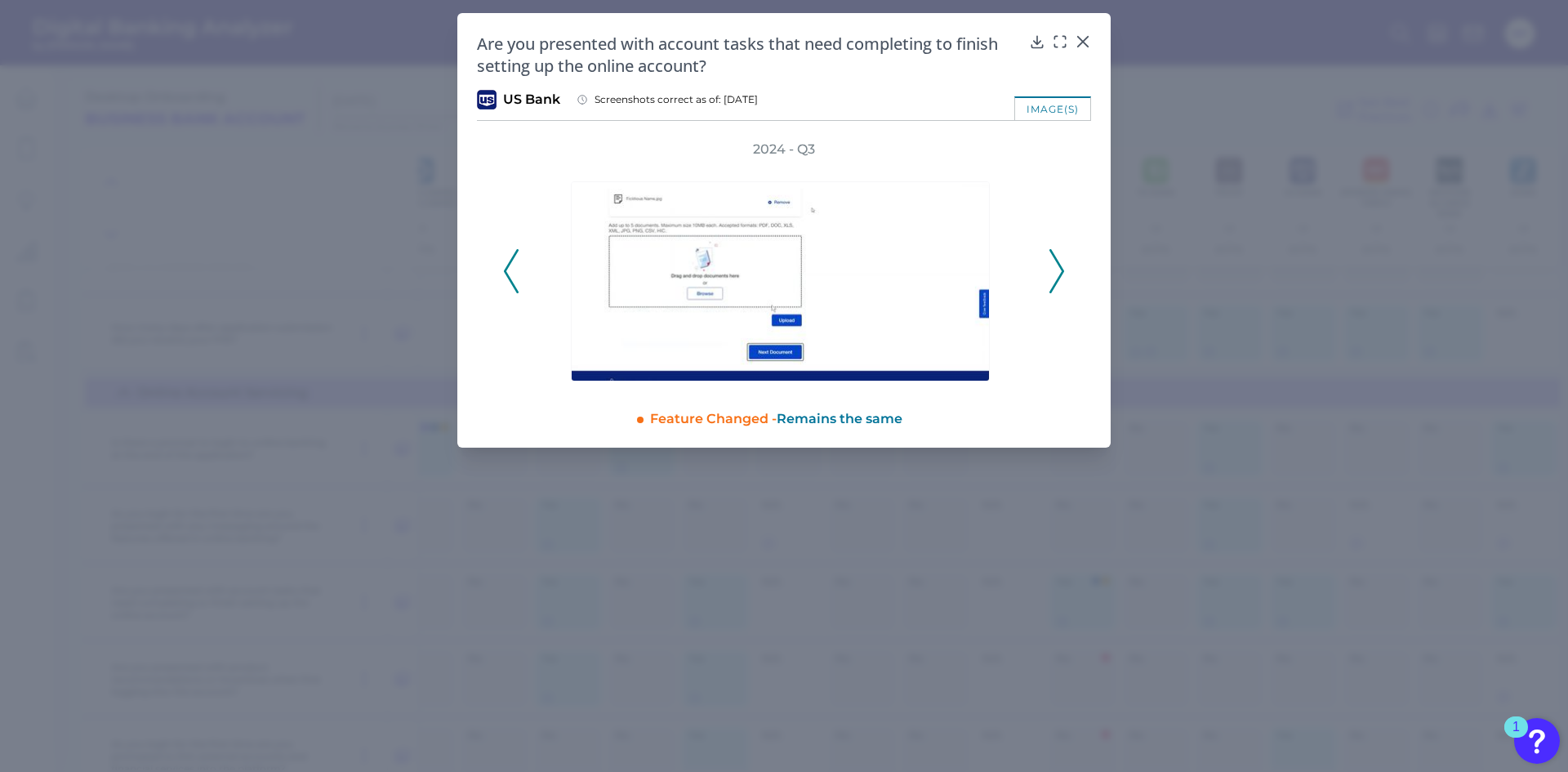
click at [1052, 273] on icon at bounding box center [1057, 271] width 14 height 44
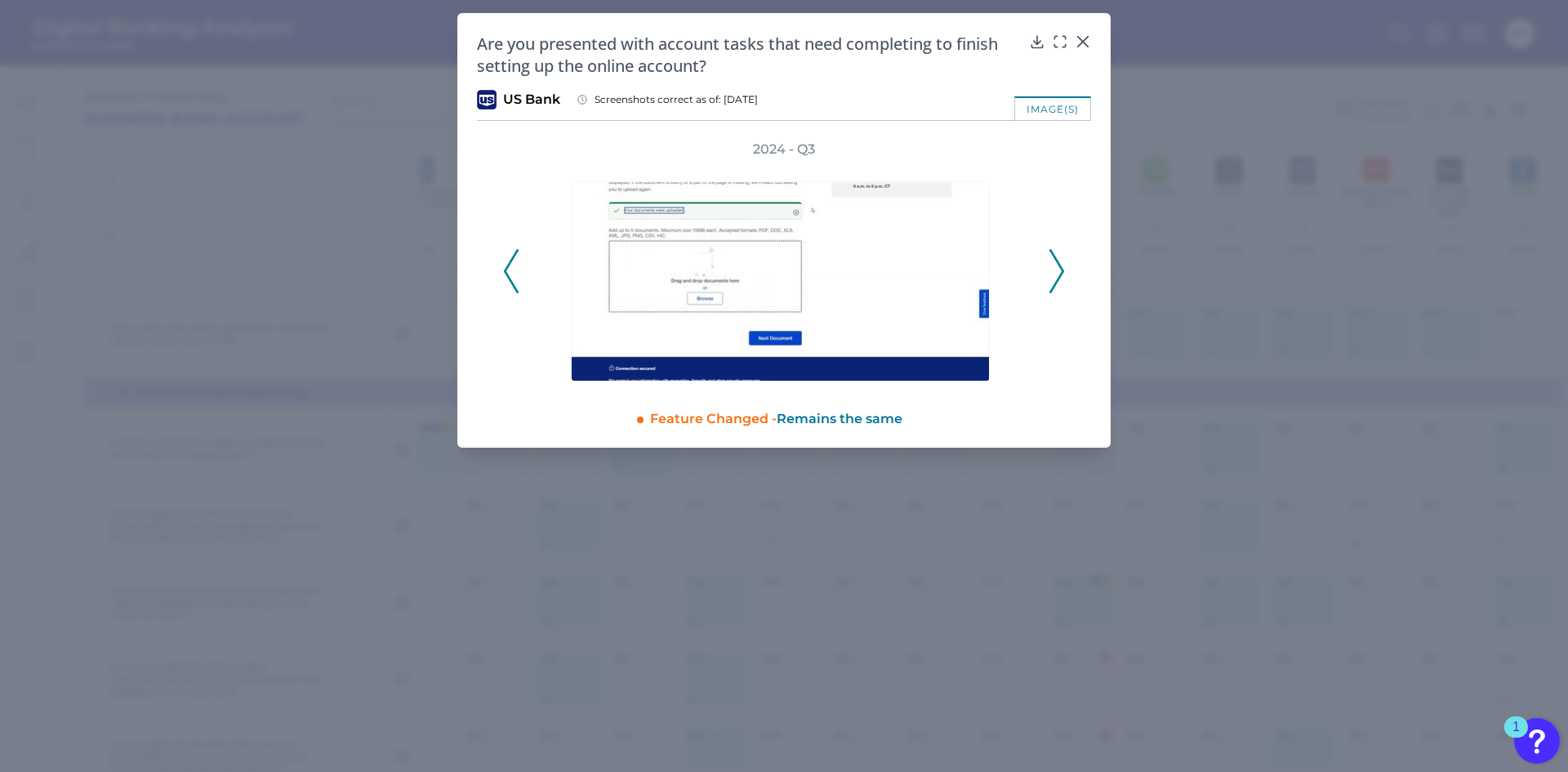
click at [1052, 273] on icon at bounding box center [1057, 271] width 14 height 44
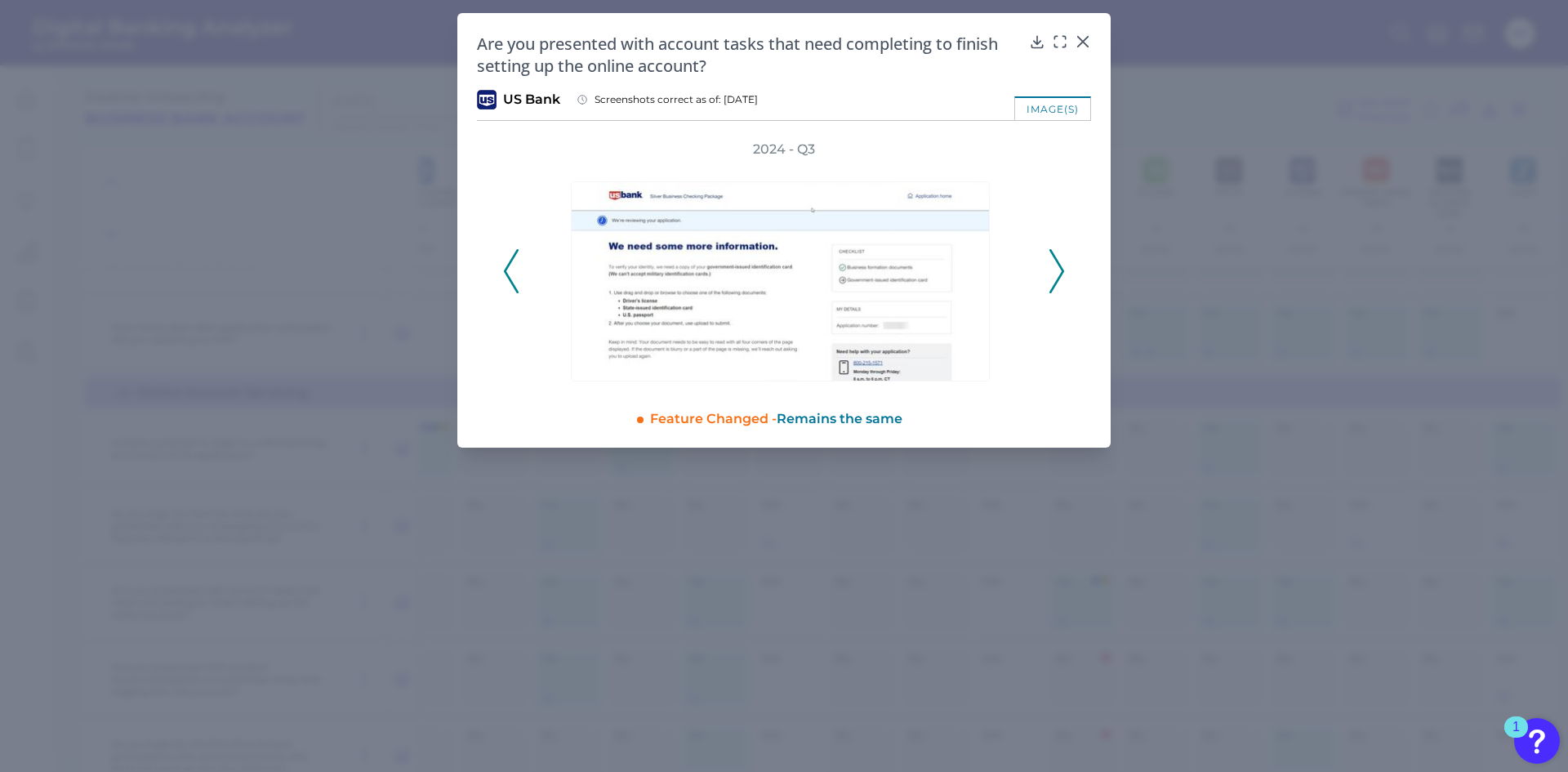
click at [1052, 273] on icon at bounding box center [1057, 271] width 14 height 44
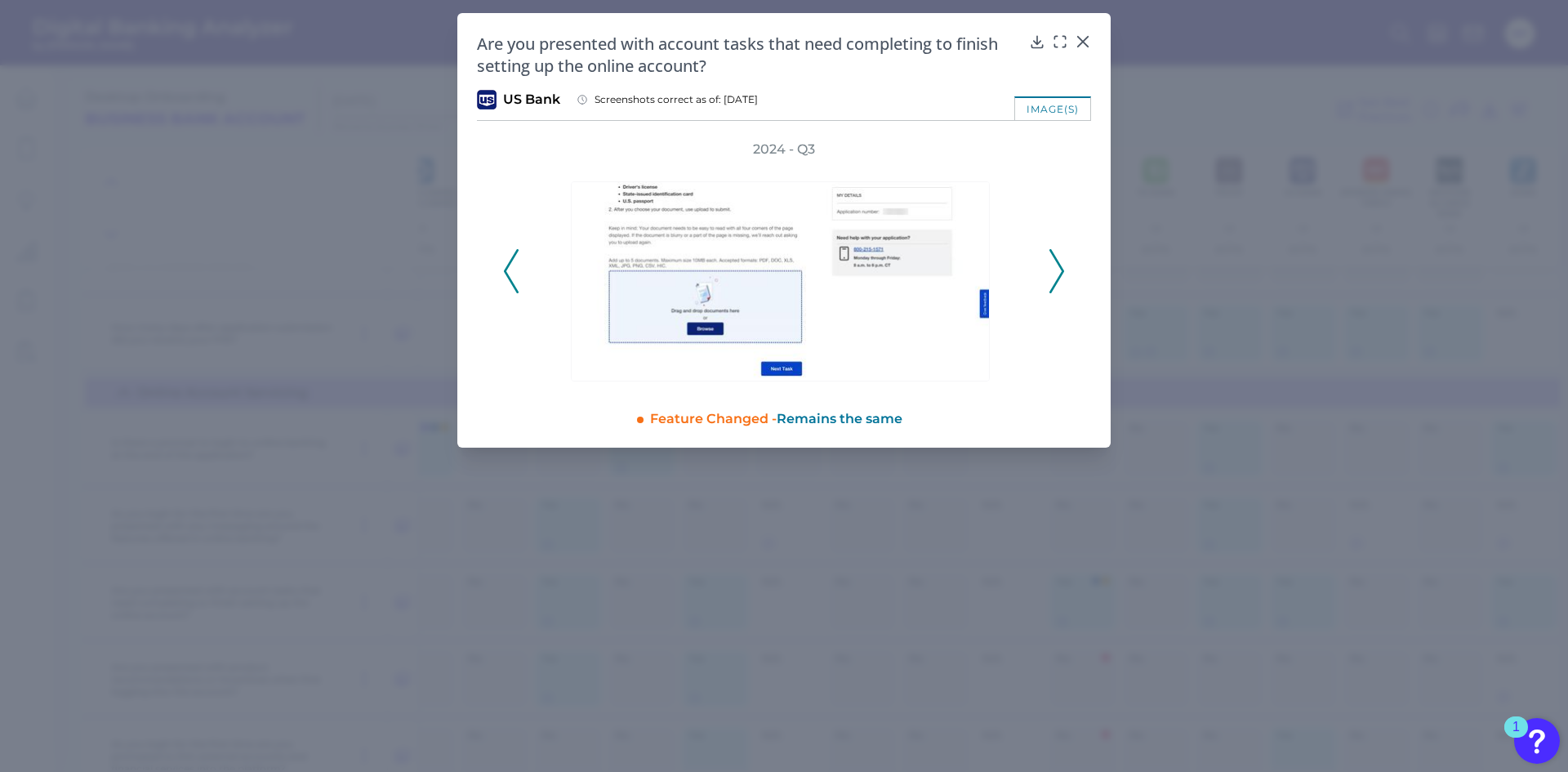
click at [1052, 273] on icon at bounding box center [1057, 271] width 14 height 44
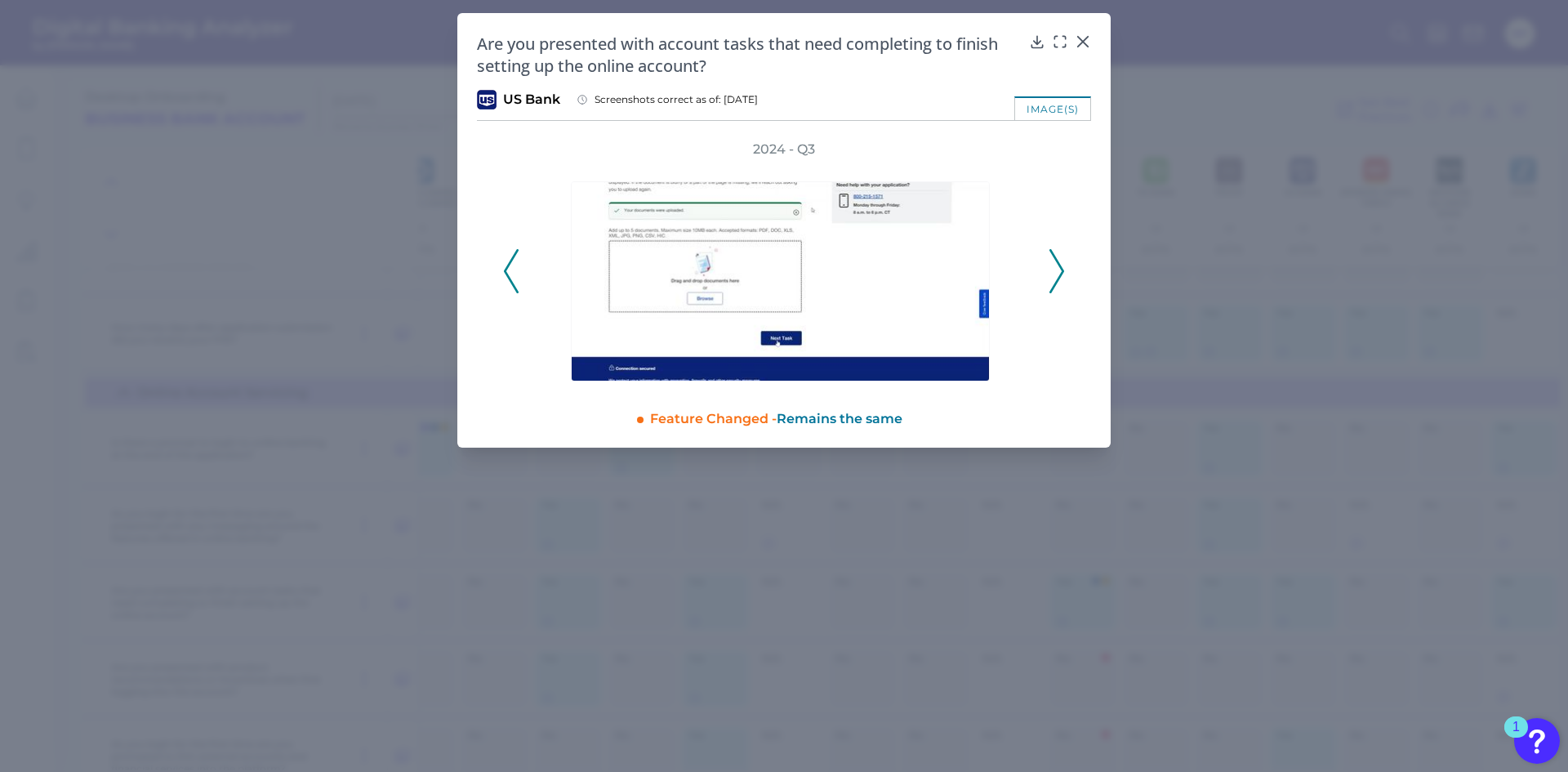
click at [1052, 273] on icon at bounding box center [1057, 271] width 14 height 44
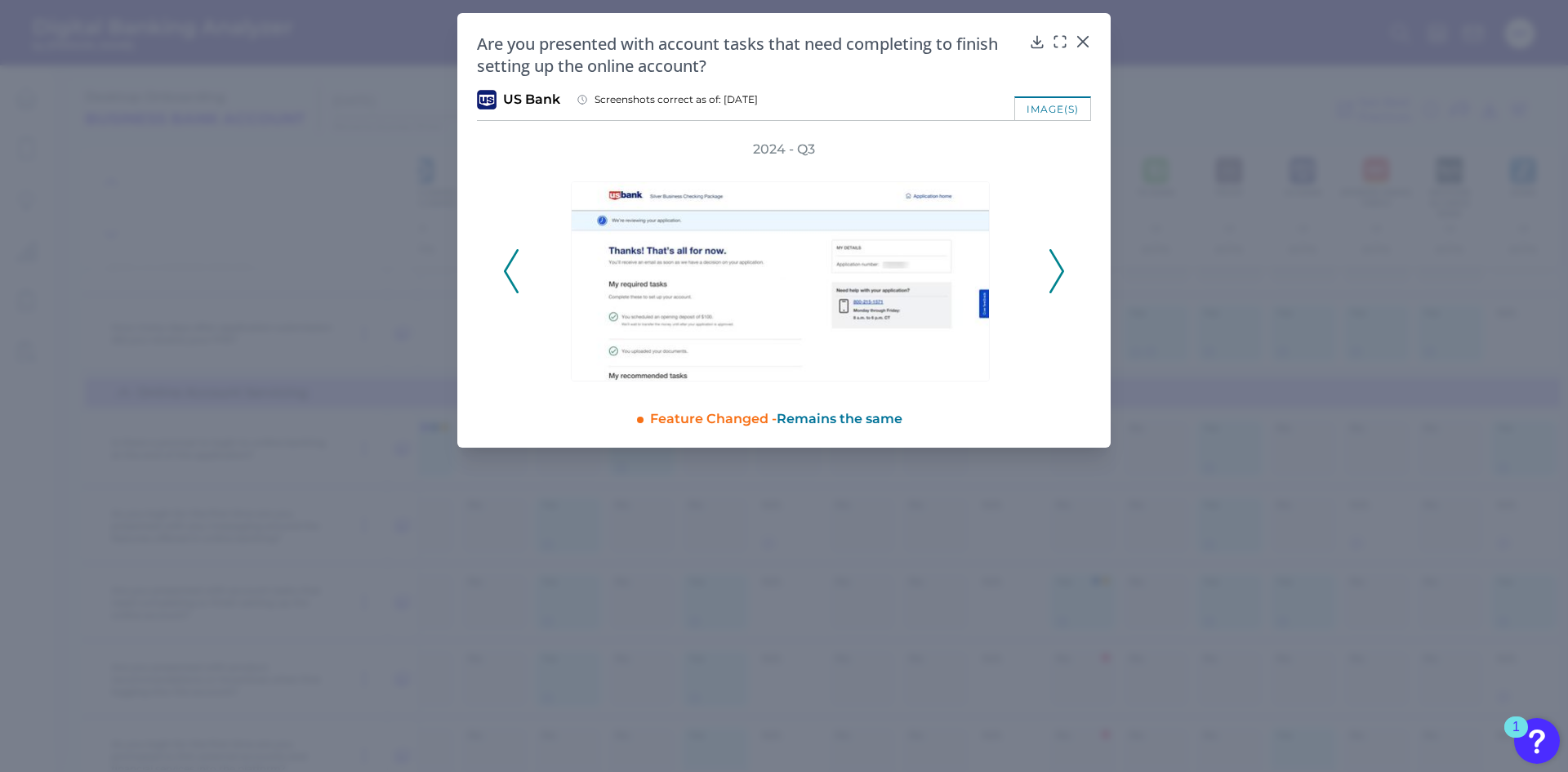
click at [1052, 273] on icon at bounding box center [1057, 271] width 14 height 44
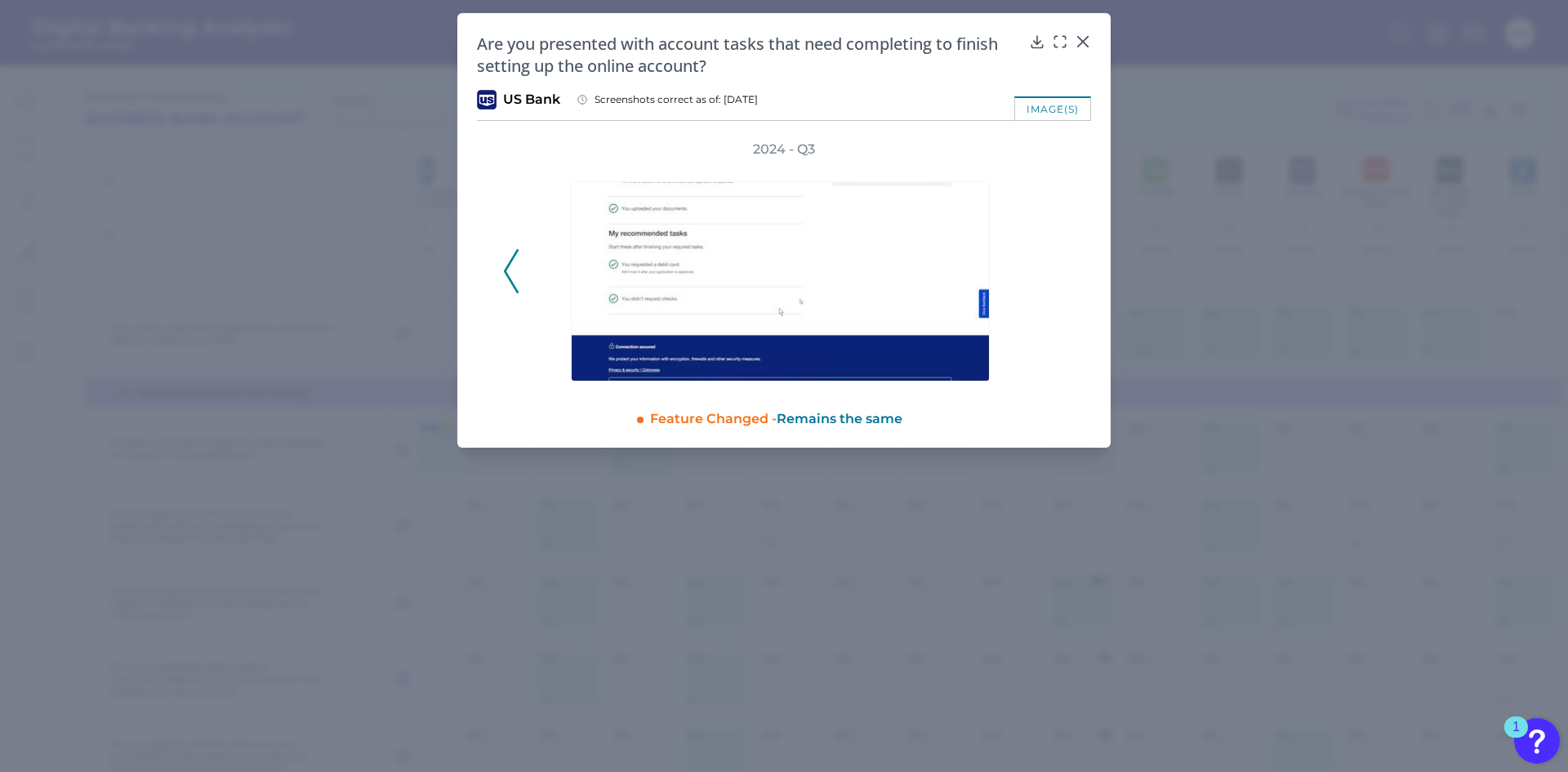
click at [1052, 273] on div "2024 - Q3" at bounding box center [784, 262] width 562 height 243
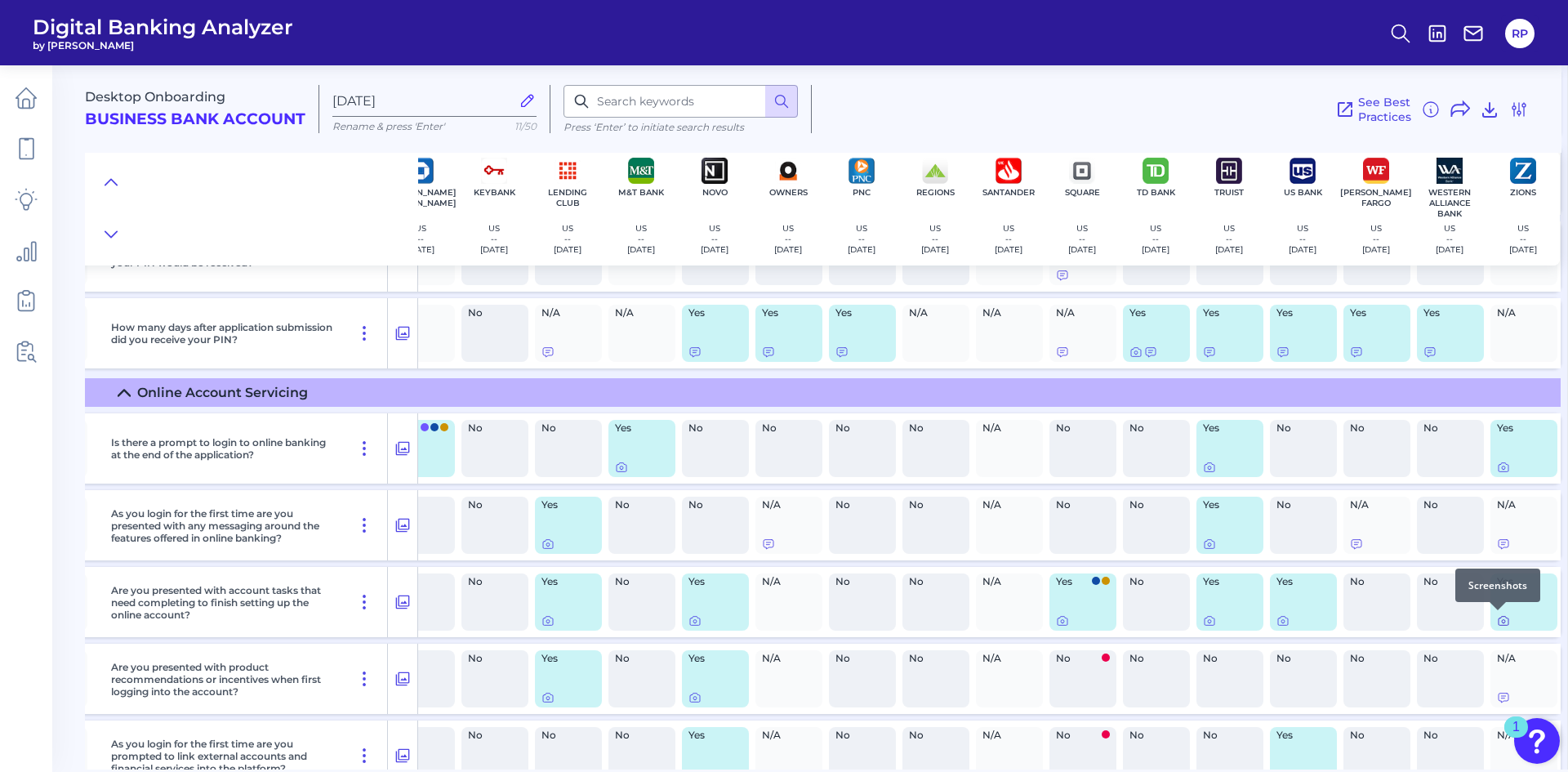
click at [1494, 617] on div at bounding box center [1497, 610] width 16 height 16
click at [1497, 621] on icon at bounding box center [1504, 621] width 13 height 13
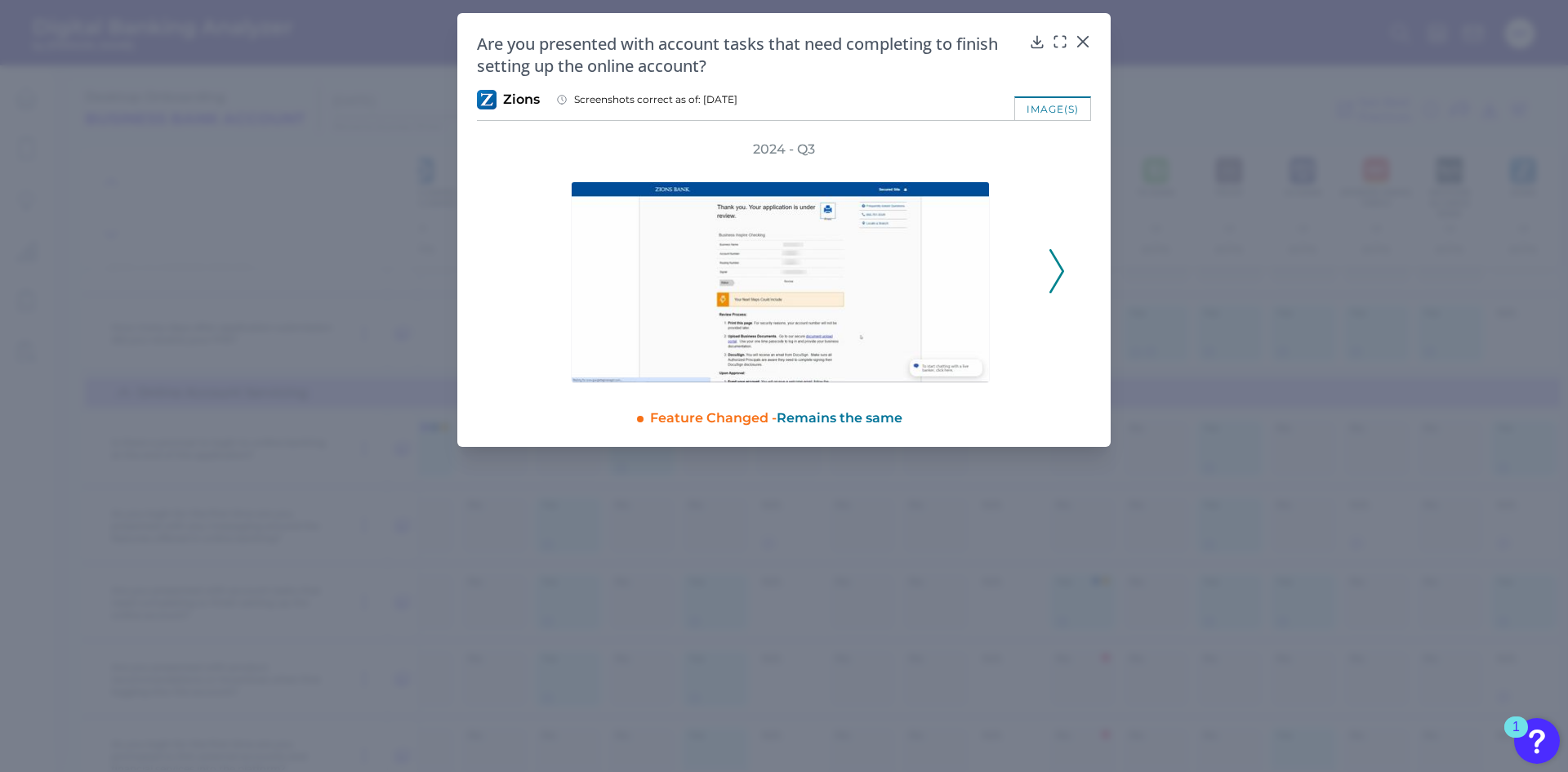
click at [1057, 272] on icon at bounding box center [1057, 271] width 14 height 44
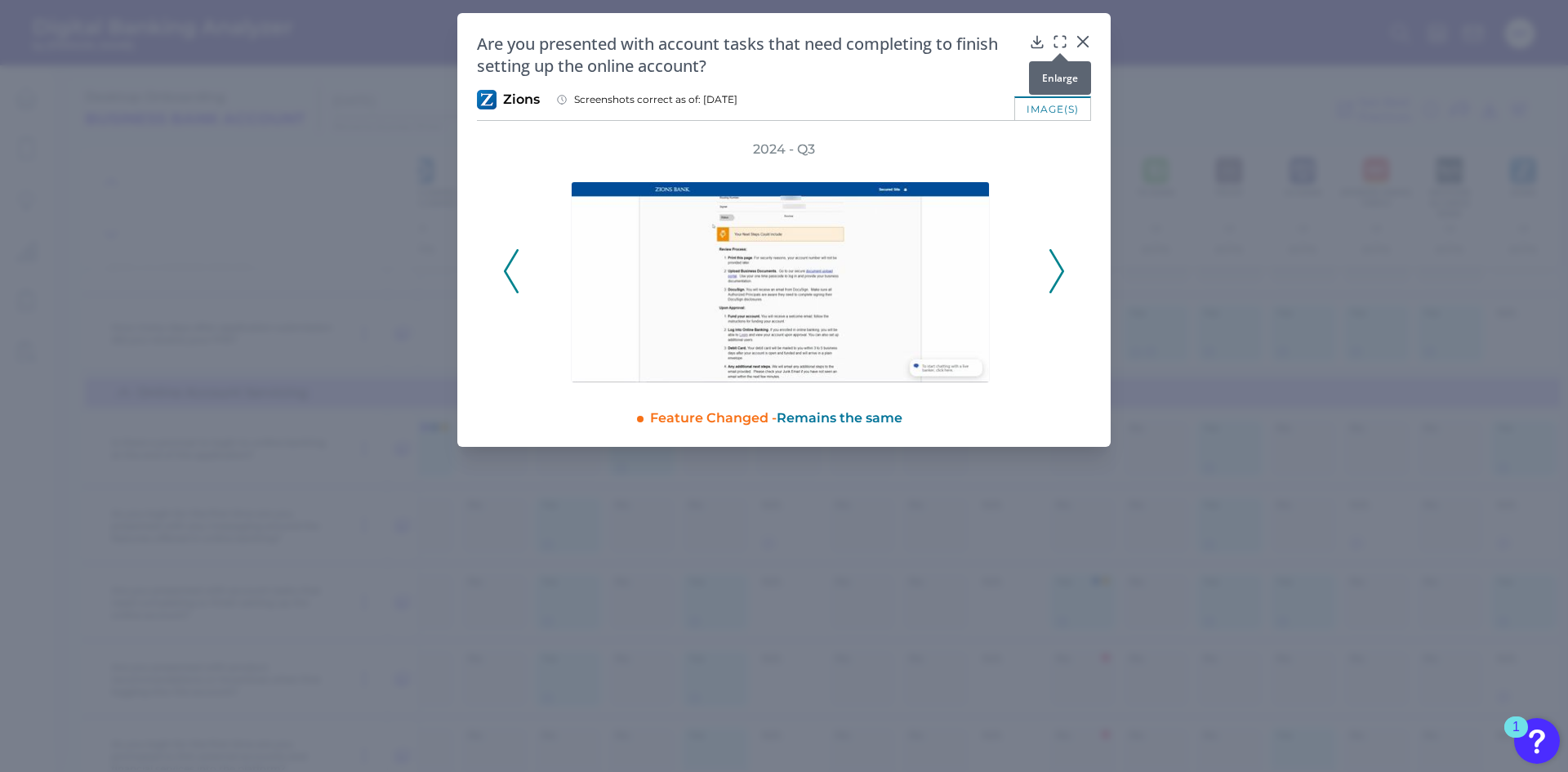
click at [1057, 40] on icon at bounding box center [1060, 41] width 16 height 16
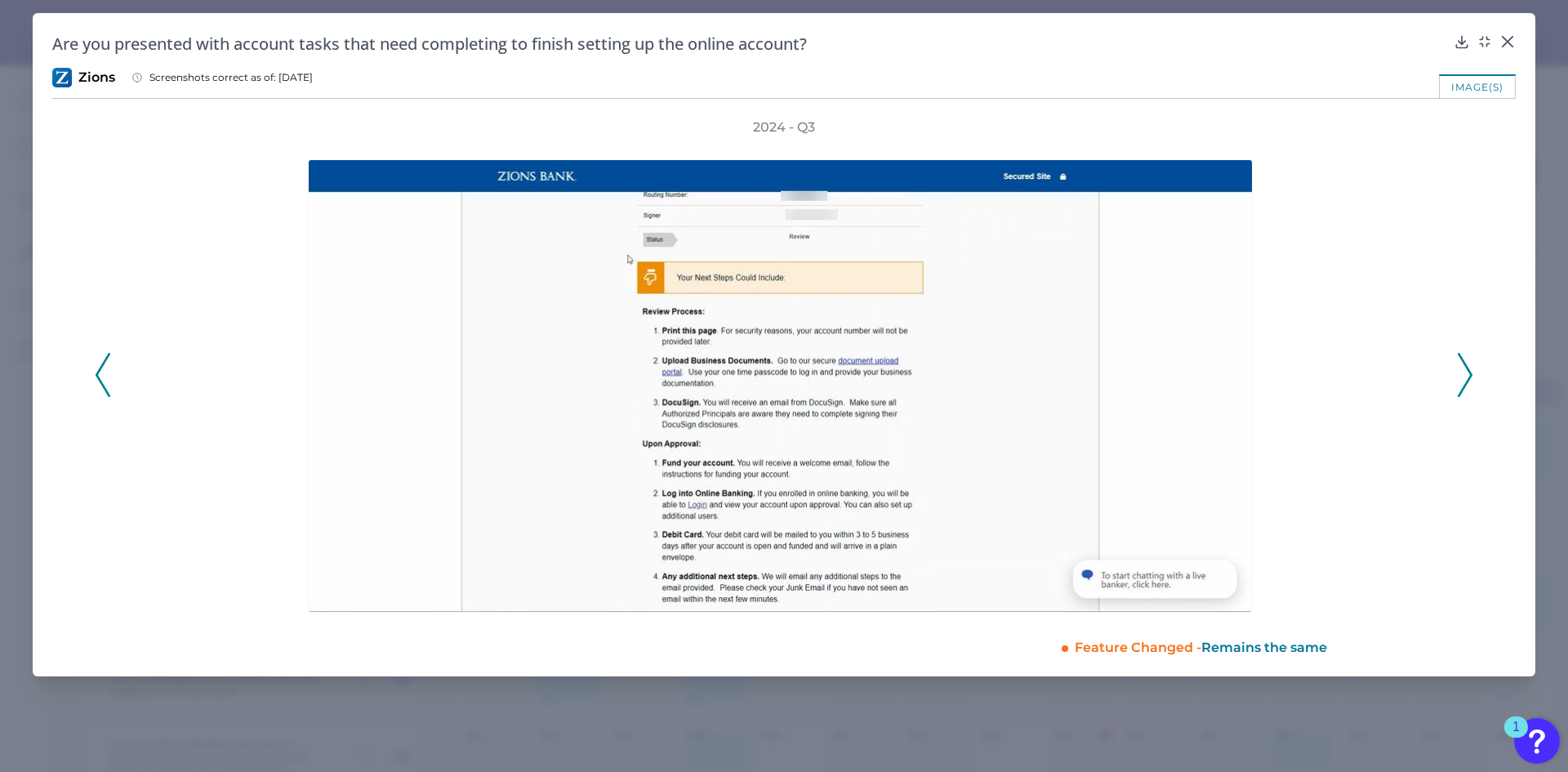
click at [1471, 373] on polyline at bounding box center [1465, 374] width 13 height 42
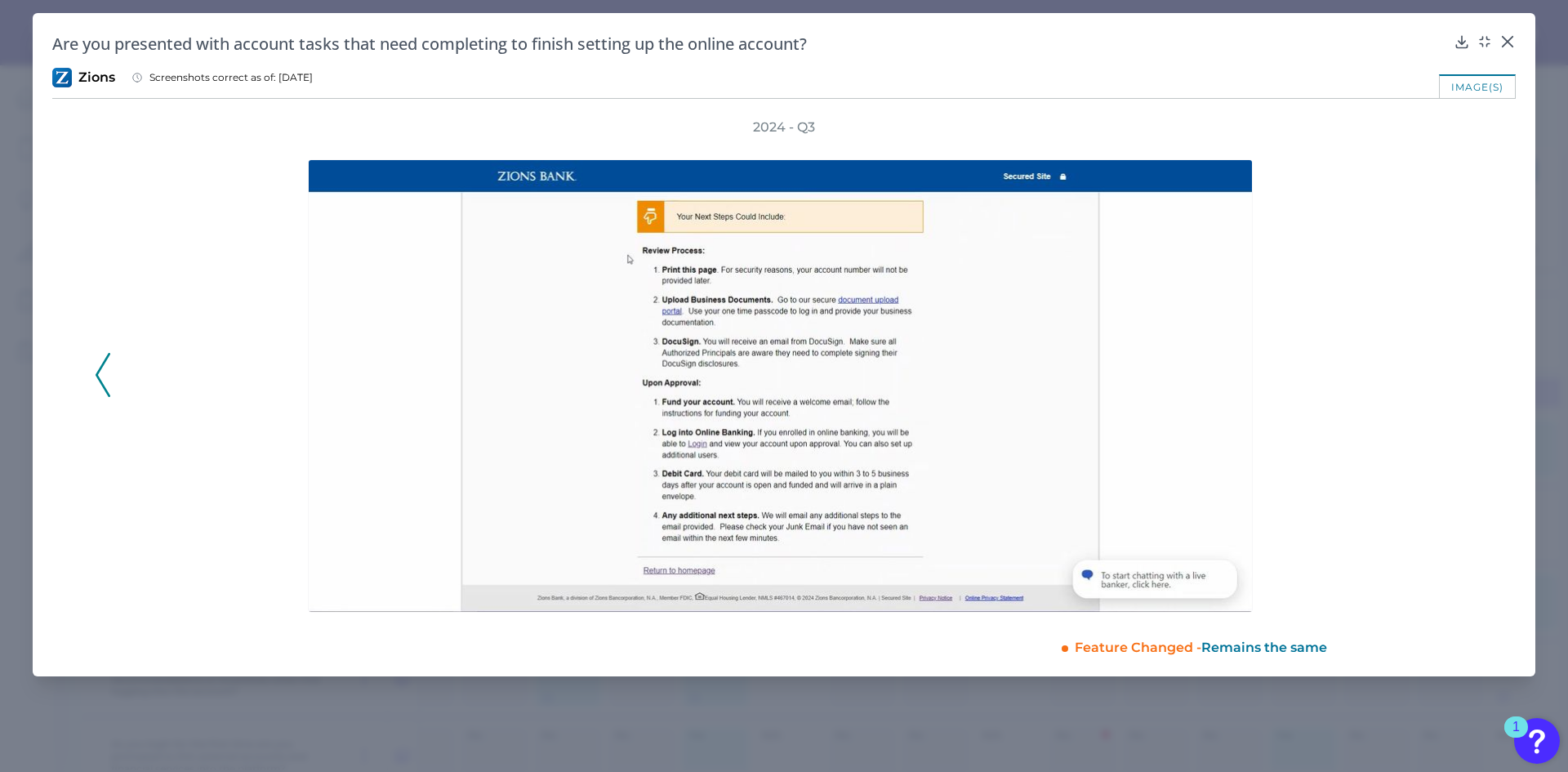
click at [1472, 373] on div "2024 - Q3" at bounding box center [784, 365] width 1379 height 494
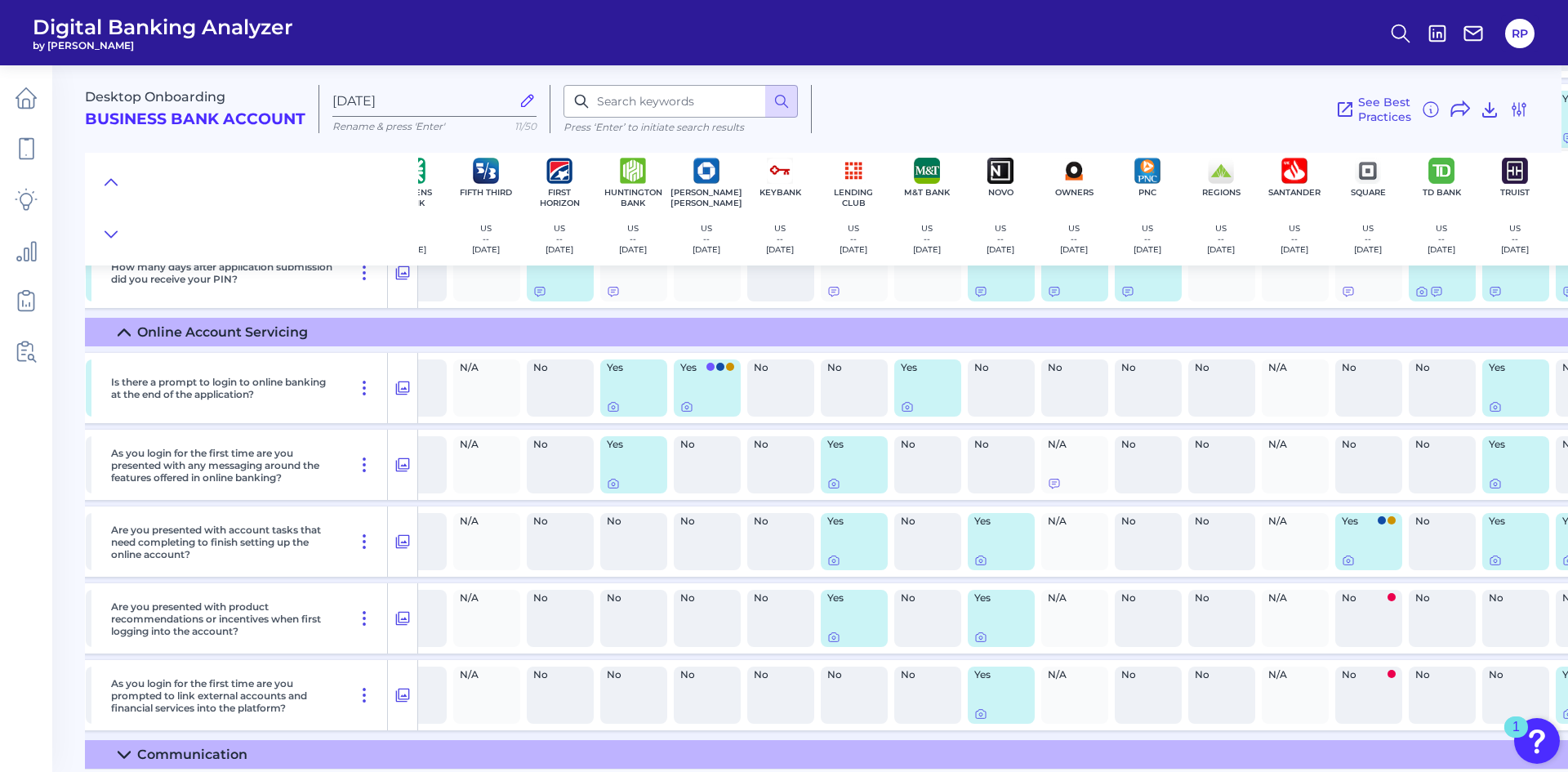
scroll to position [3600, 547]
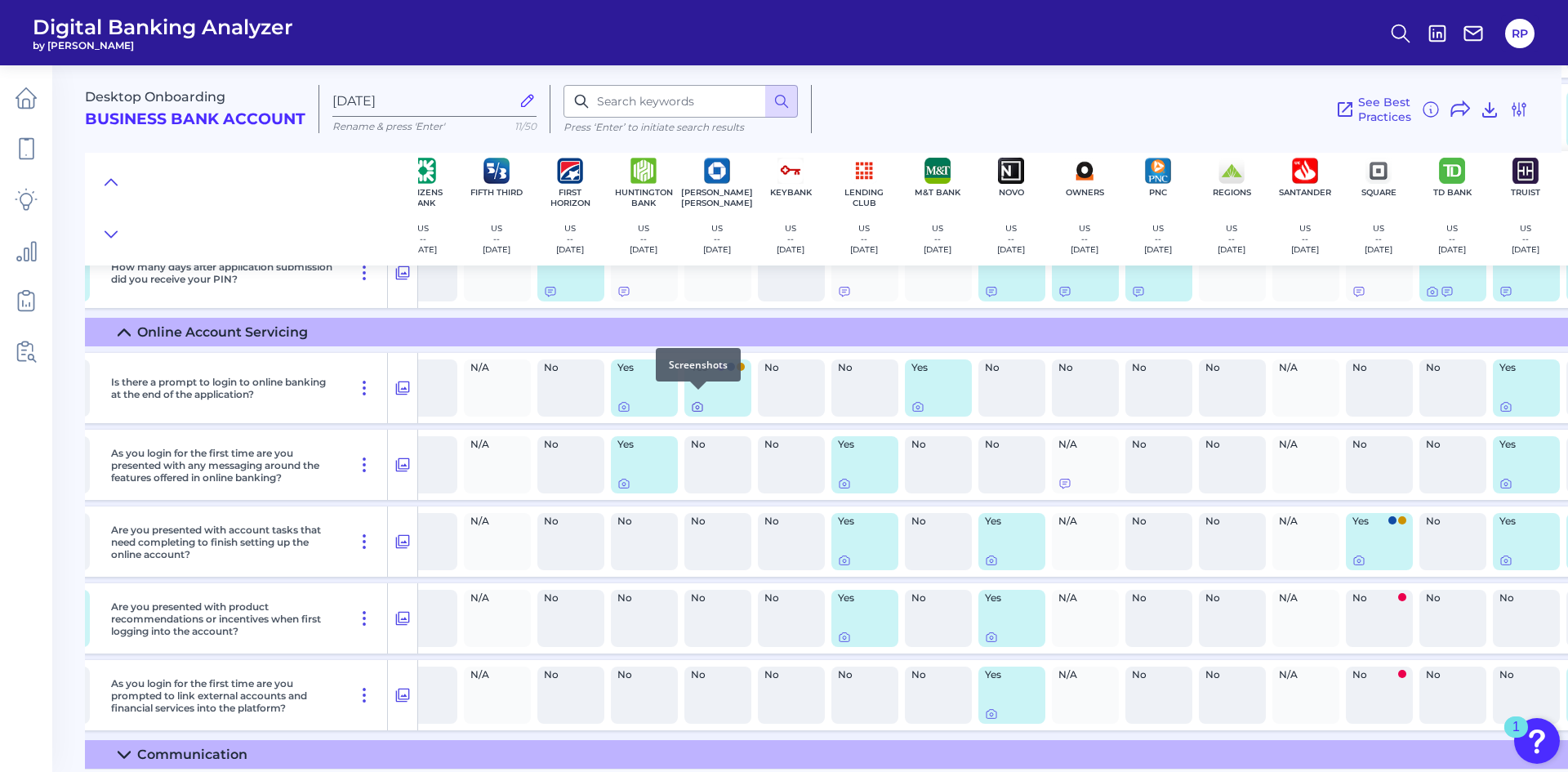
click at [695, 402] on icon at bounding box center [697, 407] width 13 height 13
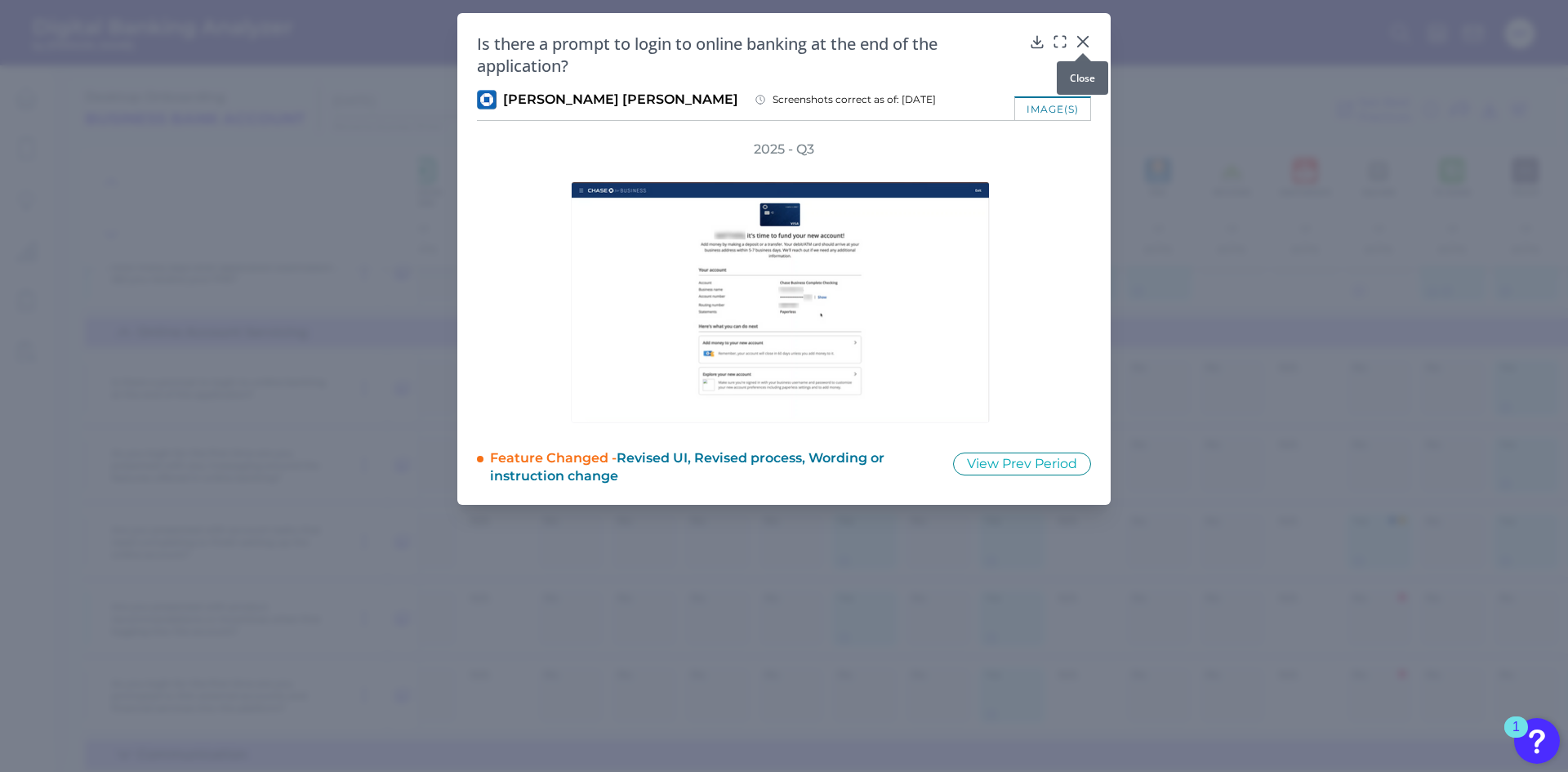
click at [1078, 43] on icon at bounding box center [1083, 41] width 16 height 16
